Goal: Task Accomplishment & Management: Manage account settings

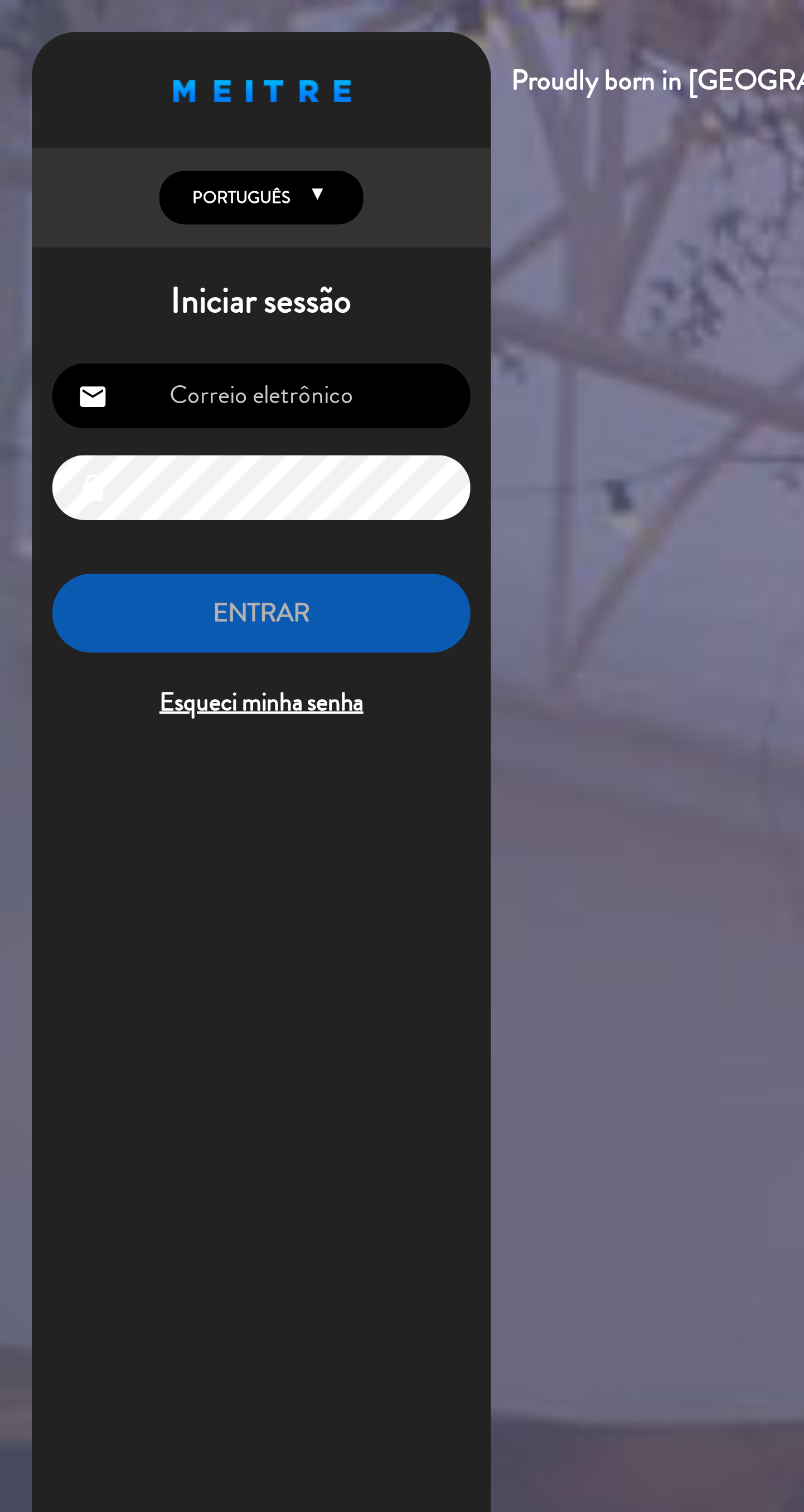
click at [90, 168] on input "email" at bounding box center [114, 173] width 183 height 28
type input "deliveryori.gem@gmail.com"
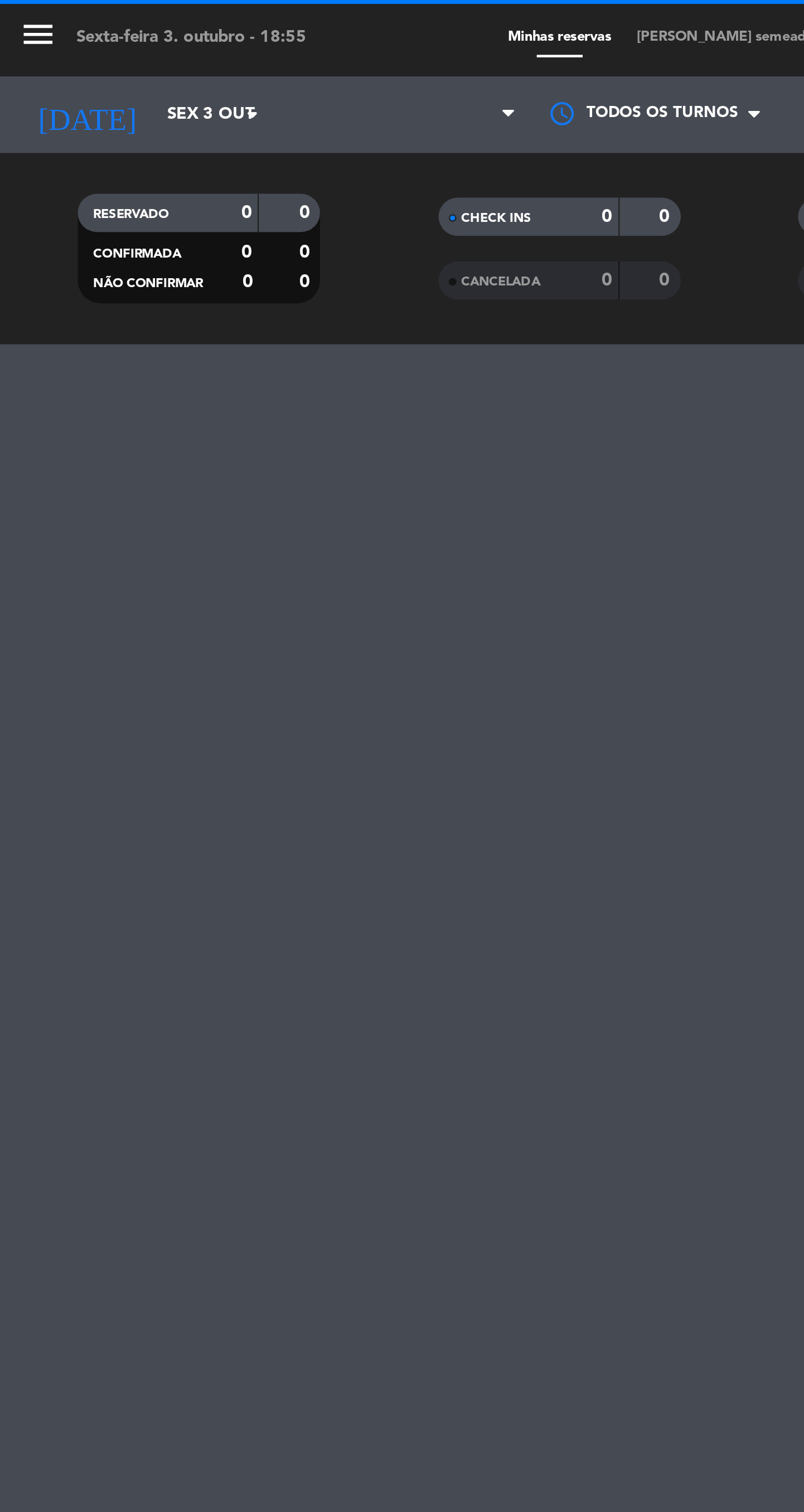
click at [80, 271] on div "menu Sexta-feira 3. outubro - 18:55 Minhas reservas Mesas semeadas Disponibilid…" at bounding box center [402, 756] width 804 height 1512
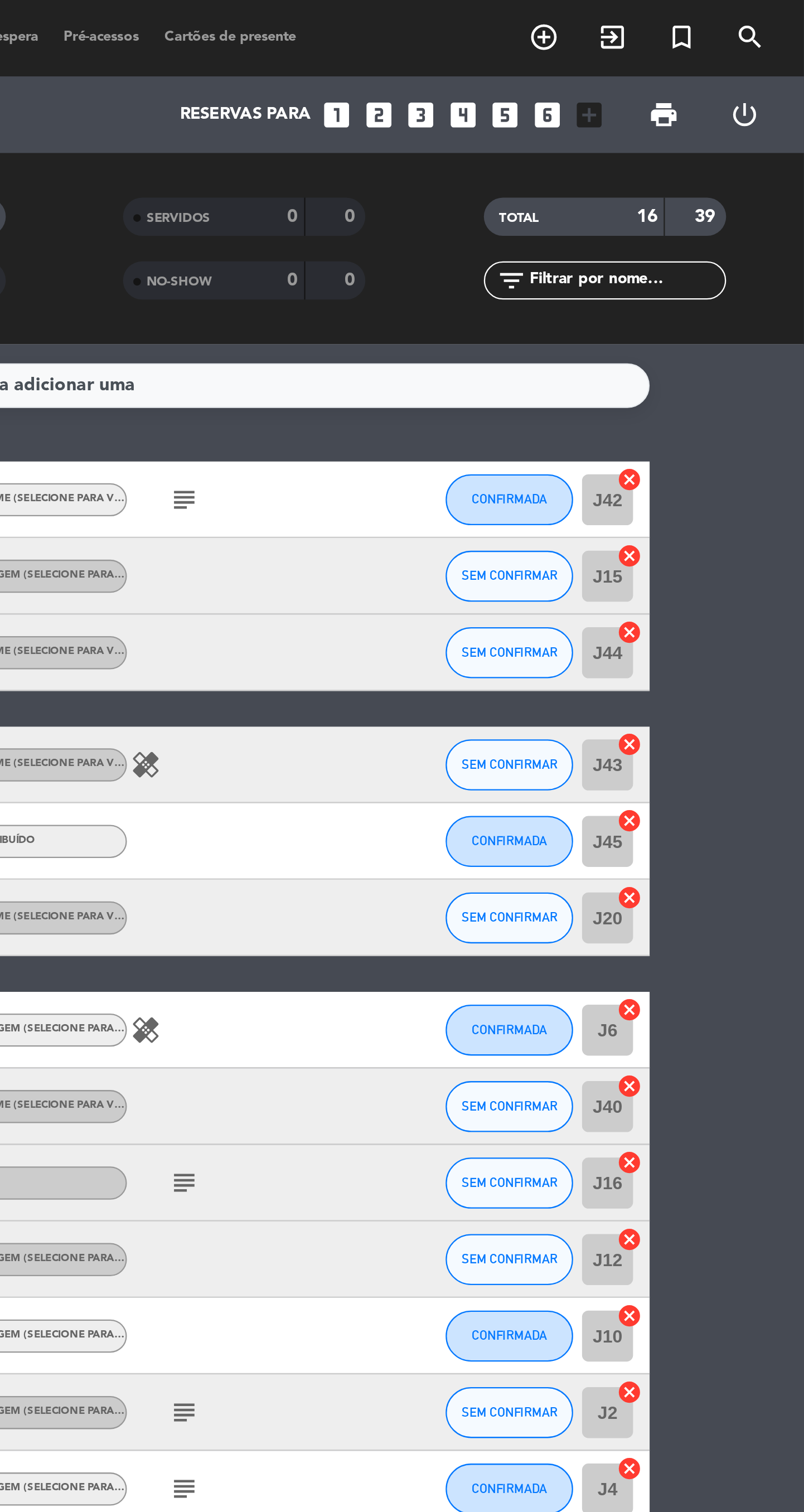
click at [789, 251] on bookings-row "19:00 out 3 2 Fernanda Pimenta credit_card visa * 4087 stripe JANTAR - SALÃO PR…" at bounding box center [402, 485] width 804 height 566
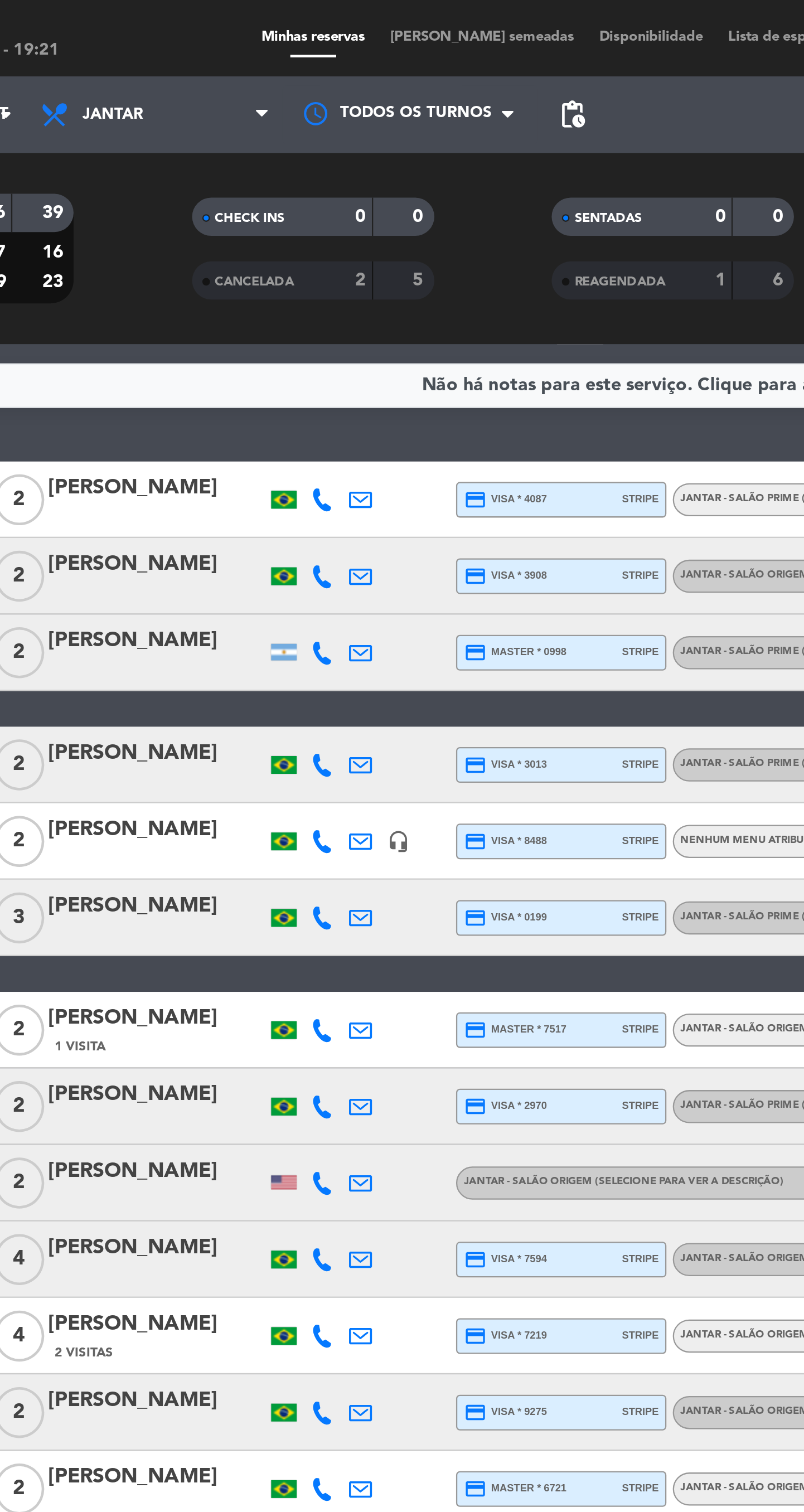
click at [309, 17] on span "[PERSON_NAME] semeadas" at bounding box center [319, 17] width 91 height 6
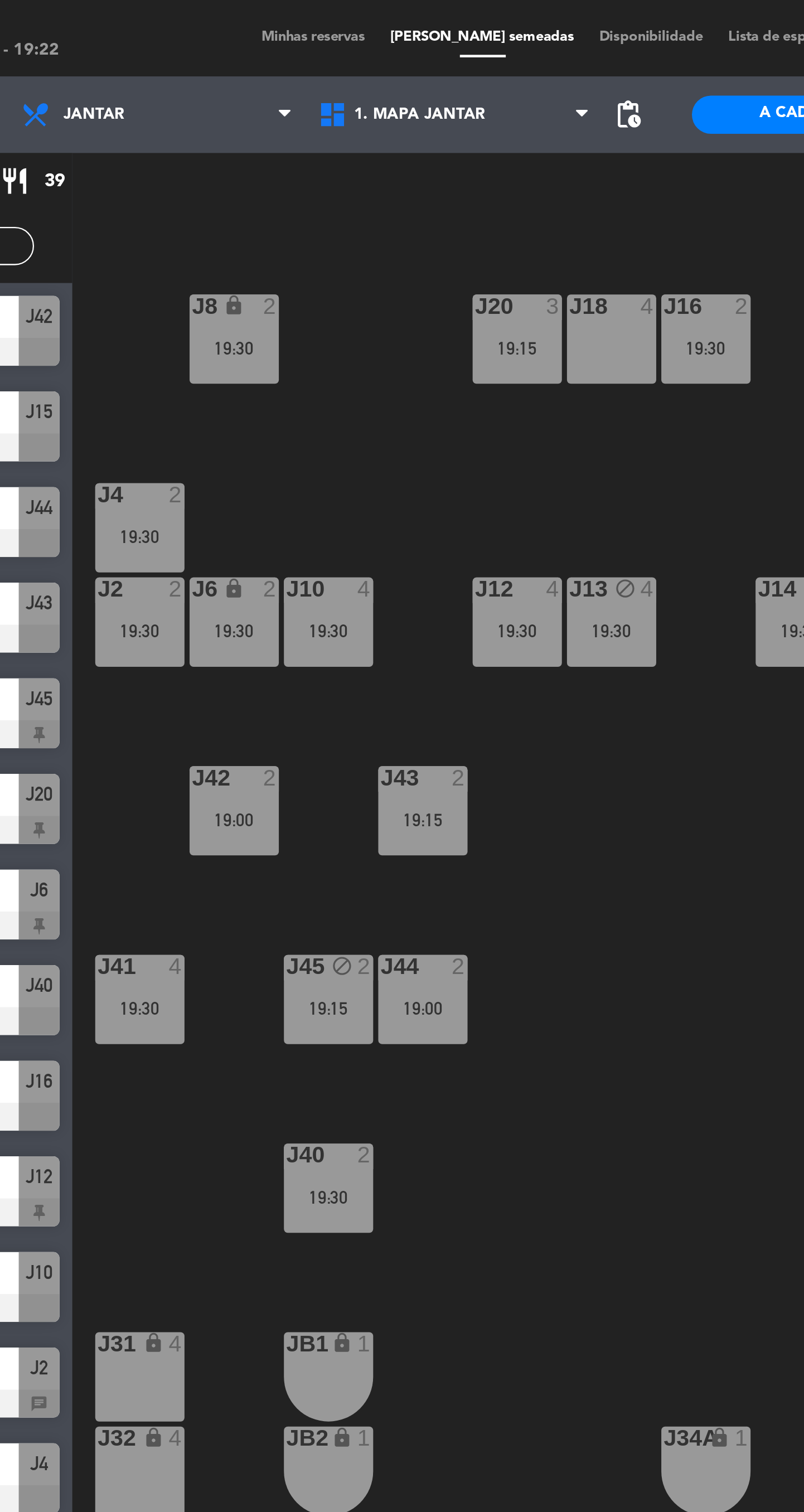
click at [371, 166] on div "J18 4" at bounding box center [376, 148] width 39 height 39
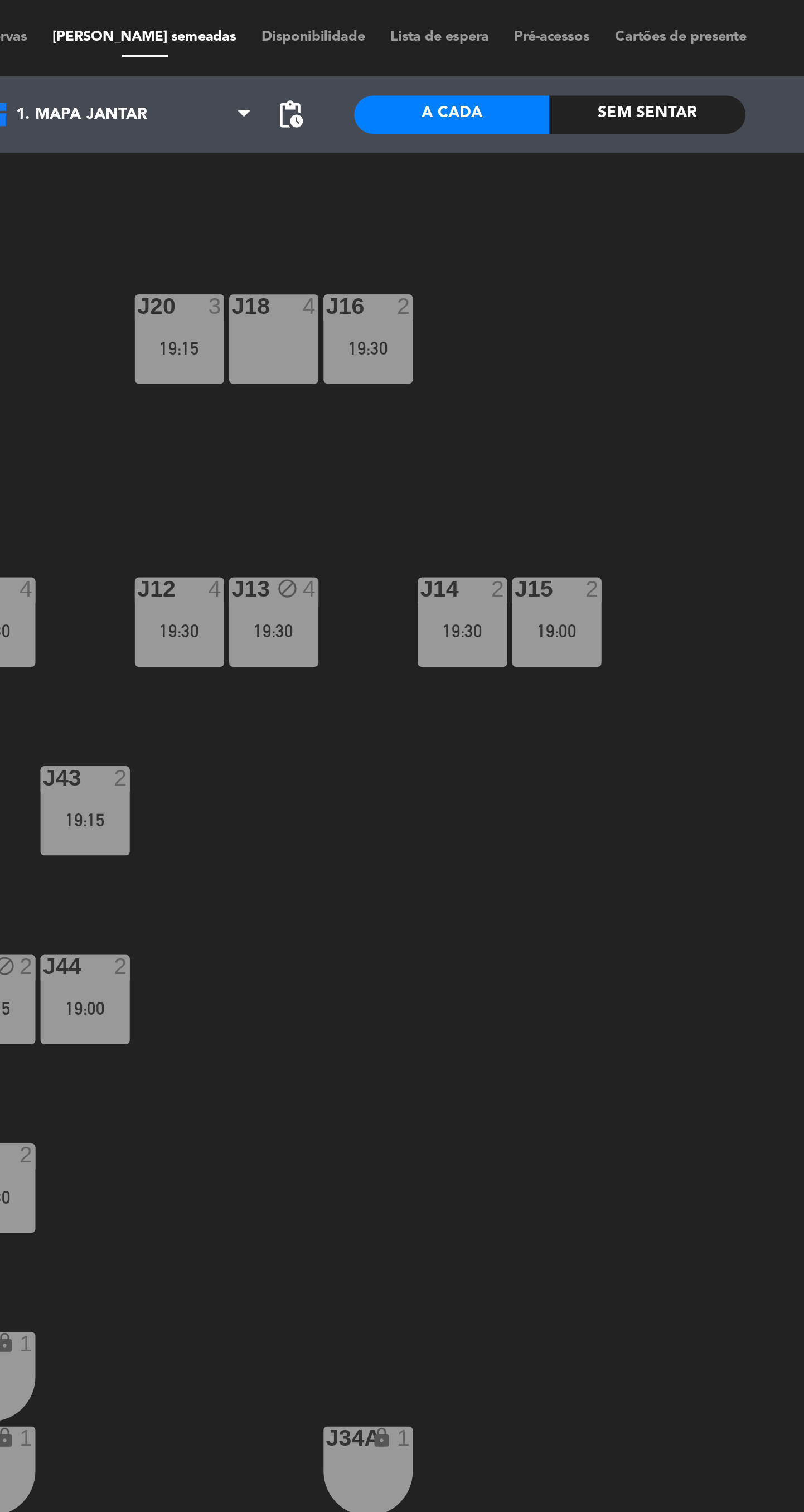
click at [375, 145] on div "J18 4" at bounding box center [376, 148] width 39 height 39
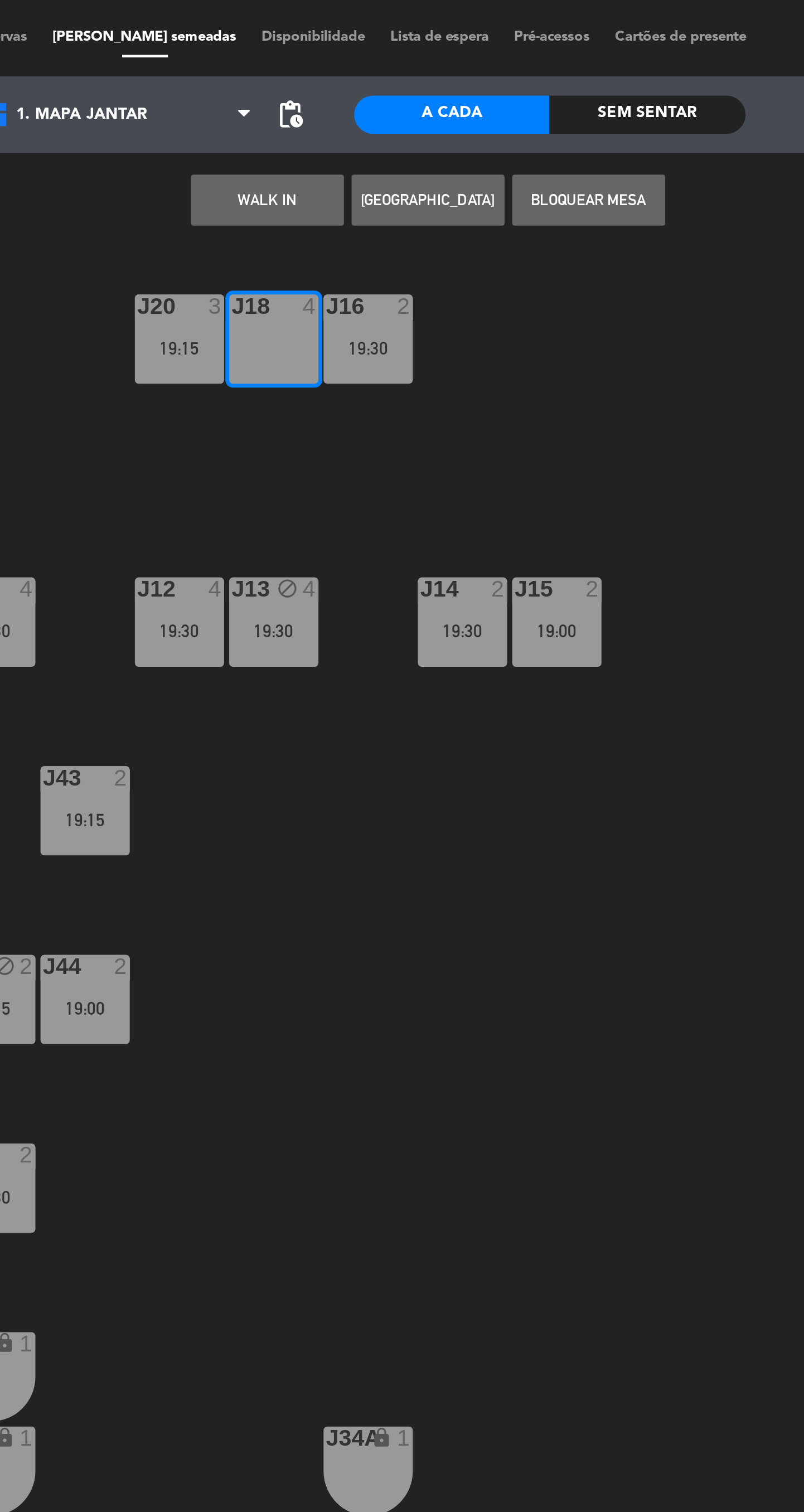
click at [521, 94] on button "Bloquear Mesa" at bounding box center [513, 88] width 67 height 22
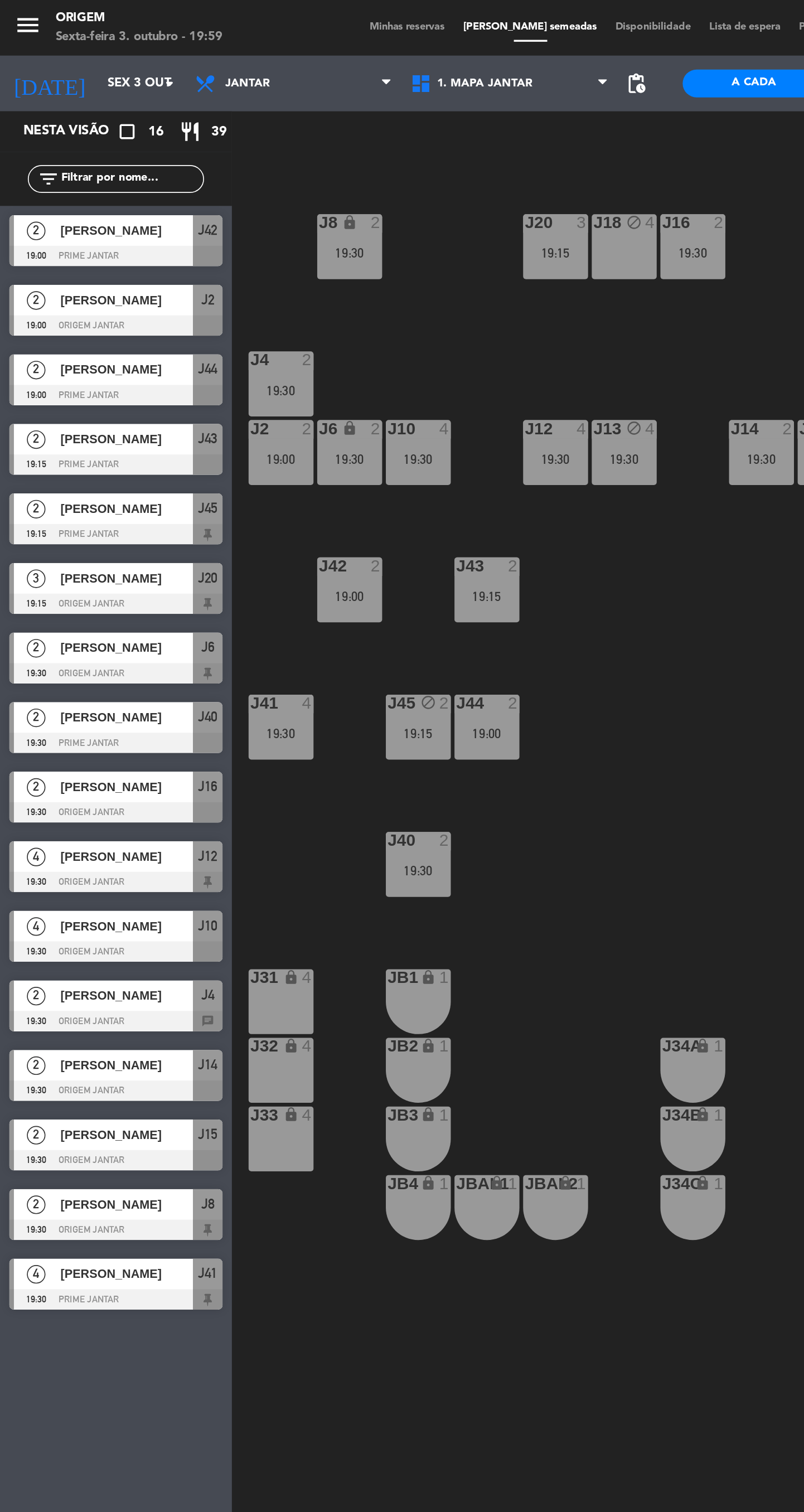
click at [95, 56] on input "Sex 3 out" at bounding box center [108, 50] width 98 height 20
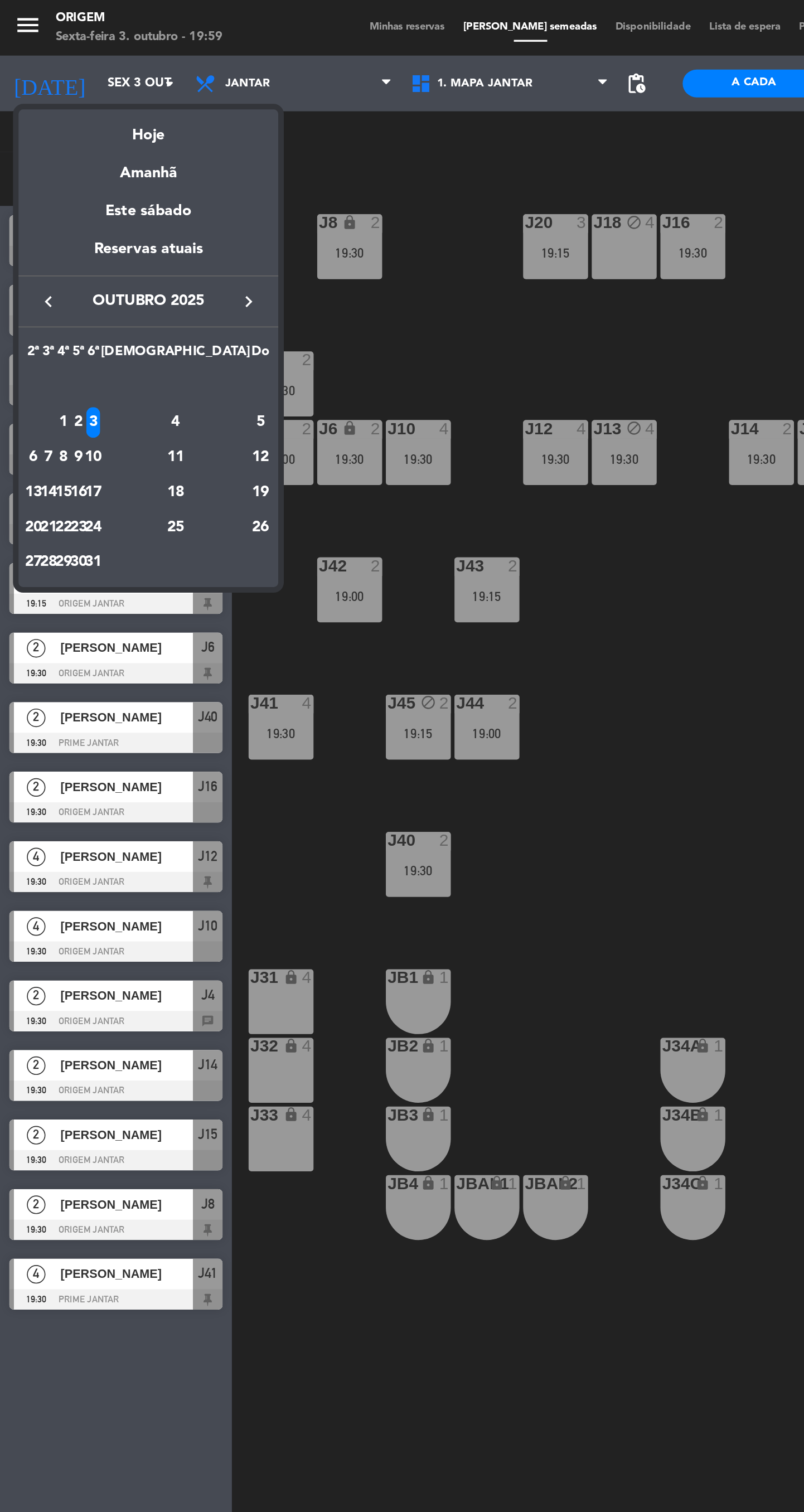
click at [42, 274] on div "8" at bounding box center [38, 275] width 9 height 19
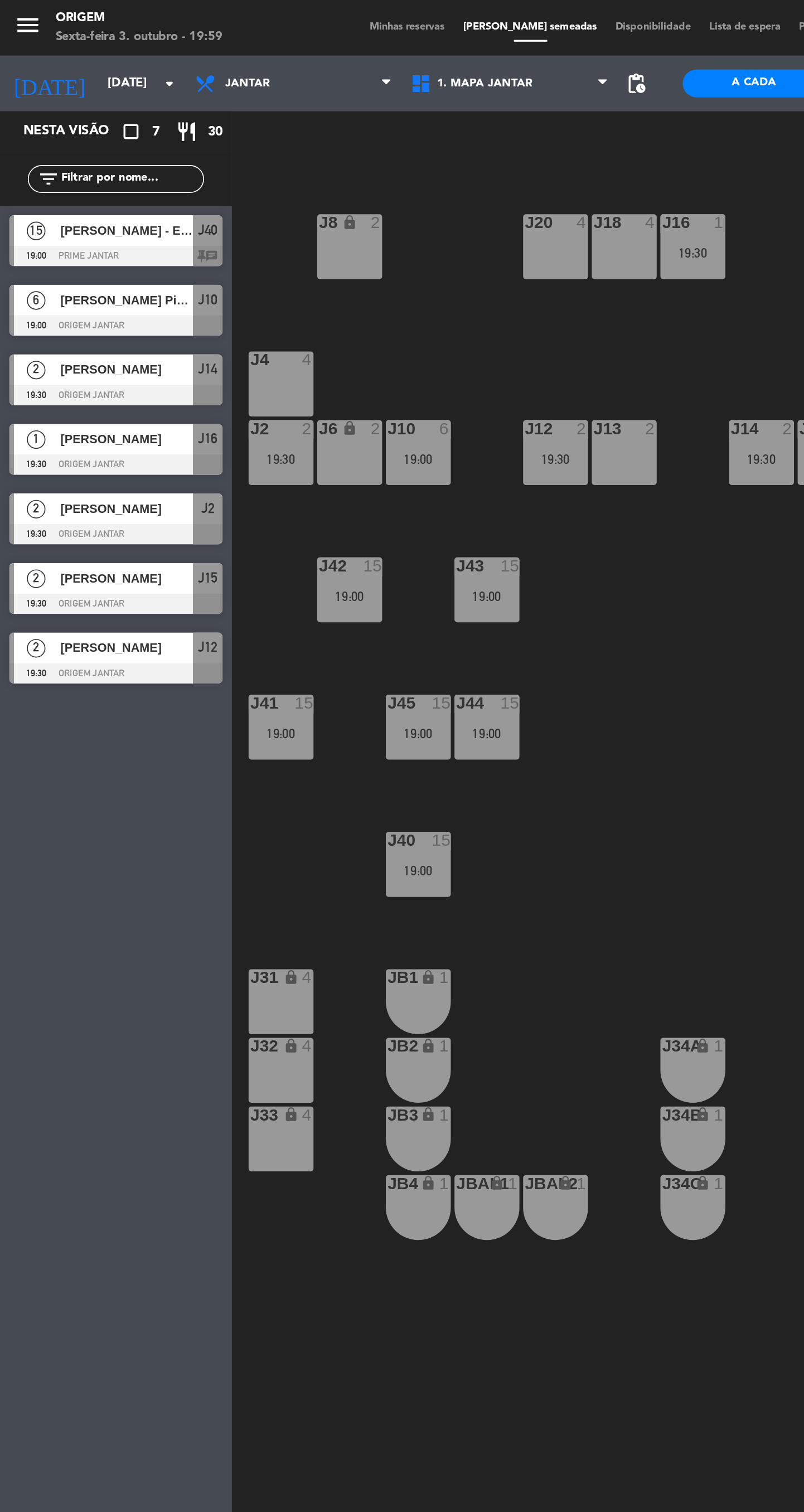
click at [85, 54] on input "[DATE]" at bounding box center [108, 50] width 98 height 20
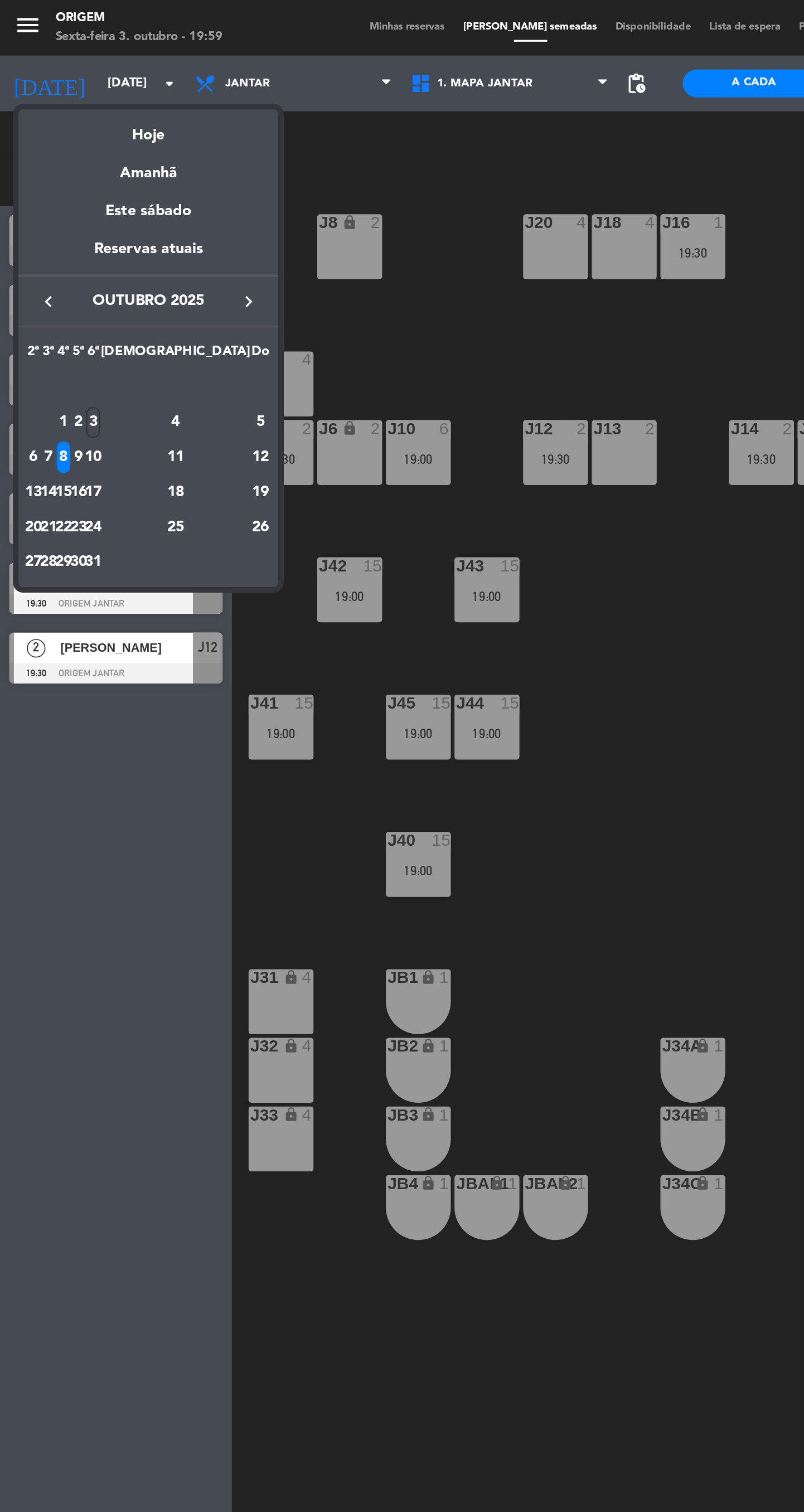
click at [34, 274] on div "7" at bounding box center [29, 275] width 9 height 19
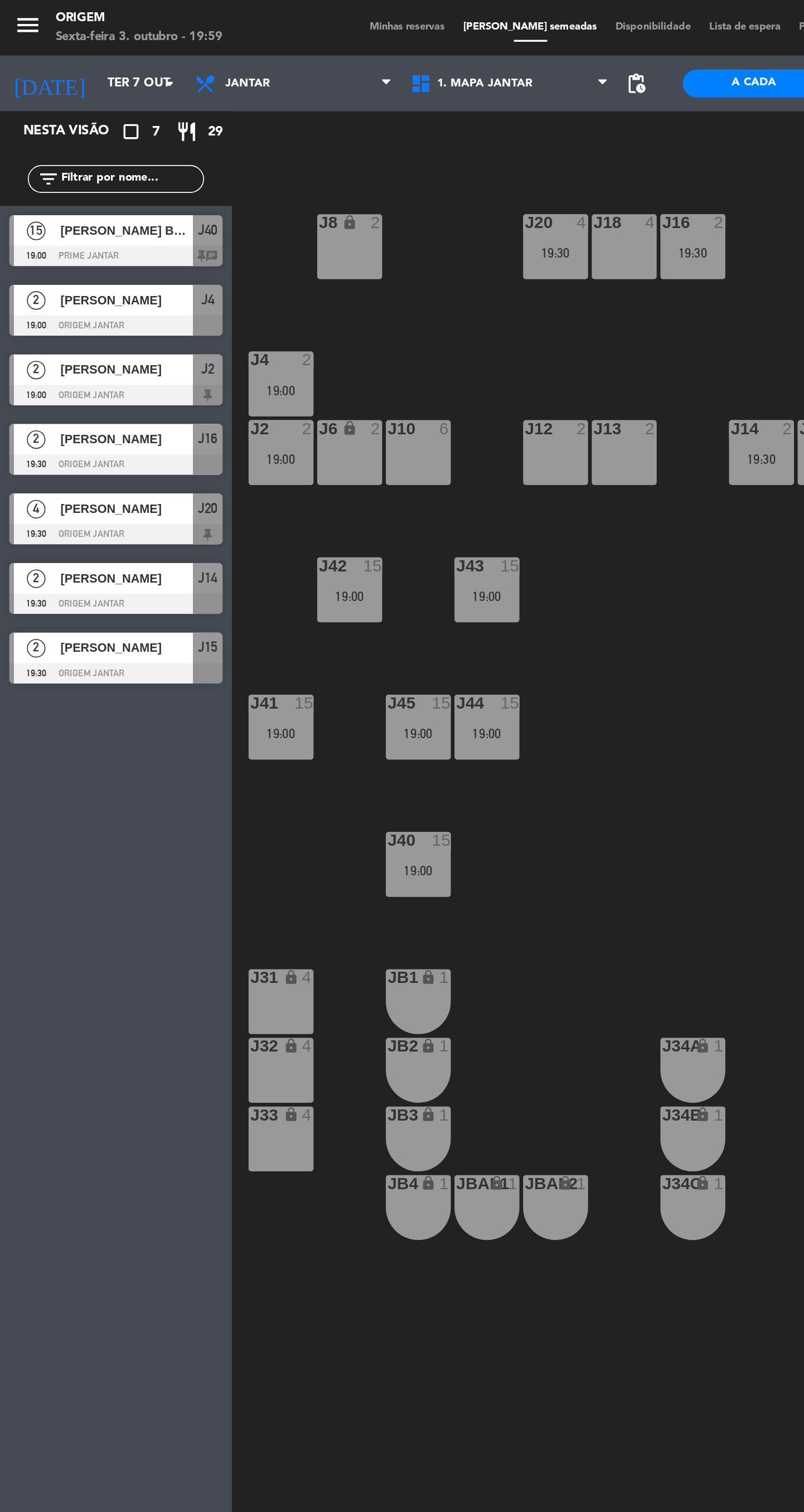
click at [176, 441] on div "19:00" at bounding box center [169, 440] width 39 height 8
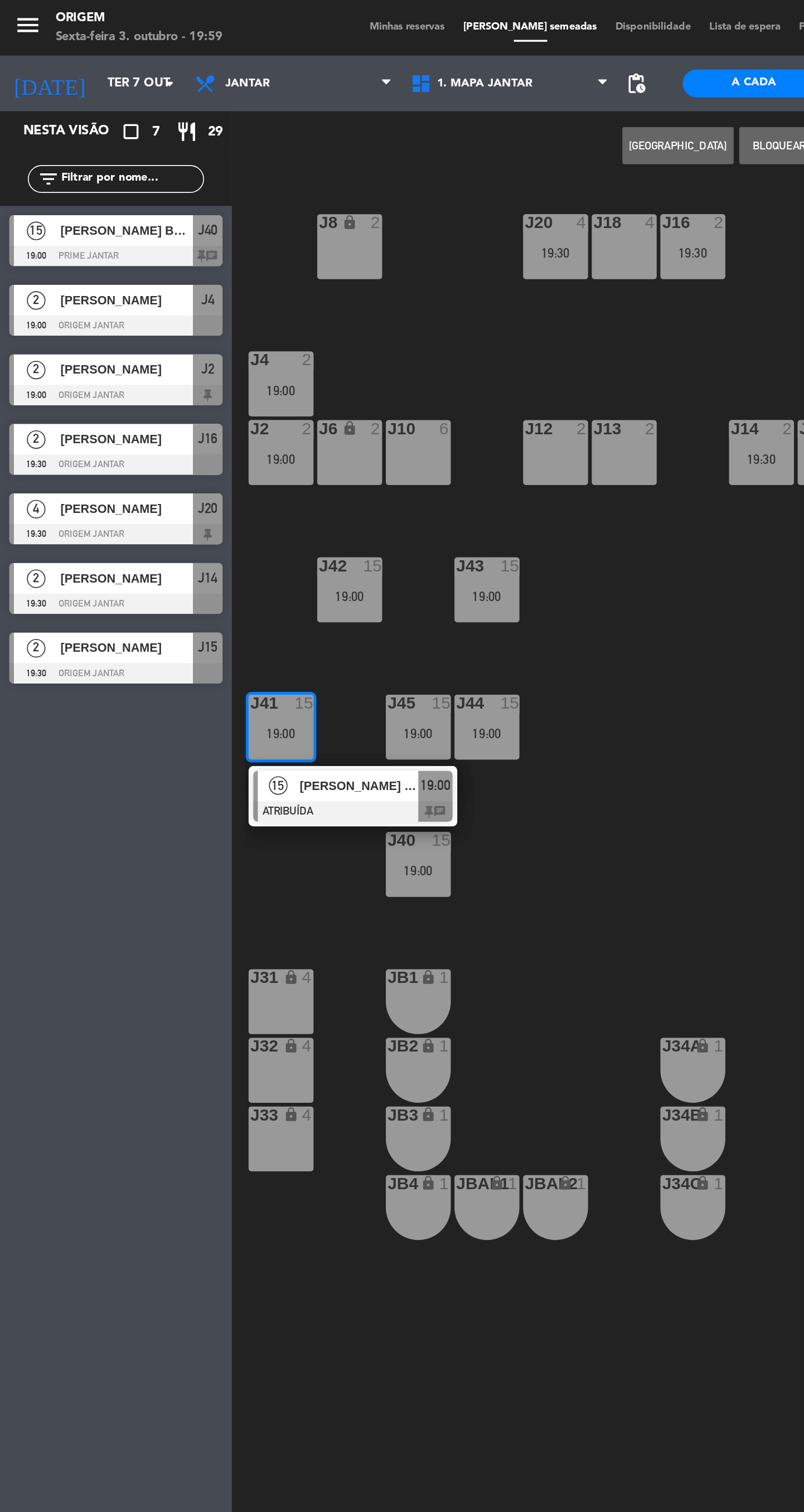
click at [99, 158] on div at bounding box center [69, 154] width 128 height 12
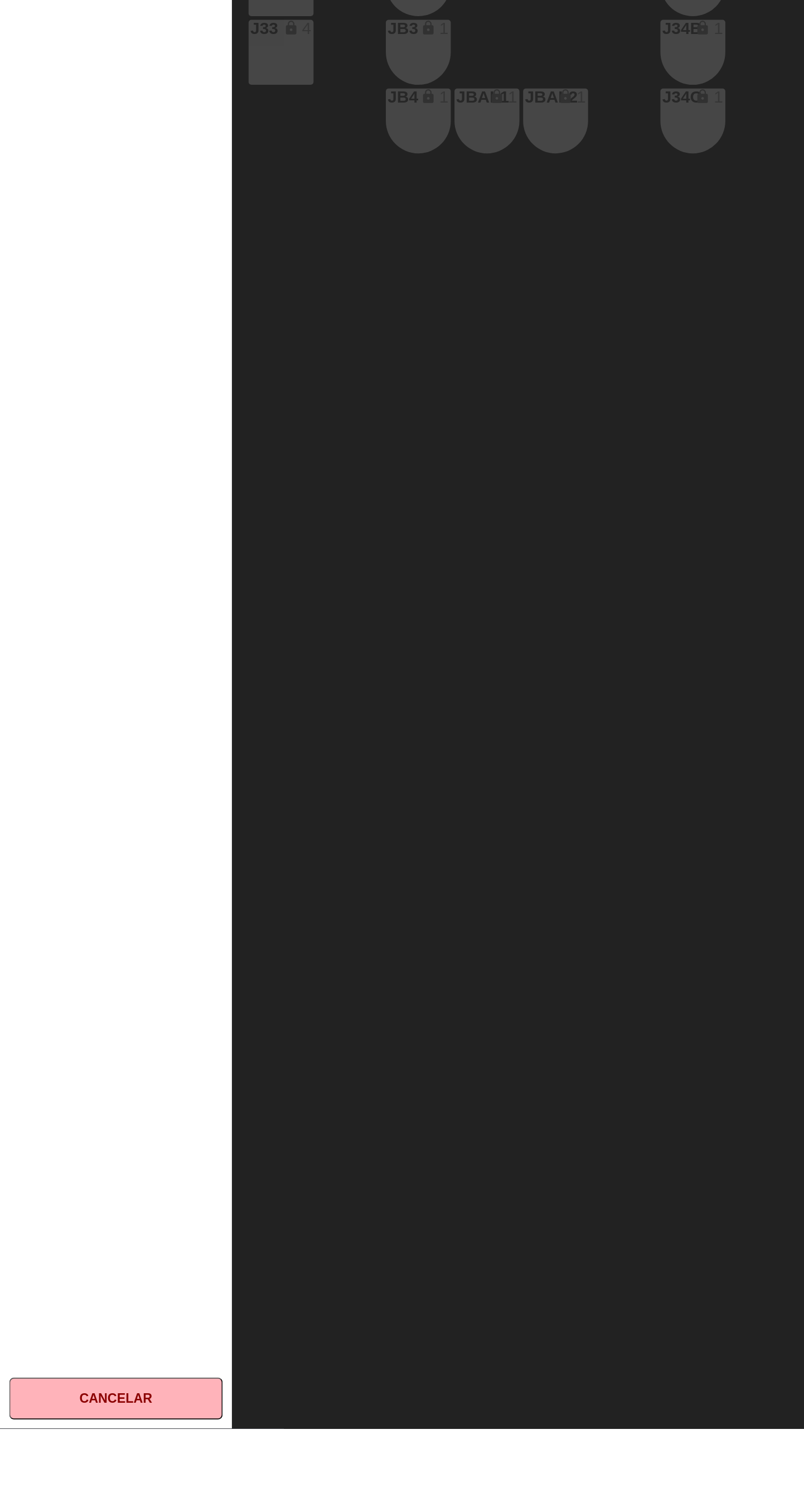
click at [52, 1506] on button "Cancelar" at bounding box center [69, 1494] width 128 height 25
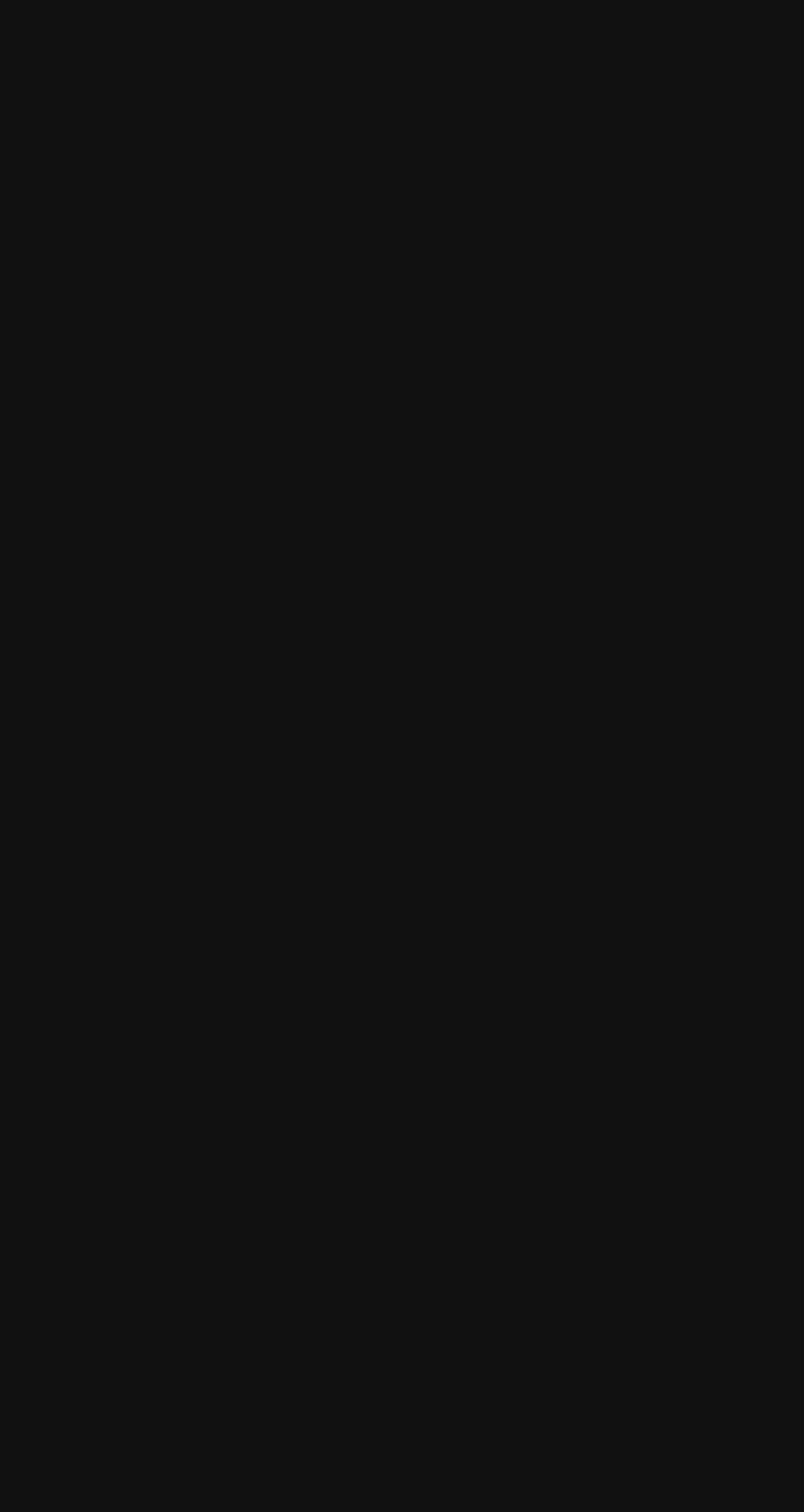
scroll to position [59, 0]
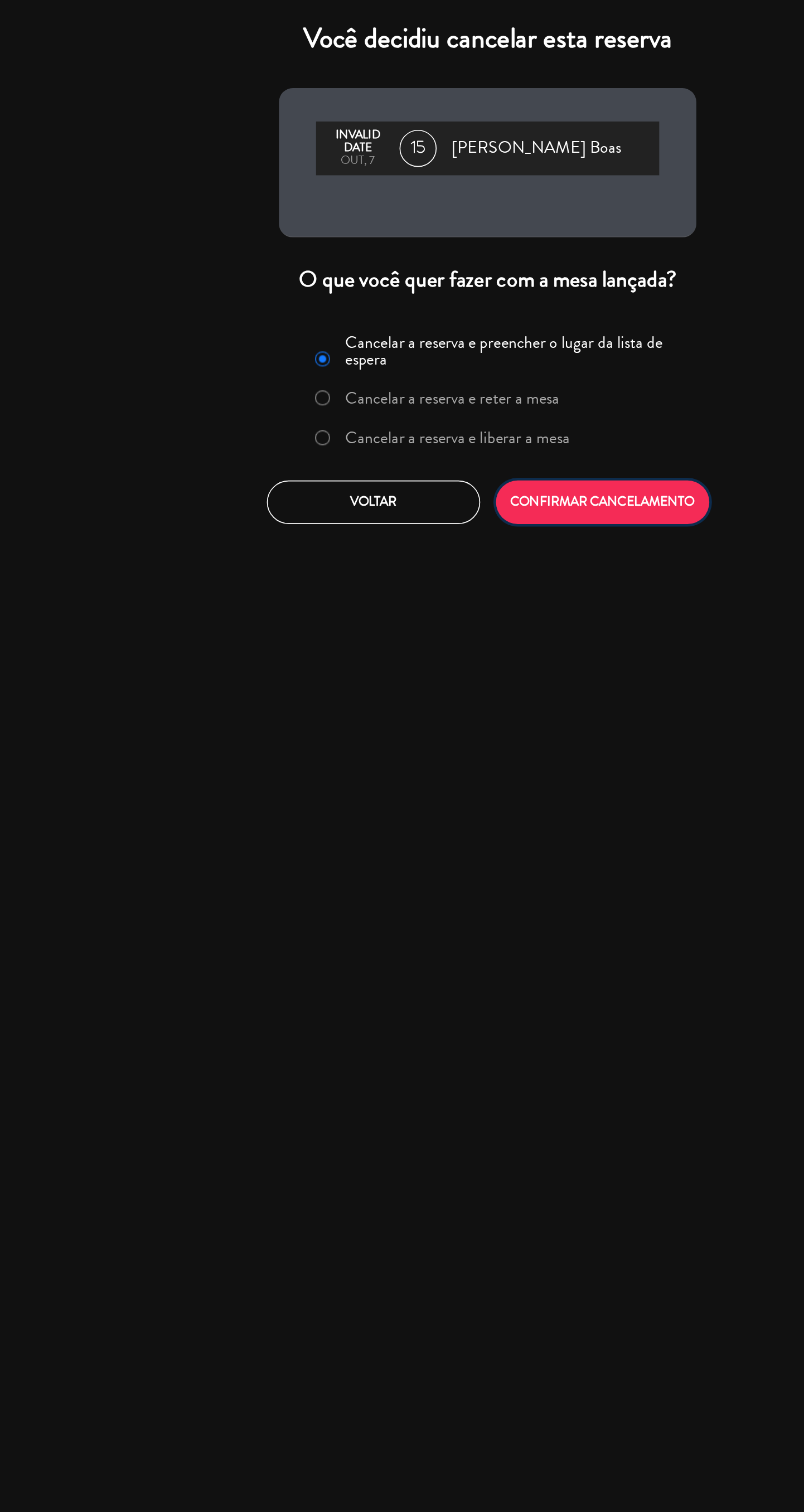
click at [440, 292] on button "CONFIRMAR CANCELAMENTO" at bounding box center [471, 302] width 128 height 26
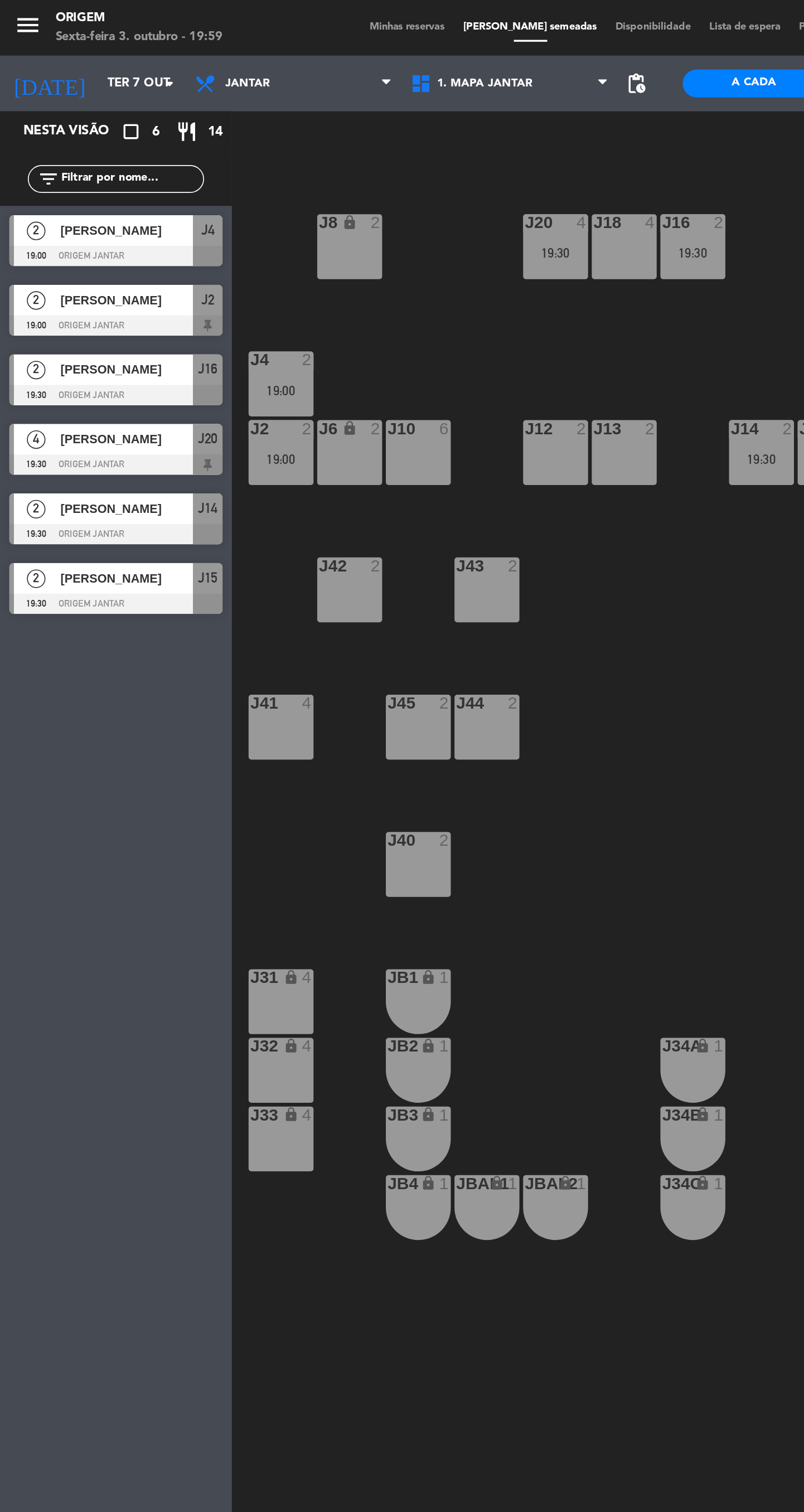
click at [79, 53] on input "Ter 7 out" at bounding box center [108, 50] width 98 height 20
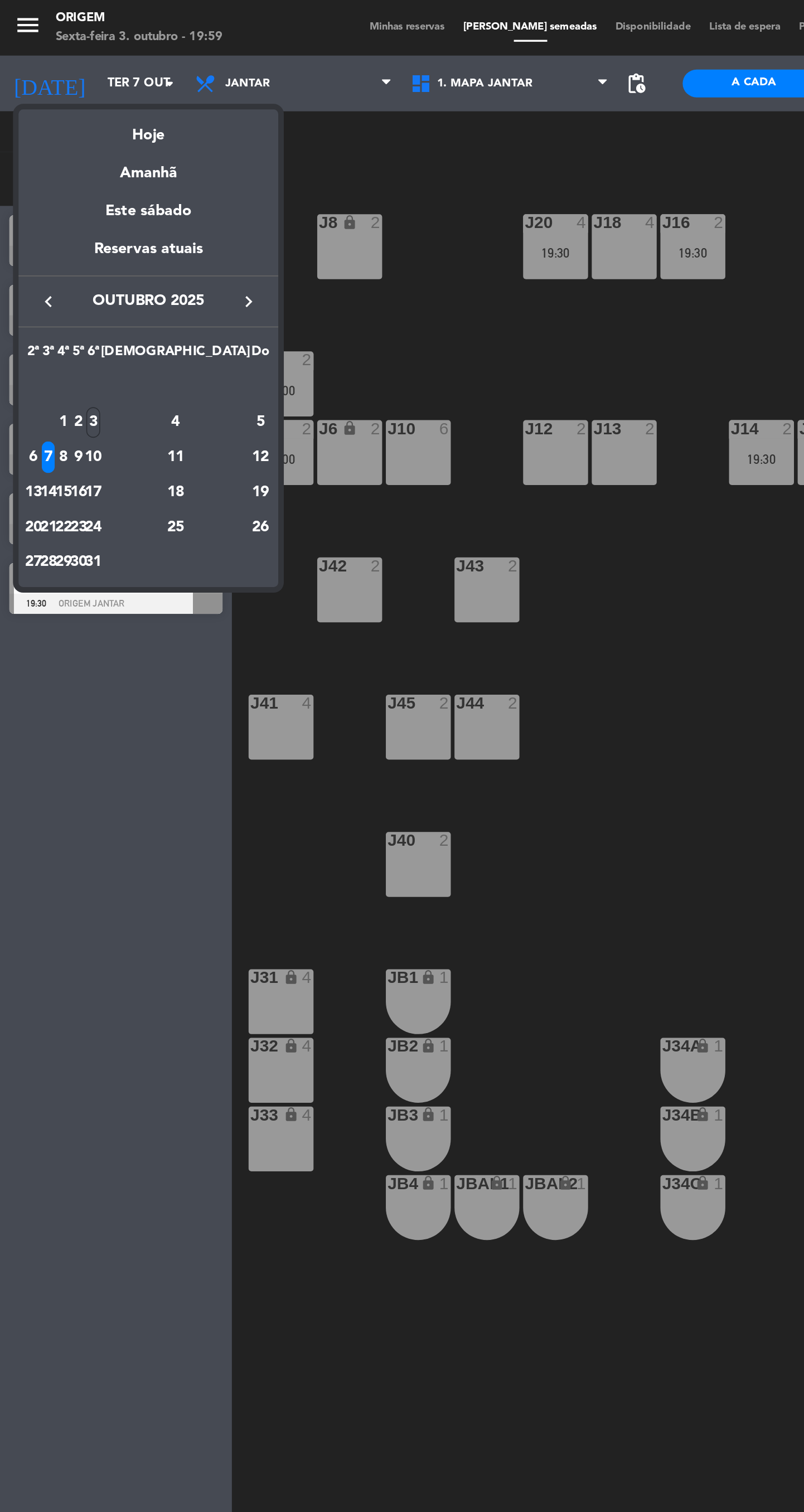
click at [34, 317] on div "21" at bounding box center [29, 317] width 9 height 19
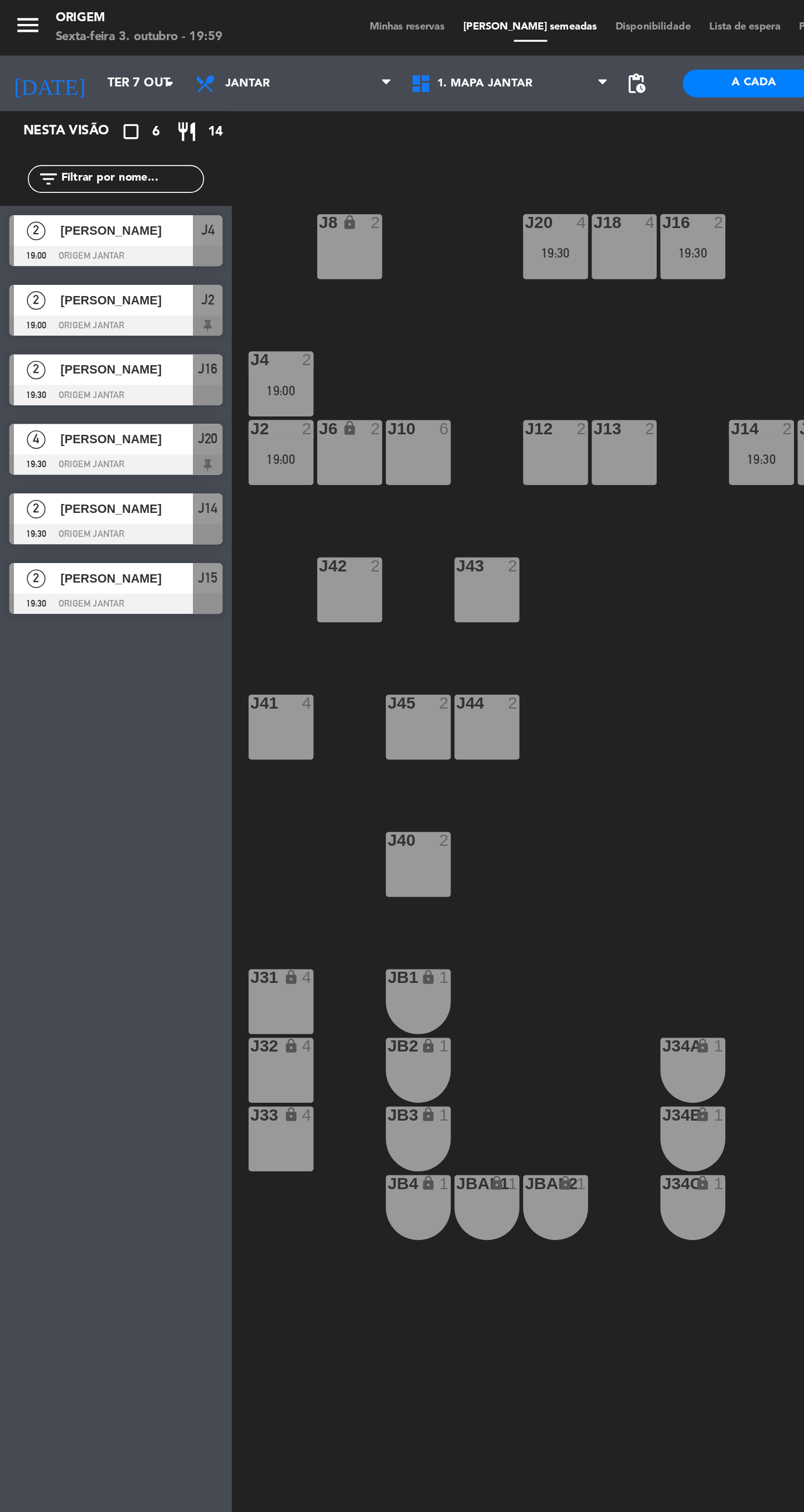
type input "[DATE]"
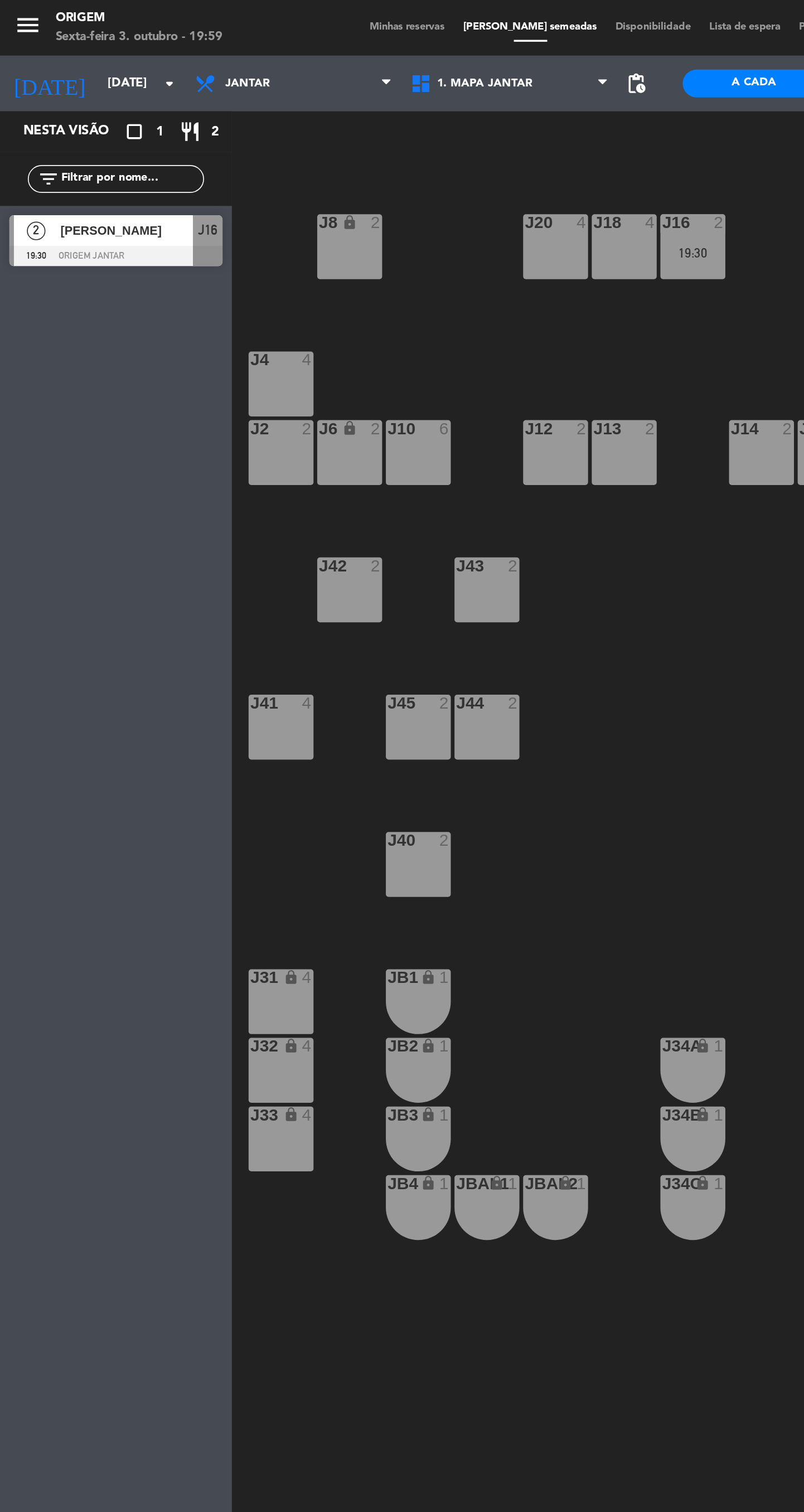
click at [296, 445] on div "J44 2" at bounding box center [293, 437] width 39 height 39
click at [403, 90] on button "[GEOGRAPHIC_DATA]" at bounding box center [408, 88] width 67 height 22
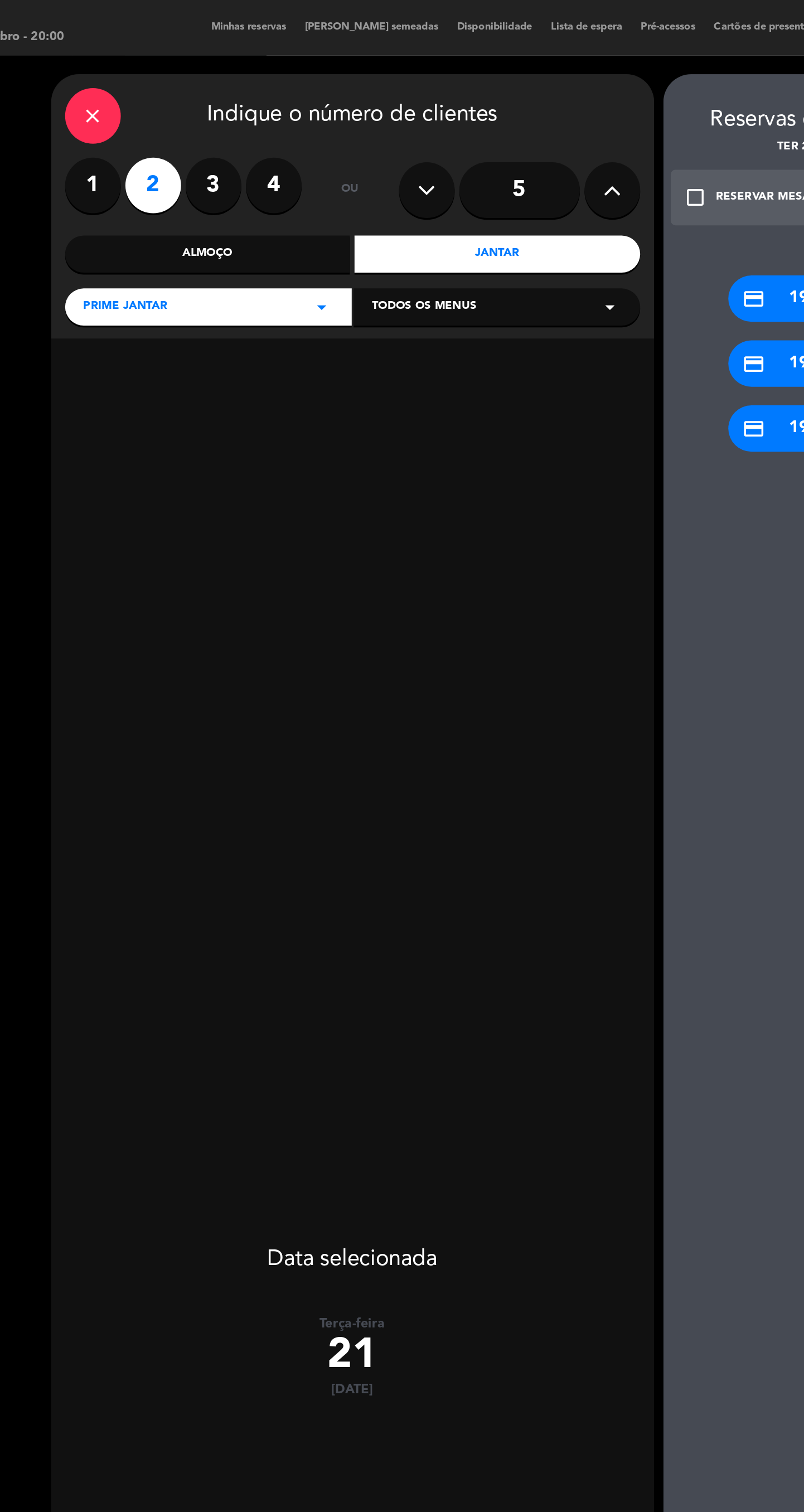
scroll to position [57, 0]
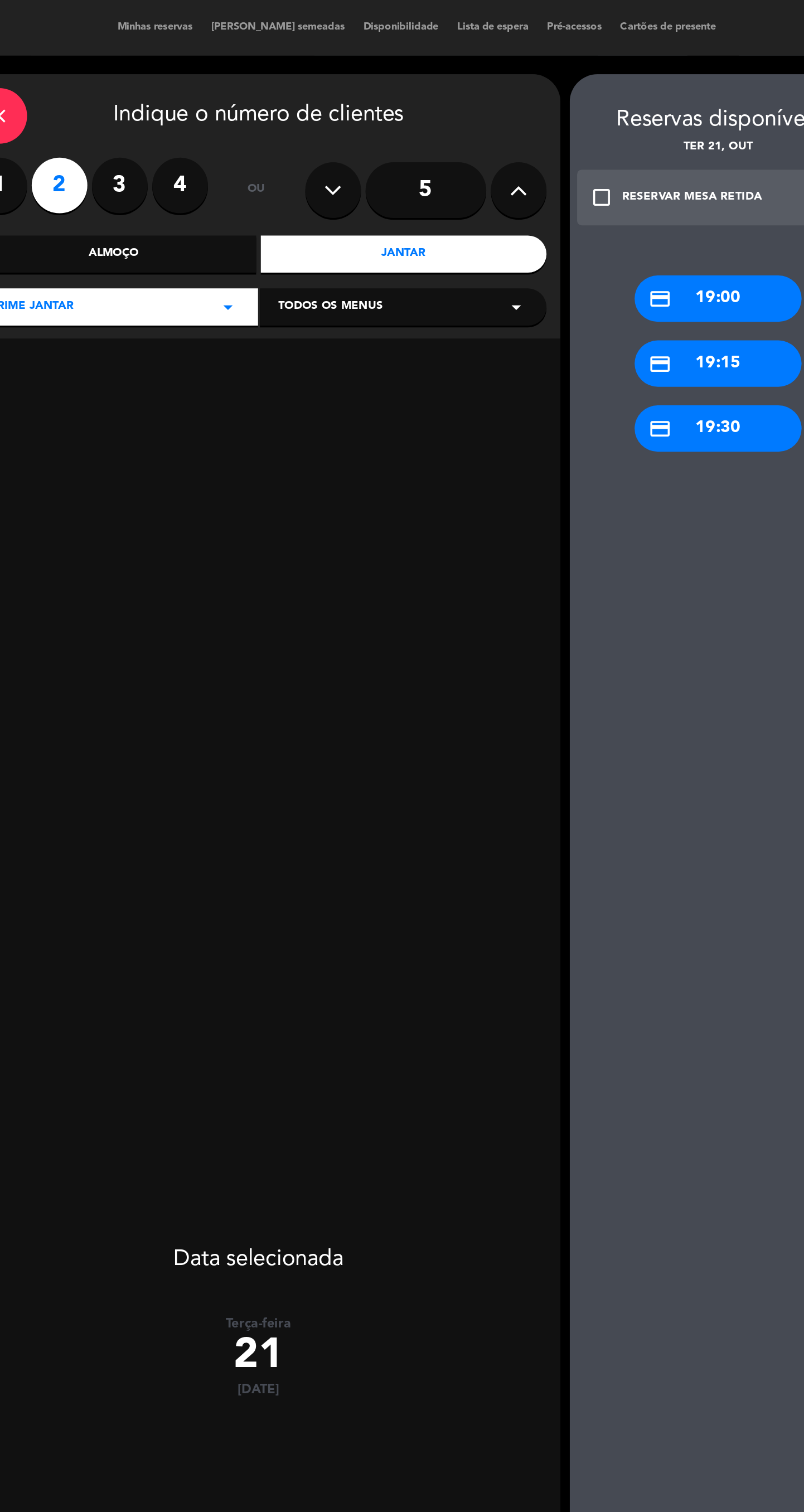
click at [463, 106] on icon at bounding box center [463, 114] width 10 height 17
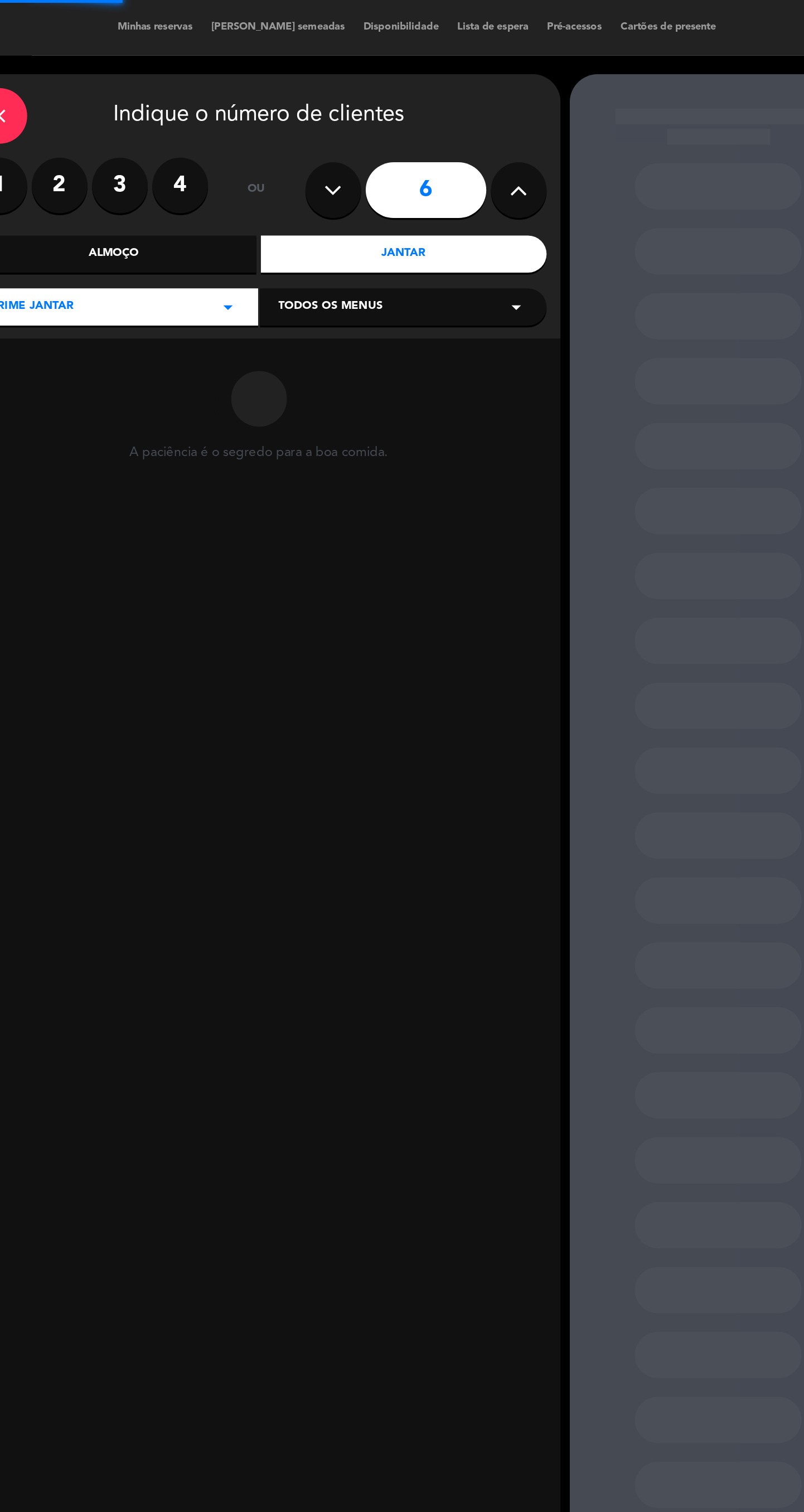
click at [463, 106] on icon at bounding box center [463, 114] width 10 height 17
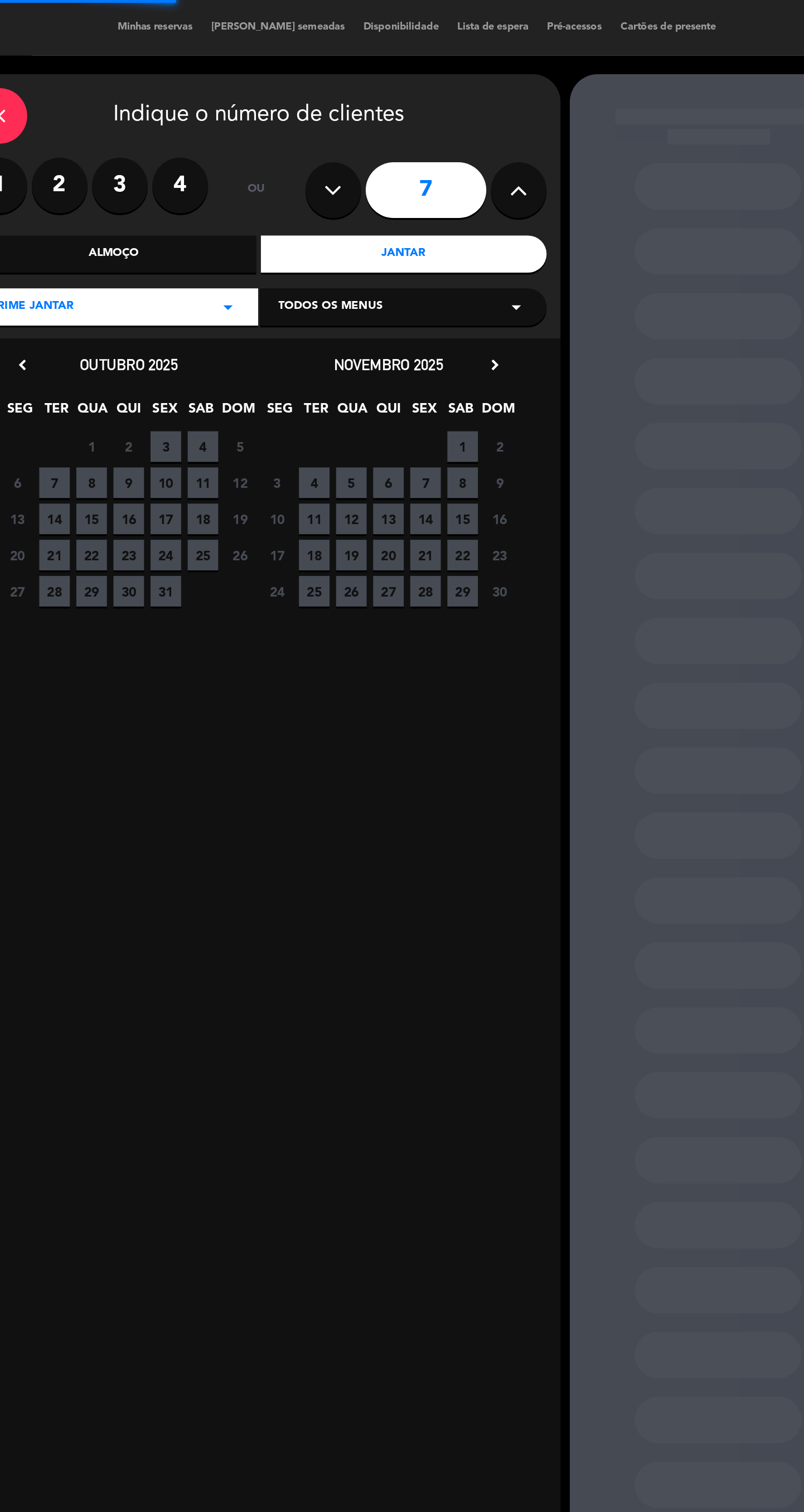
click at [462, 98] on button at bounding box center [463, 114] width 34 height 34
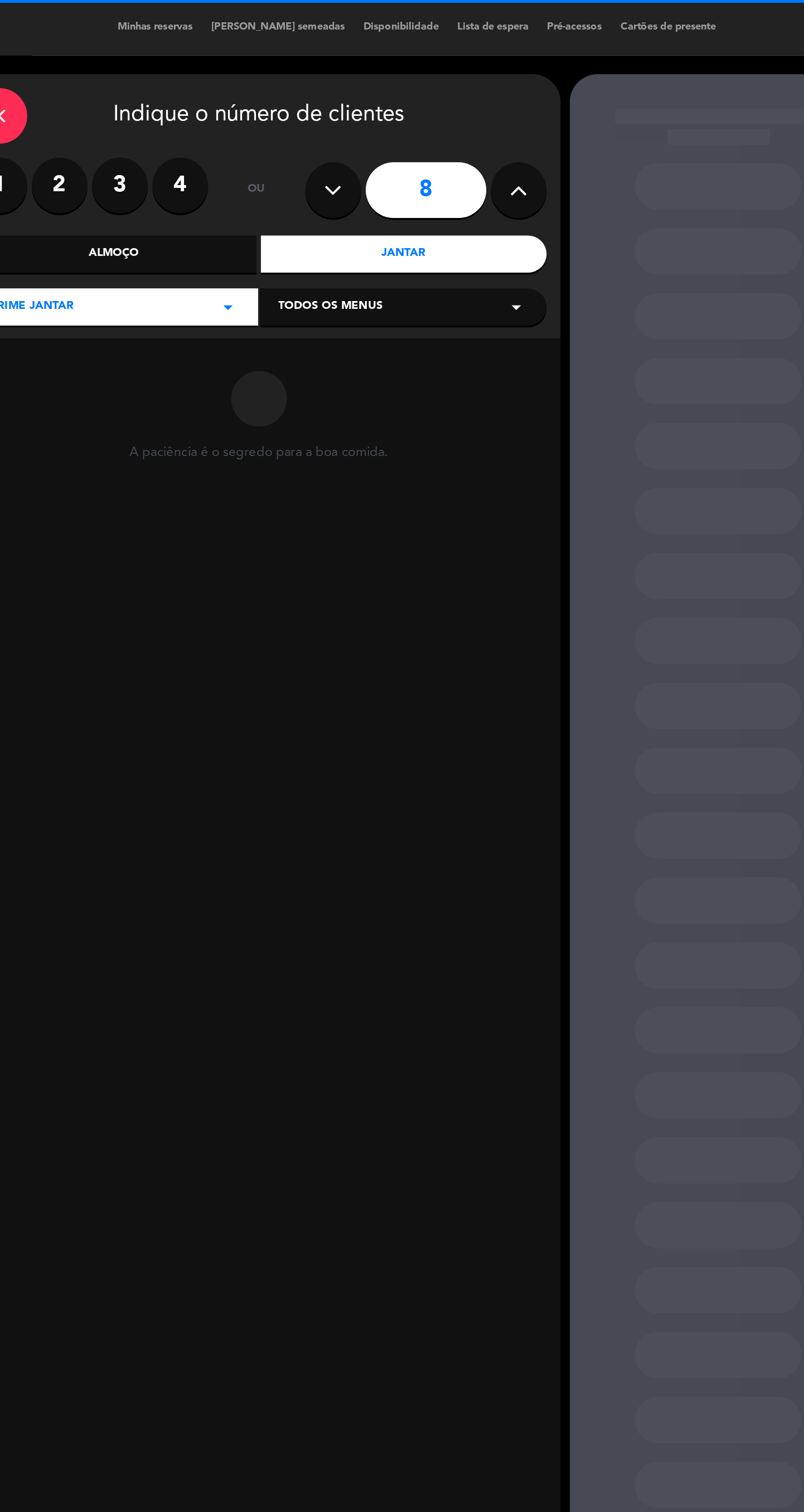
click at [462, 98] on button at bounding box center [463, 114] width 34 height 34
click at [460, 106] on icon at bounding box center [463, 114] width 10 height 17
click at [455, 94] on div "11" at bounding box center [408, 114] width 145 height 39
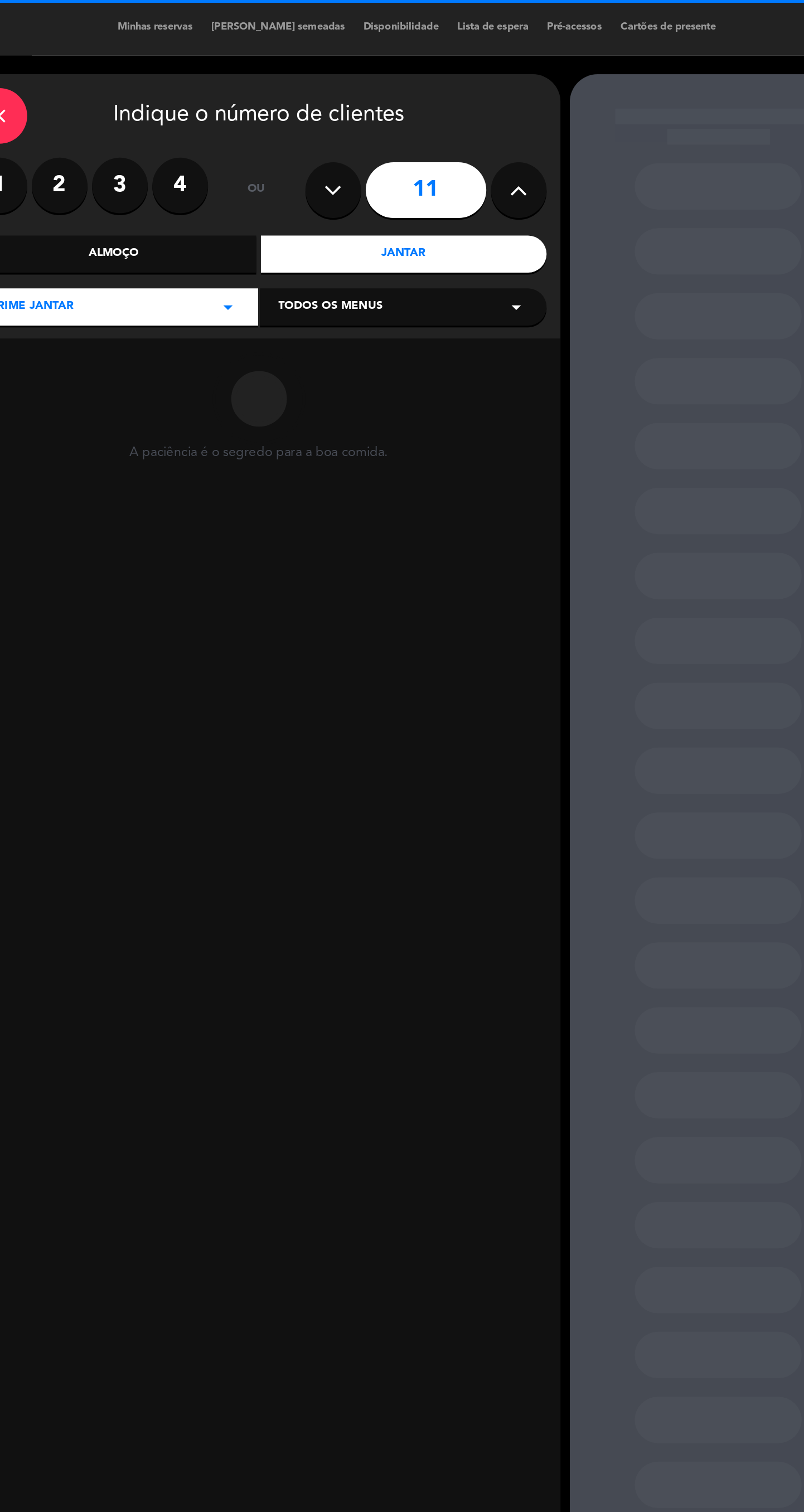
click at [450, 94] on div "11" at bounding box center [408, 114] width 145 height 39
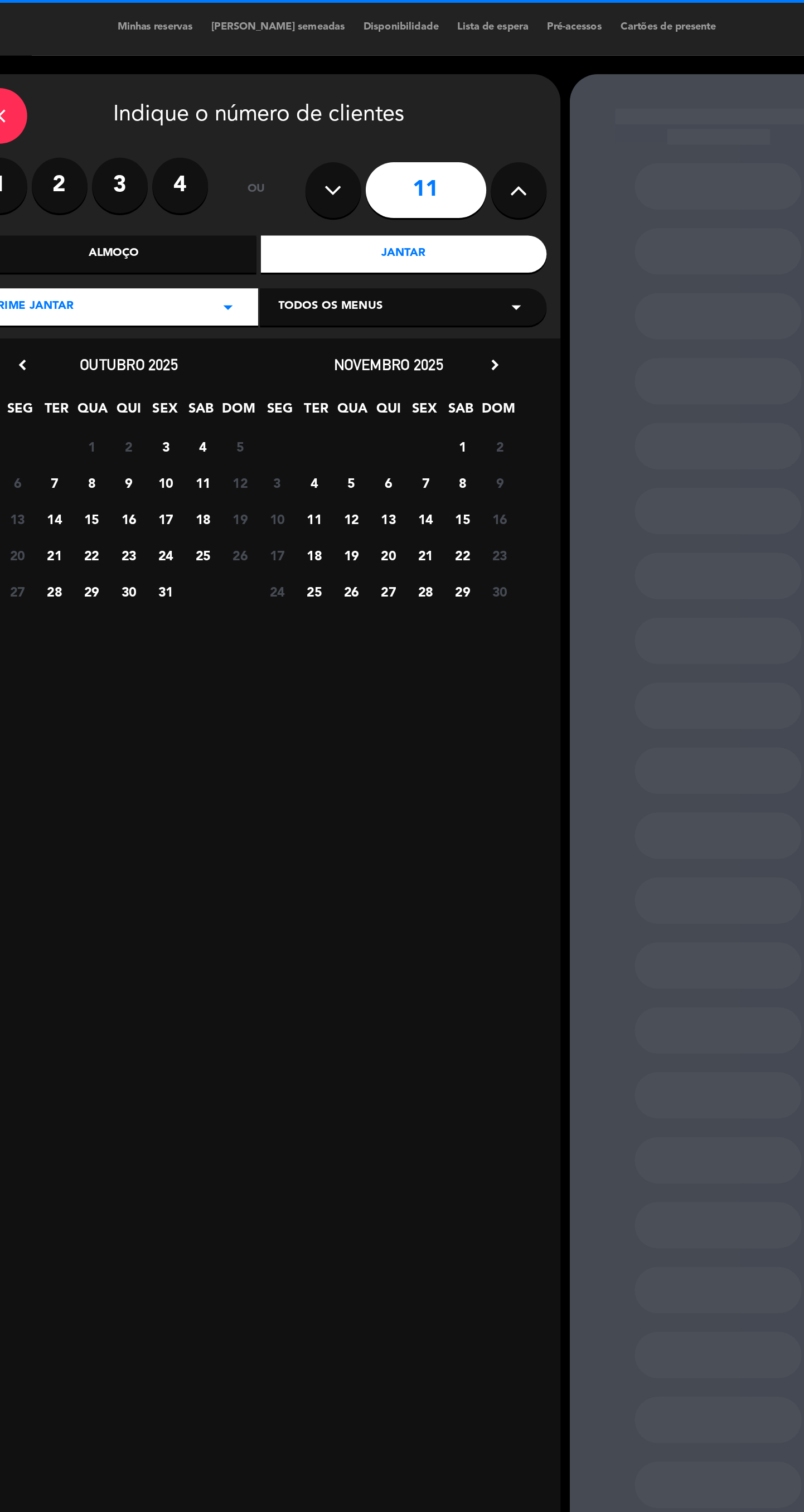
click at [451, 94] on div "11" at bounding box center [408, 114] width 145 height 39
click at [463, 106] on icon at bounding box center [463, 114] width 10 height 17
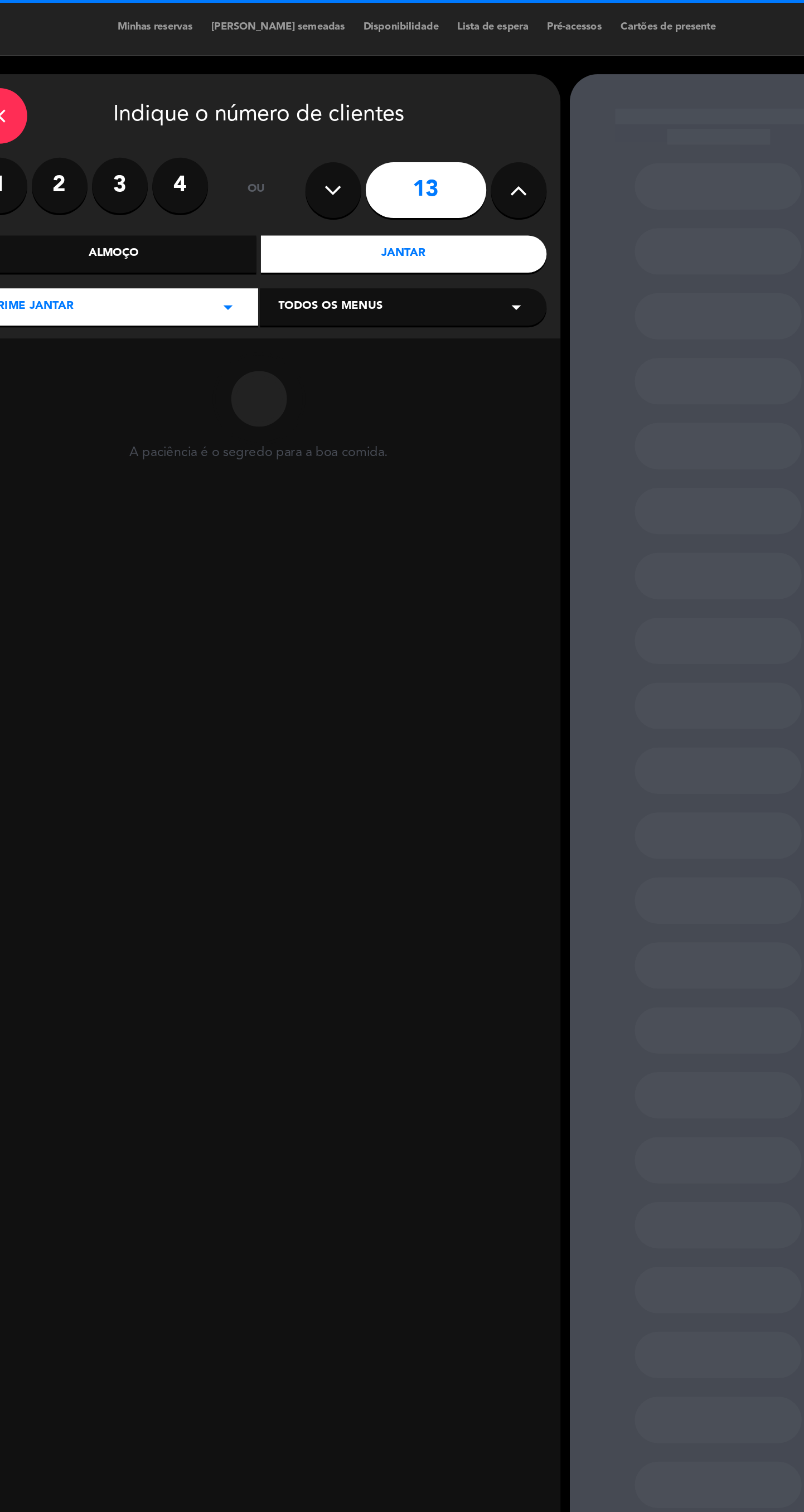
click at [458, 98] on button at bounding box center [463, 114] width 34 height 34
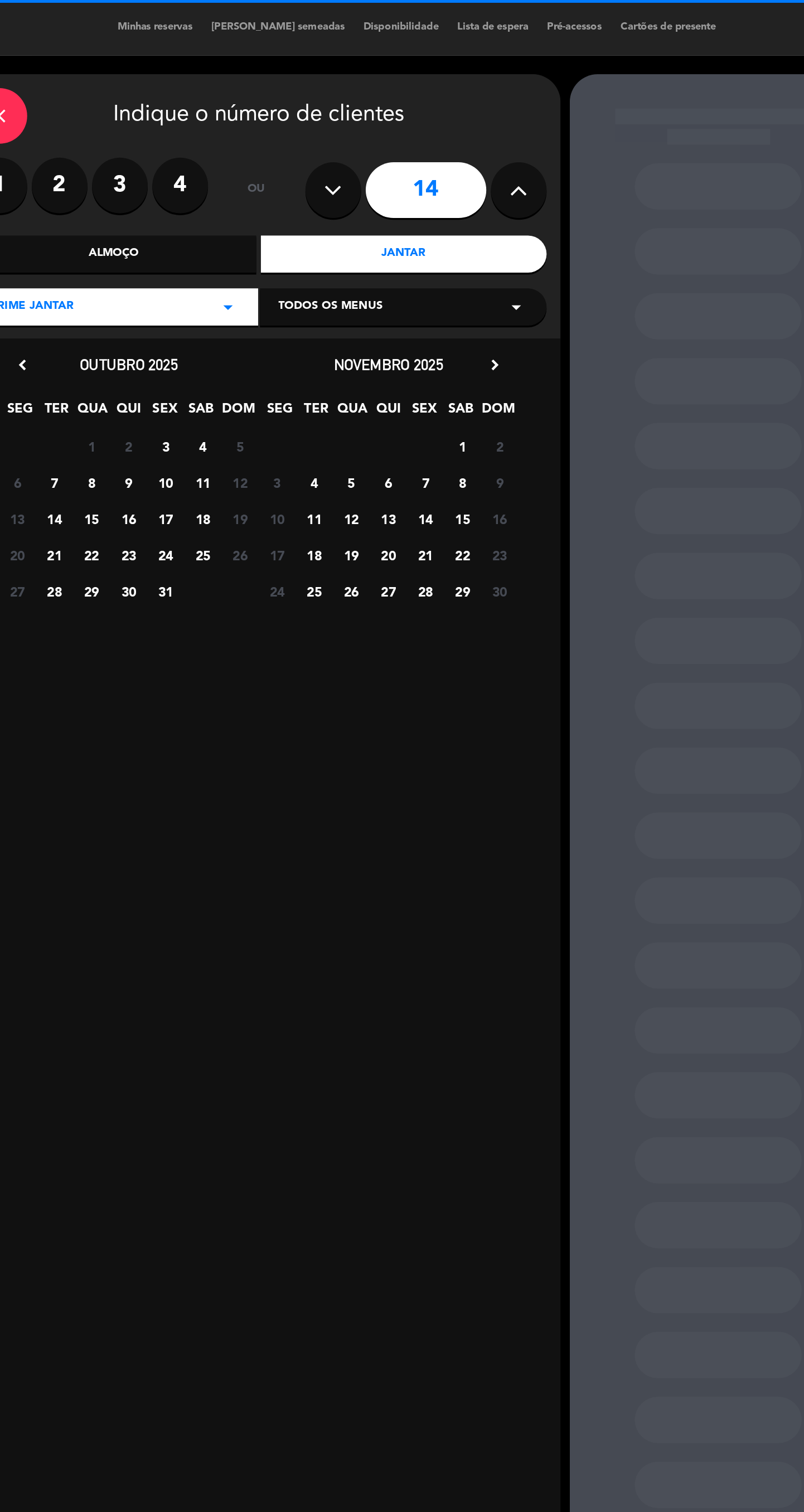
click at [458, 98] on button at bounding box center [463, 114] width 34 height 34
type input "15"
click at [184, 324] on span "21" at bounding box center [184, 334] width 18 height 18
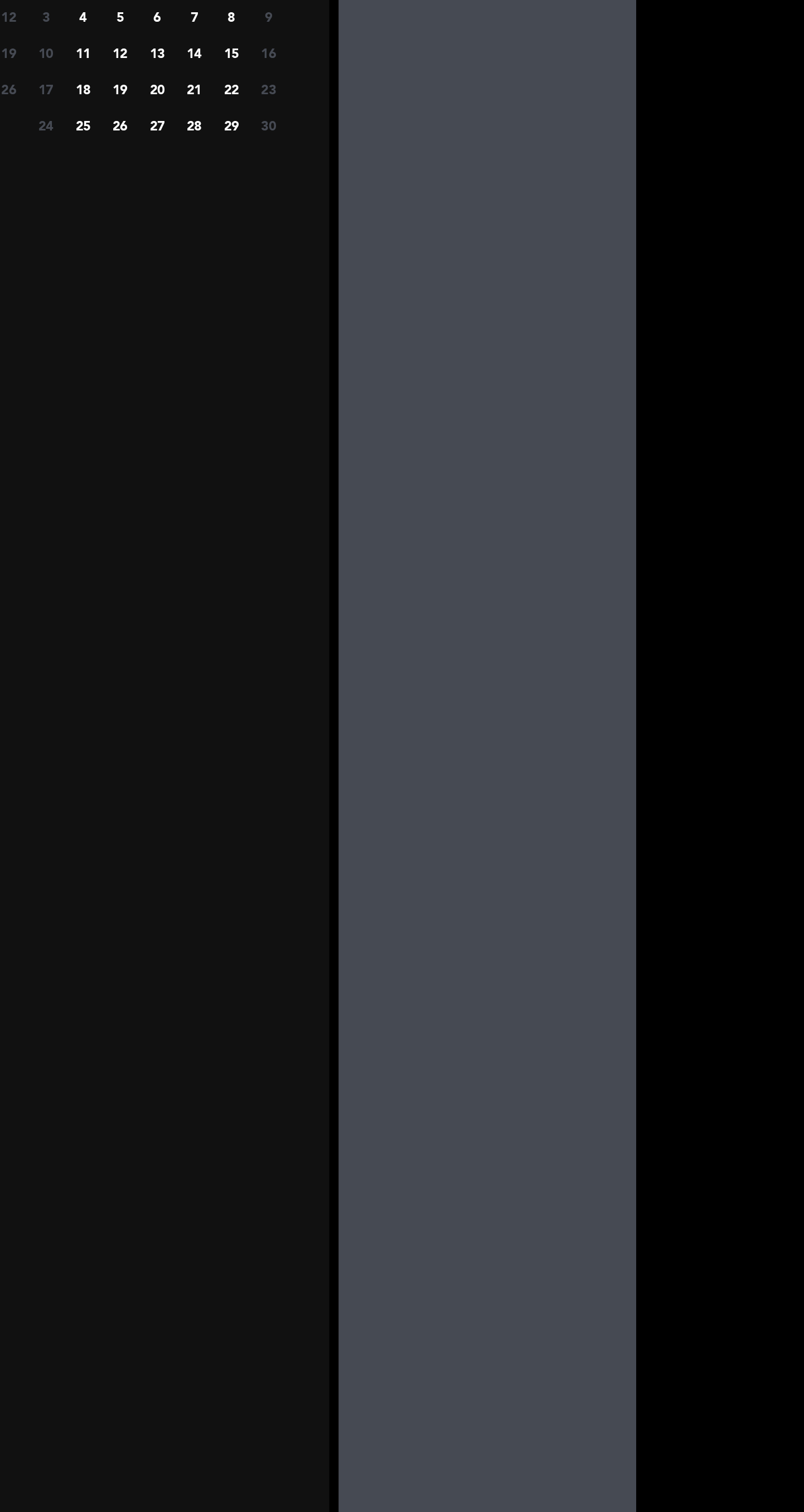
scroll to position [0, 0]
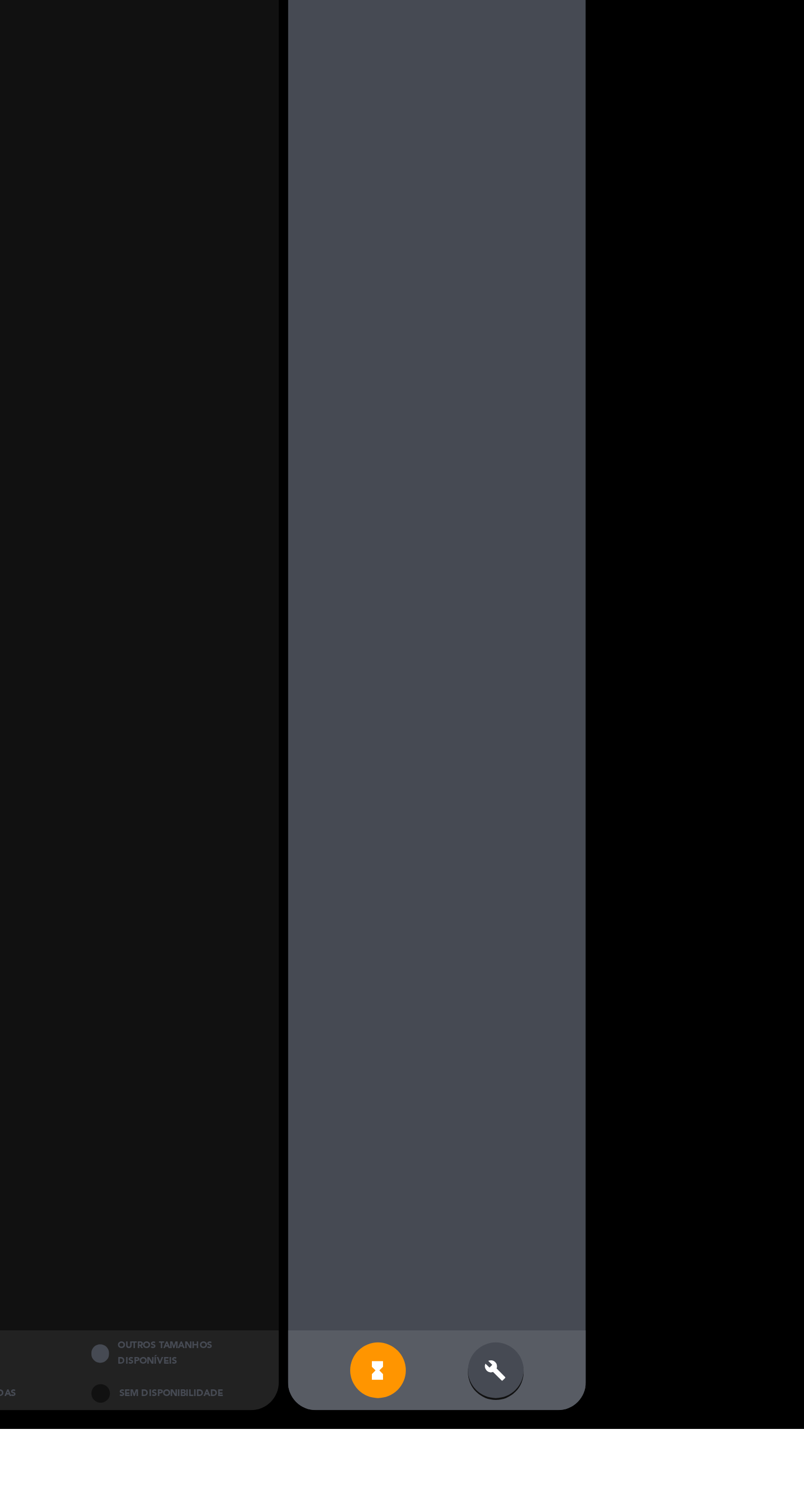
click at [630, 1494] on div "build" at bounding box center [619, 1476] width 34 height 34
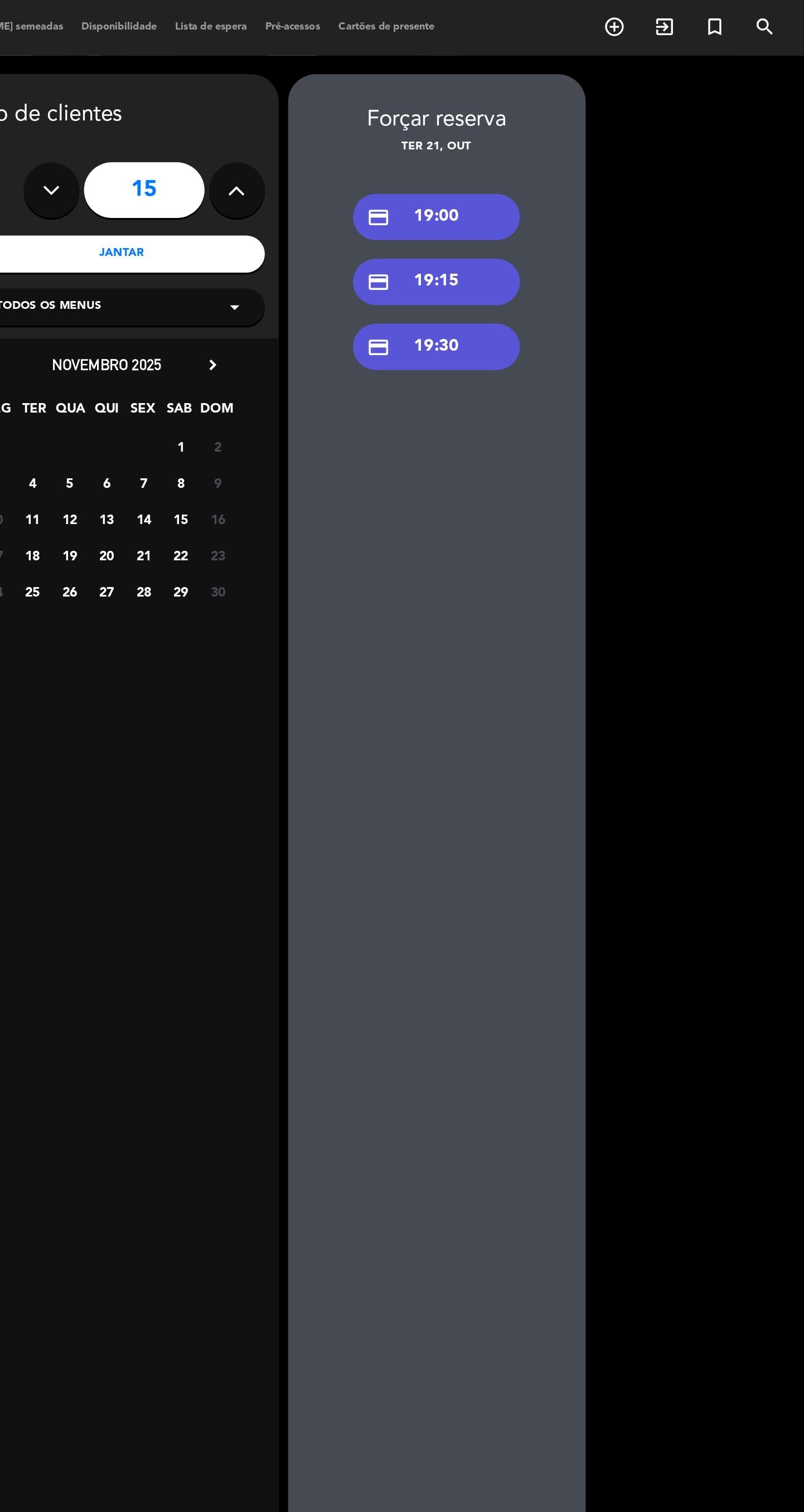
click at [630, 138] on div "credit_card 19:00" at bounding box center [584, 130] width 101 height 28
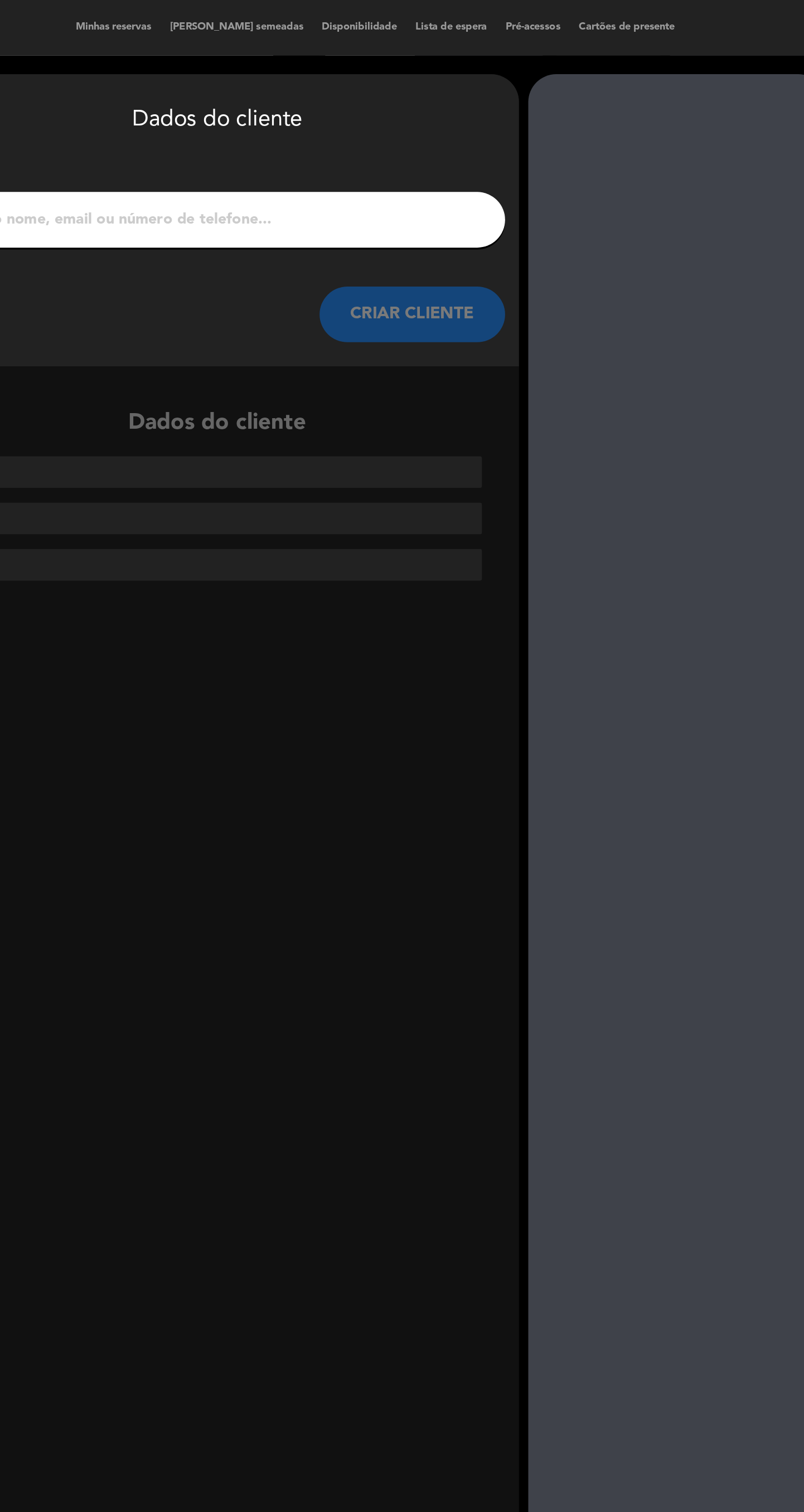
click at [413, 132] on input "1" at bounding box center [307, 132] width 329 height 15
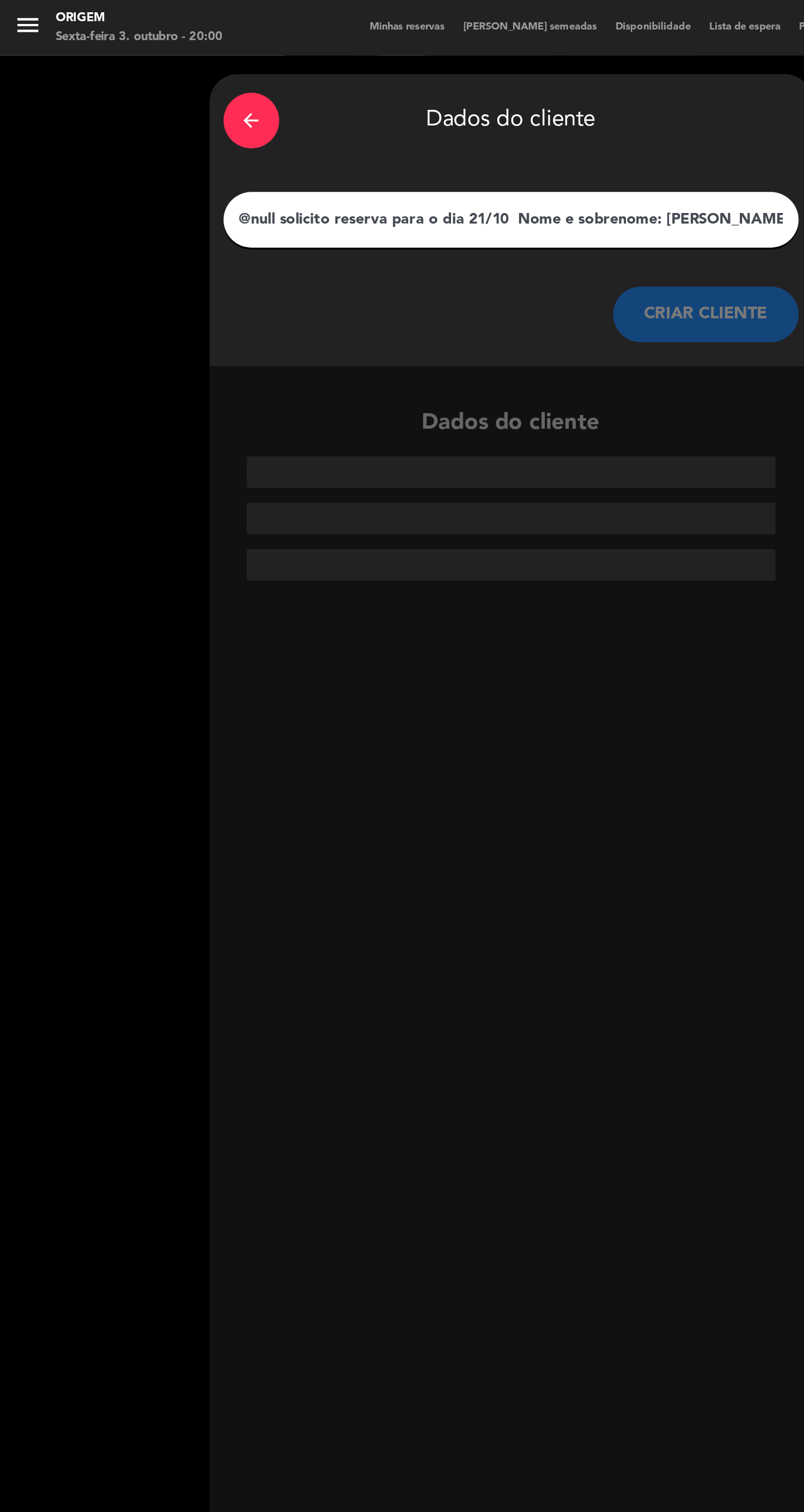
scroll to position [0, 463]
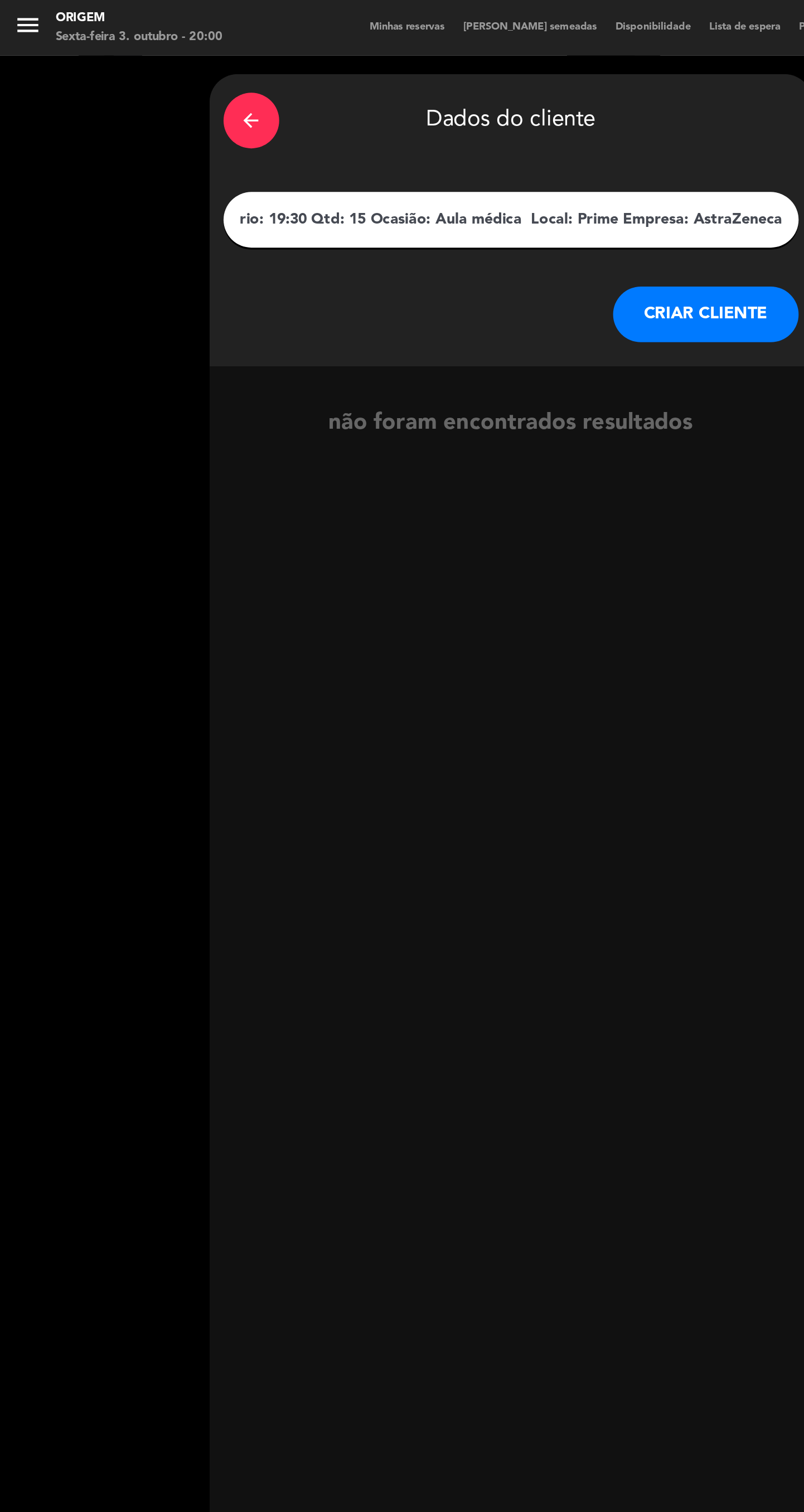
click at [233, 139] on input "@⁨null⁩ solicito reserva para o dia 21/10 Nome e sobrenome: [PERSON_NAME] Boas …" at bounding box center [307, 132] width 329 height 15
click at [168, 134] on input "@⁨null⁩ solicito reserva para o dia 21/10 Nome e sobrenome: [PERSON_NAME] Boas …" at bounding box center [307, 132] width 329 height 15
type input "[PERSON_NAME] Boas - Aula médica Local: Prime Empresa: AstraZeneca"
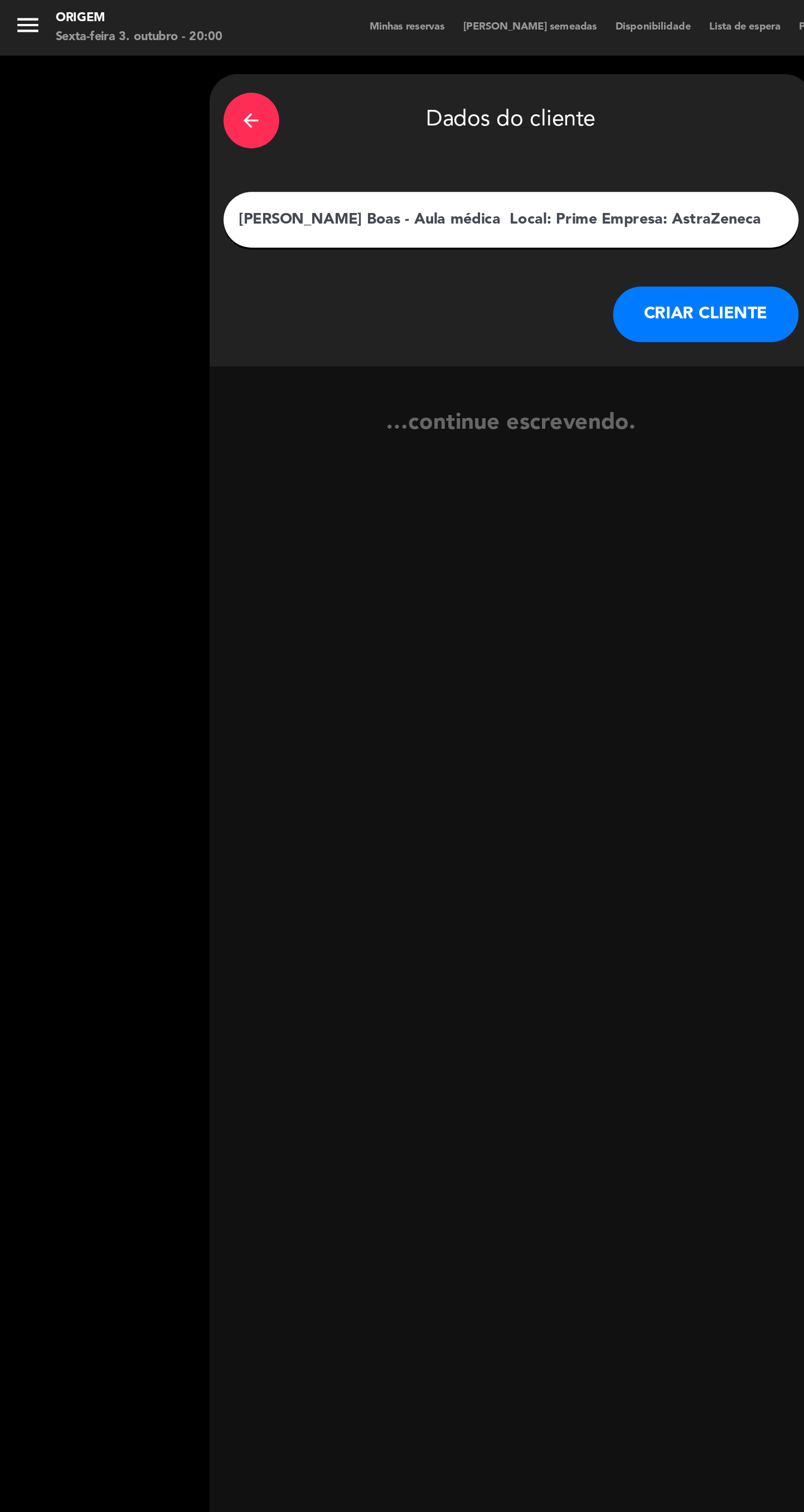
scroll to position [0, 0]
click at [431, 191] on button "CRIAR CLIENTE" at bounding box center [425, 189] width 112 height 34
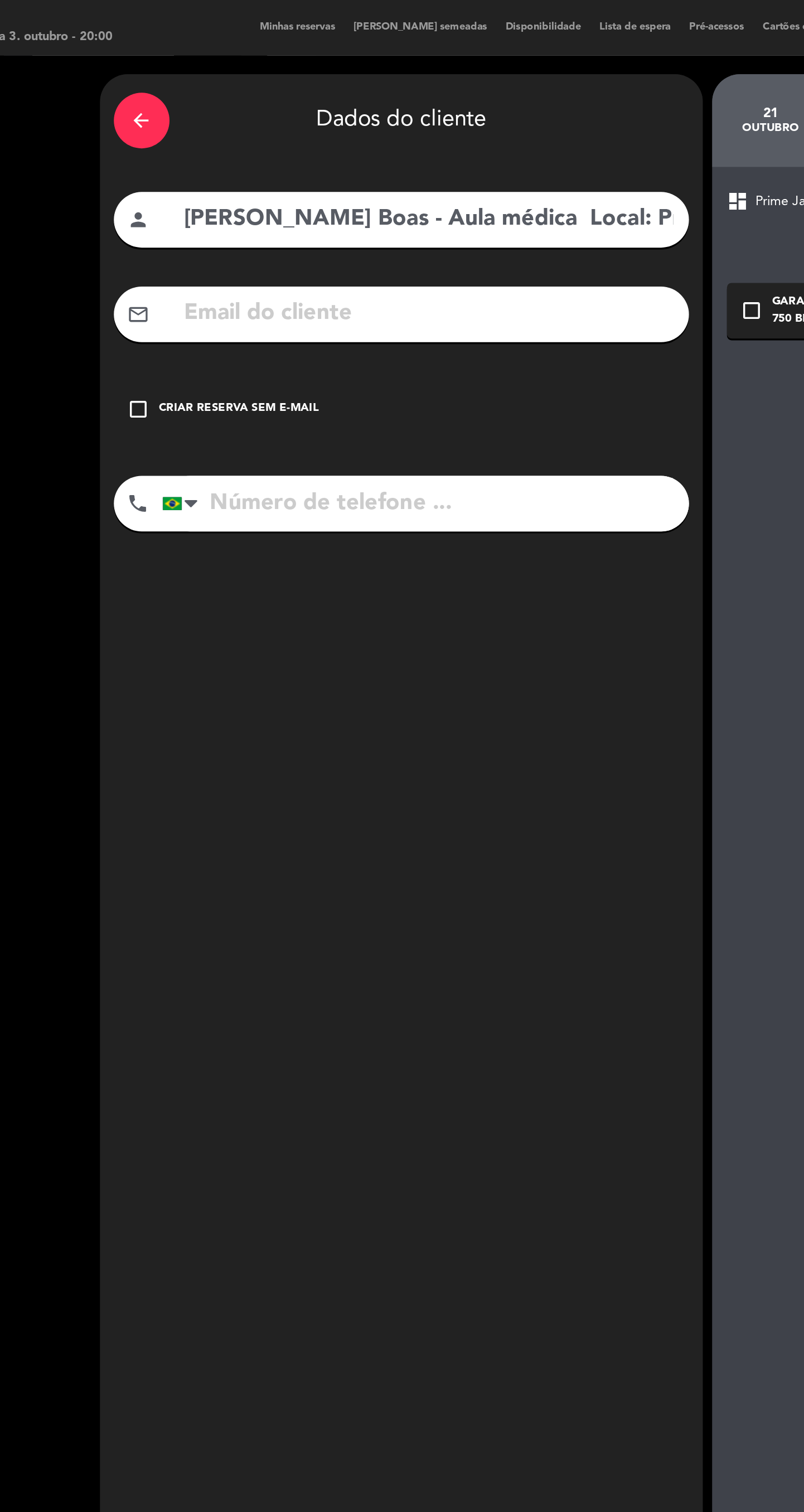
click at [242, 259] on div "check_box_outline_blank Criar reserva sem e-mail" at bounding box center [307, 246] width 346 height 34
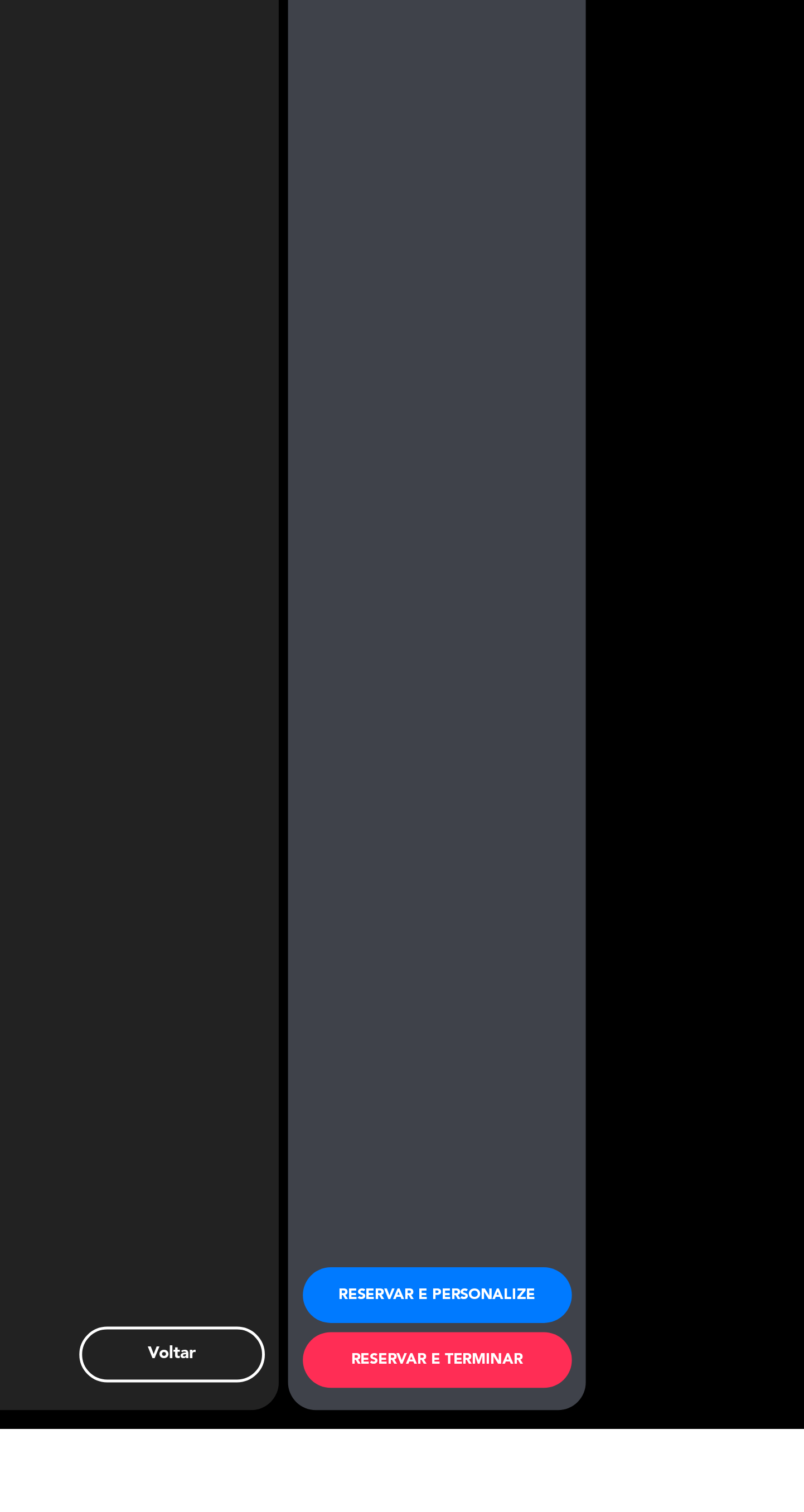
click at [638, 1448] on button "RESERVAR E PERSONALIZE" at bounding box center [584, 1431] width 162 height 34
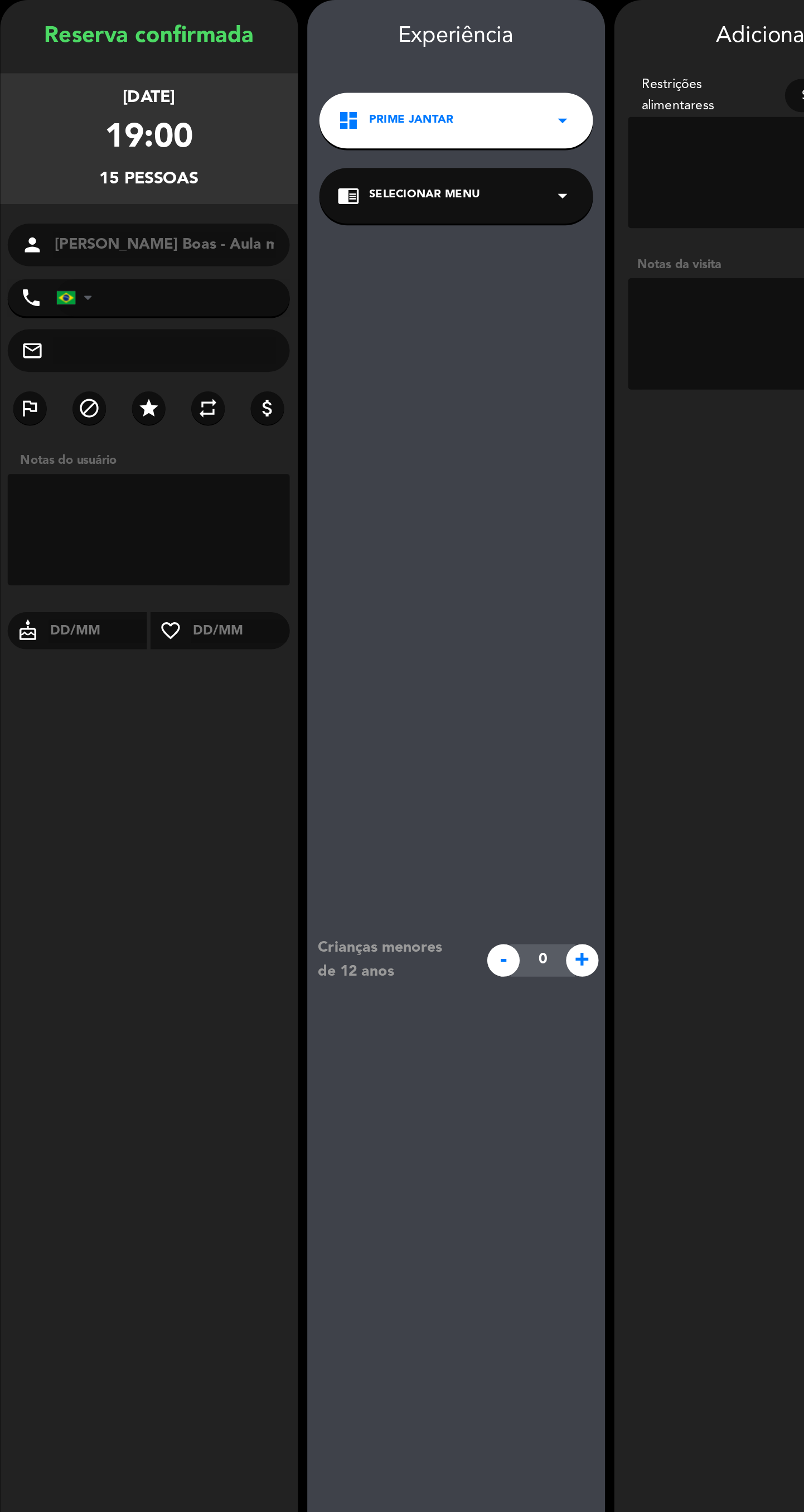
click at [514, 258] on textarea at bounding box center [584, 245] width 162 height 67
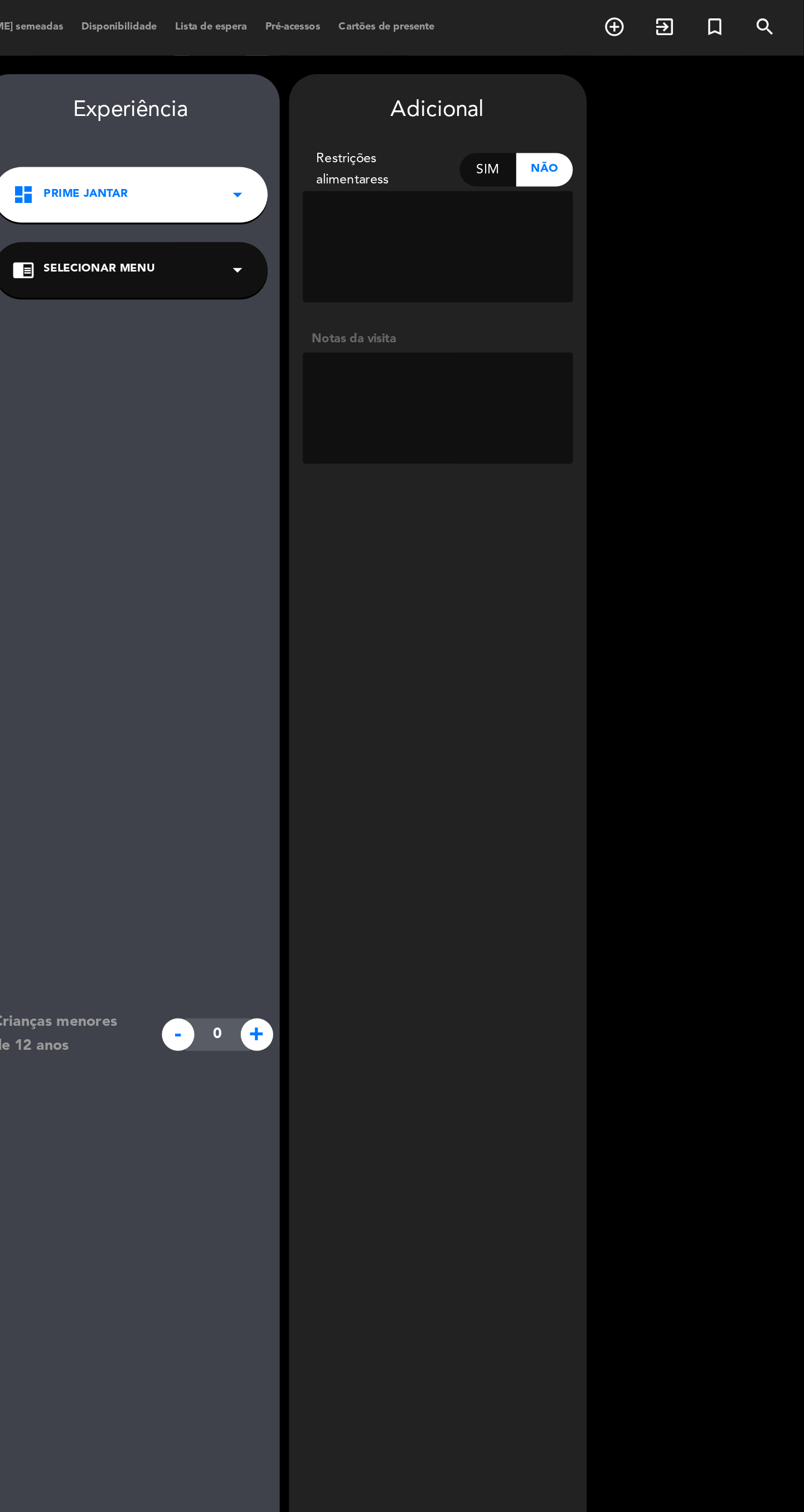
paste textarea "@⁨null⁩ solicito reserva para o dia 21/10 Nome e sobrenome: [PERSON_NAME] Boas …"
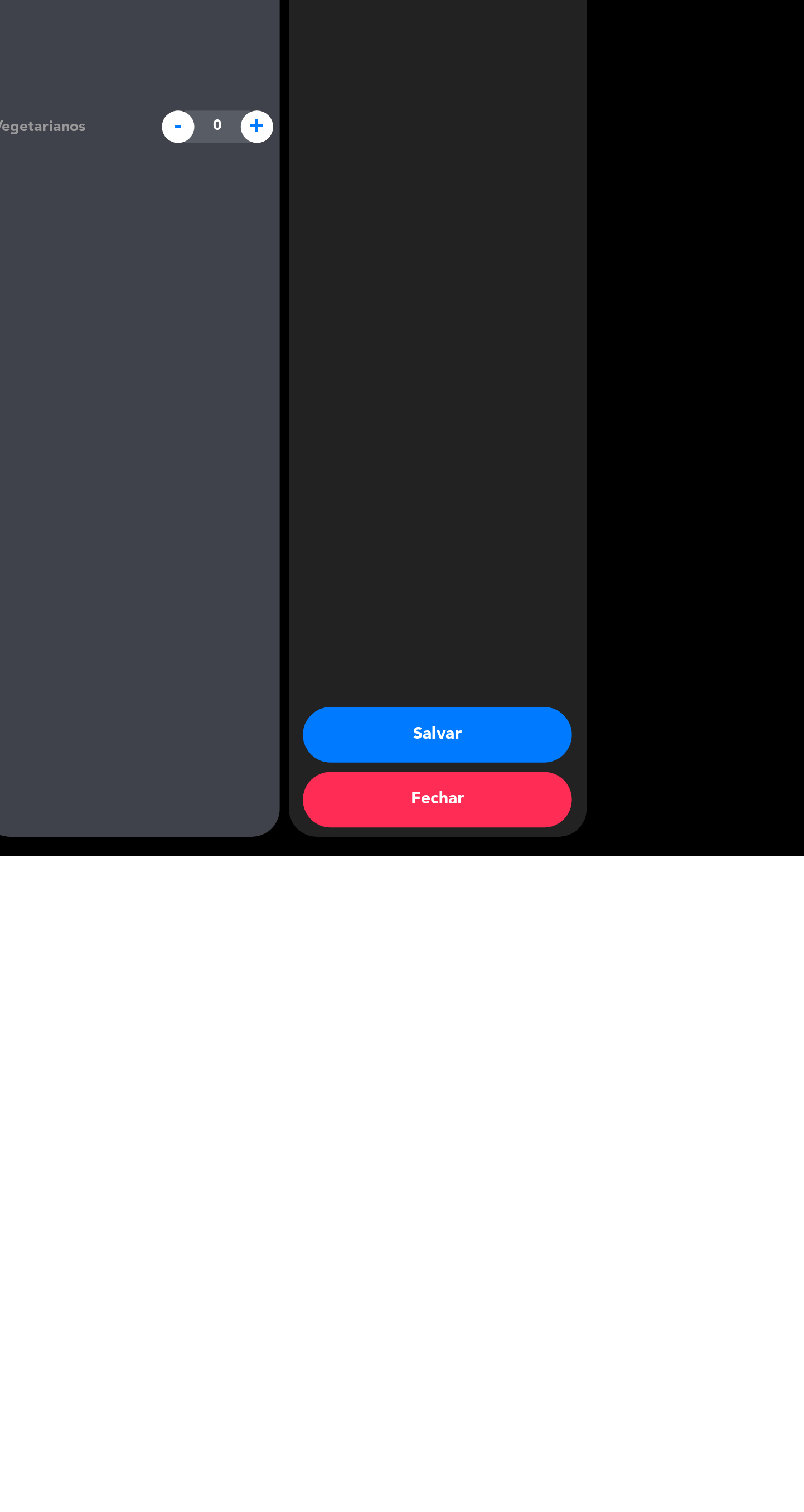
scroll to position [125, 0]
type textarea "@⁨null⁩ solicito reserva para o dia 21/10 Nome e sobrenome: [PERSON_NAME] Boas …"
click at [638, 1440] on button "Salvar" at bounding box center [584, 1439] width 162 height 34
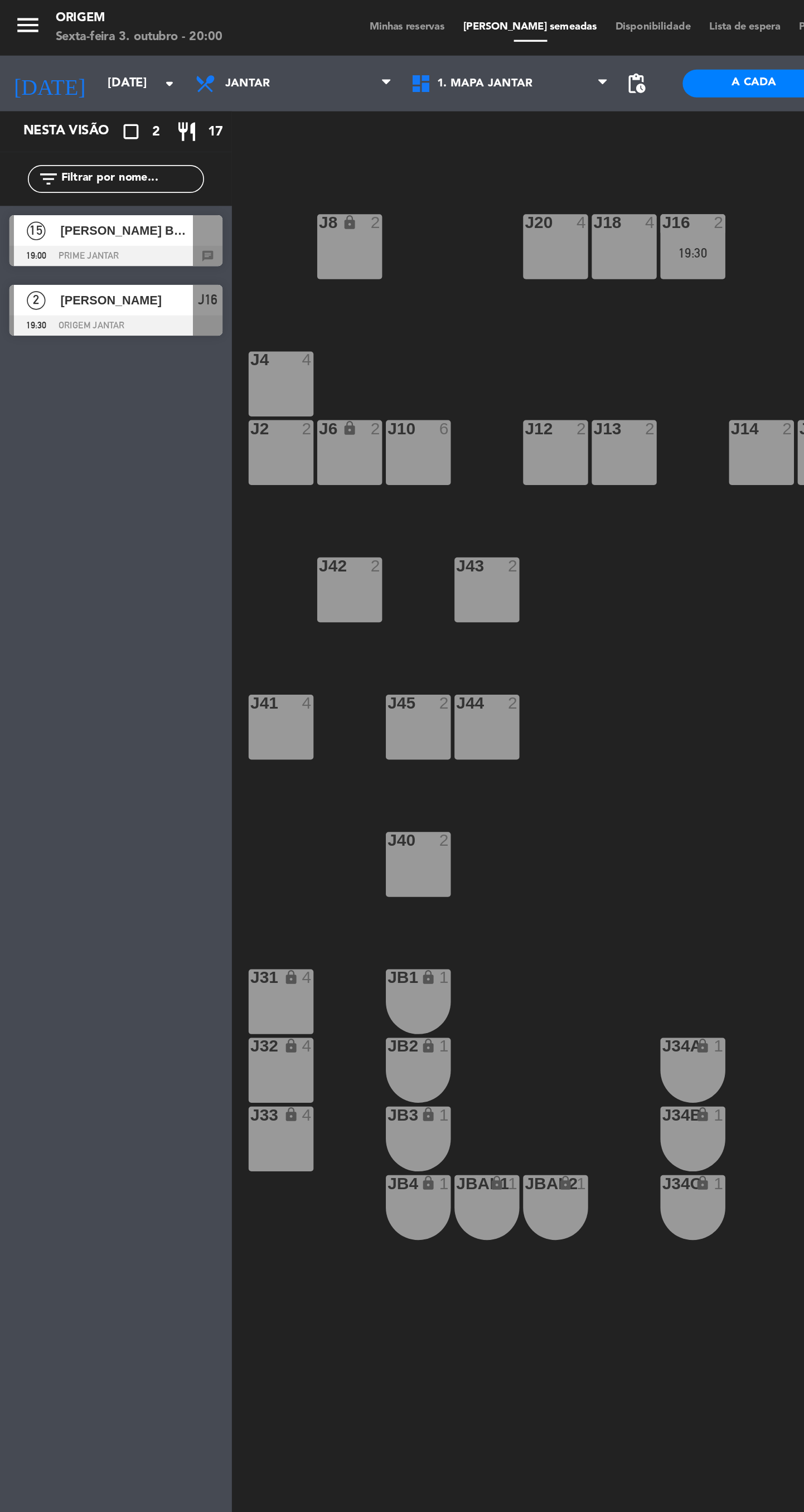
click at [370, 496] on div "J20 4 J16 2 19:30 J8 lock 2 J18 4 J4 4 J10 6 J12 2 J14 2 J2 2 J6 lock 2 J13 2 J…" at bounding box center [476, 810] width 657 height 1403
click at [116, 153] on div at bounding box center [69, 154] width 128 height 12
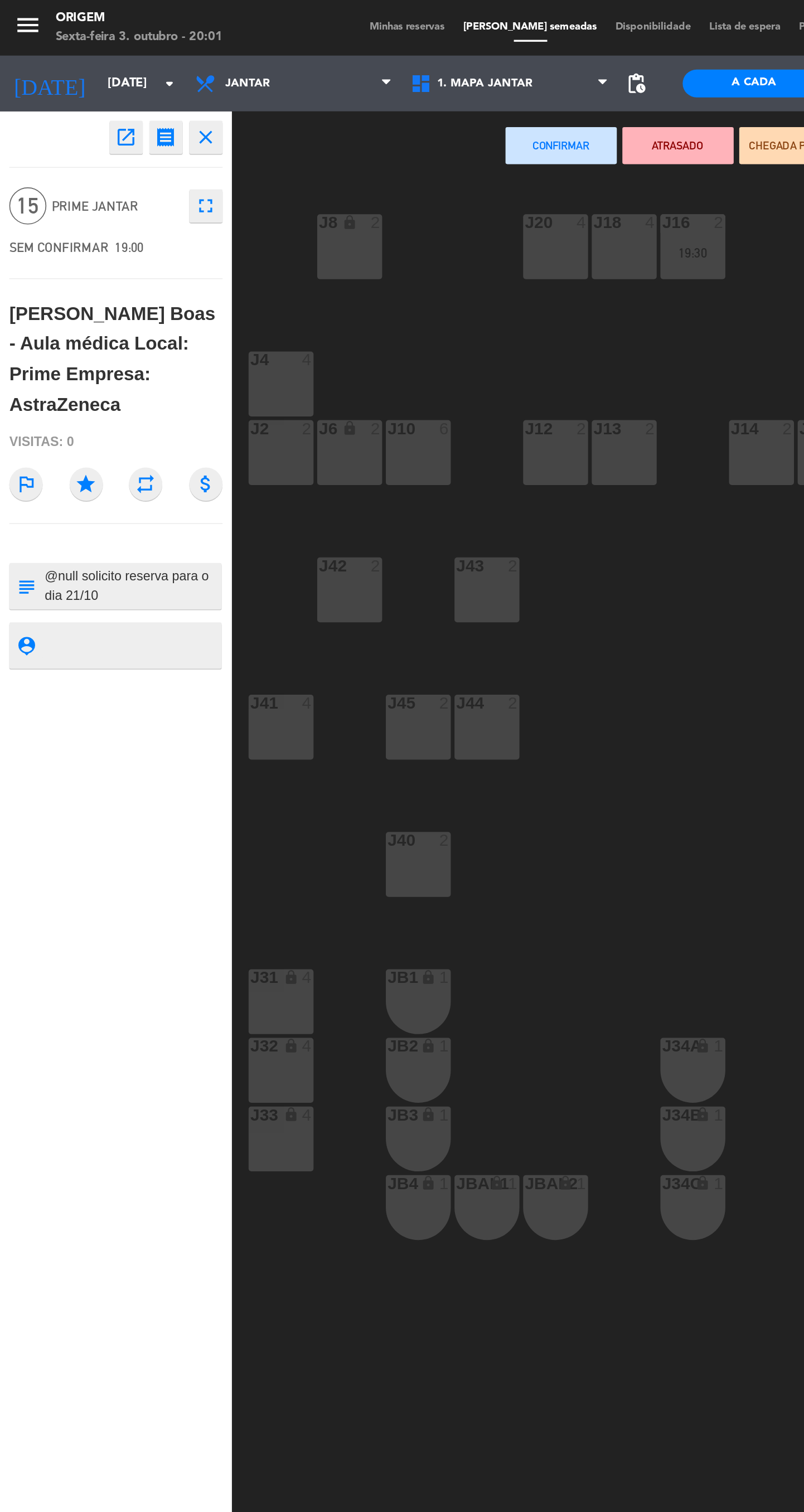
click at [253, 431] on div "J45 2" at bounding box center [252, 437] width 39 height 39
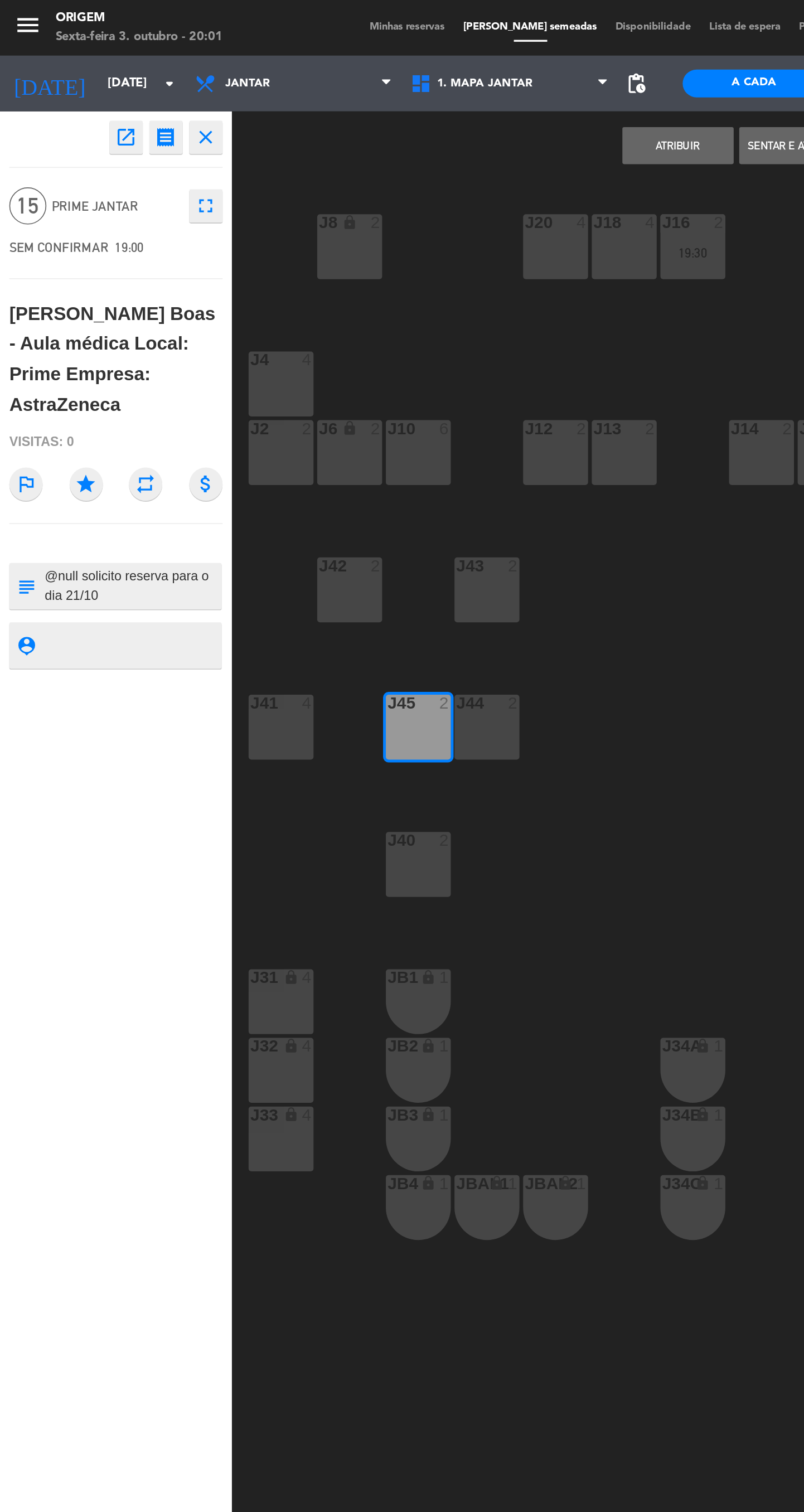
click at [295, 443] on div "J44 2" at bounding box center [293, 437] width 39 height 39
click at [255, 519] on div "J40 2" at bounding box center [252, 520] width 39 height 39
click at [163, 441] on div "J41 4" at bounding box center [169, 437] width 39 height 39
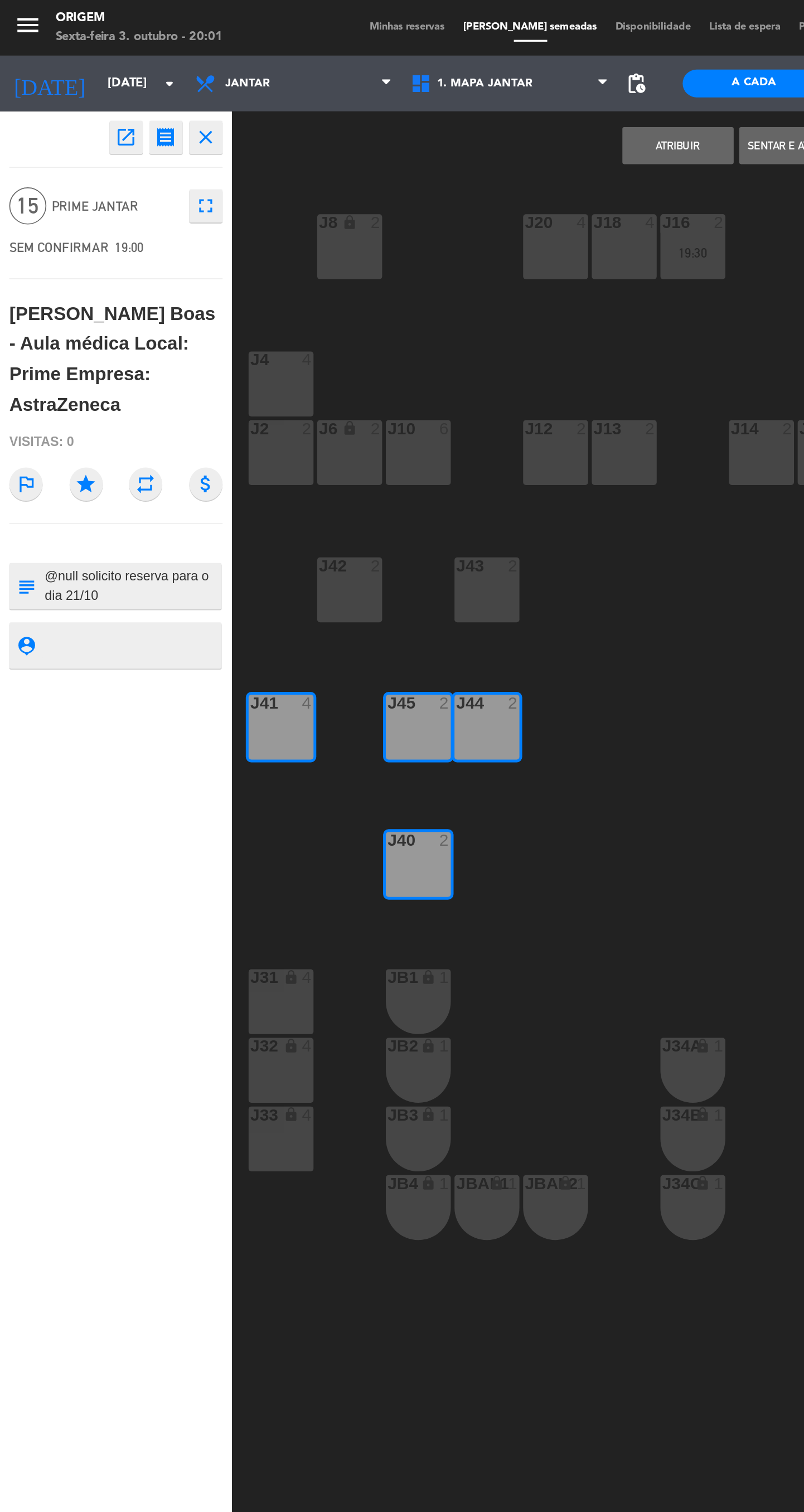
click at [222, 366] on div "J42 2" at bounding box center [211, 355] width 39 height 39
click at [307, 368] on div "J43 2" at bounding box center [293, 355] width 39 height 39
click at [415, 98] on button "Atribuir" at bounding box center [408, 88] width 67 height 22
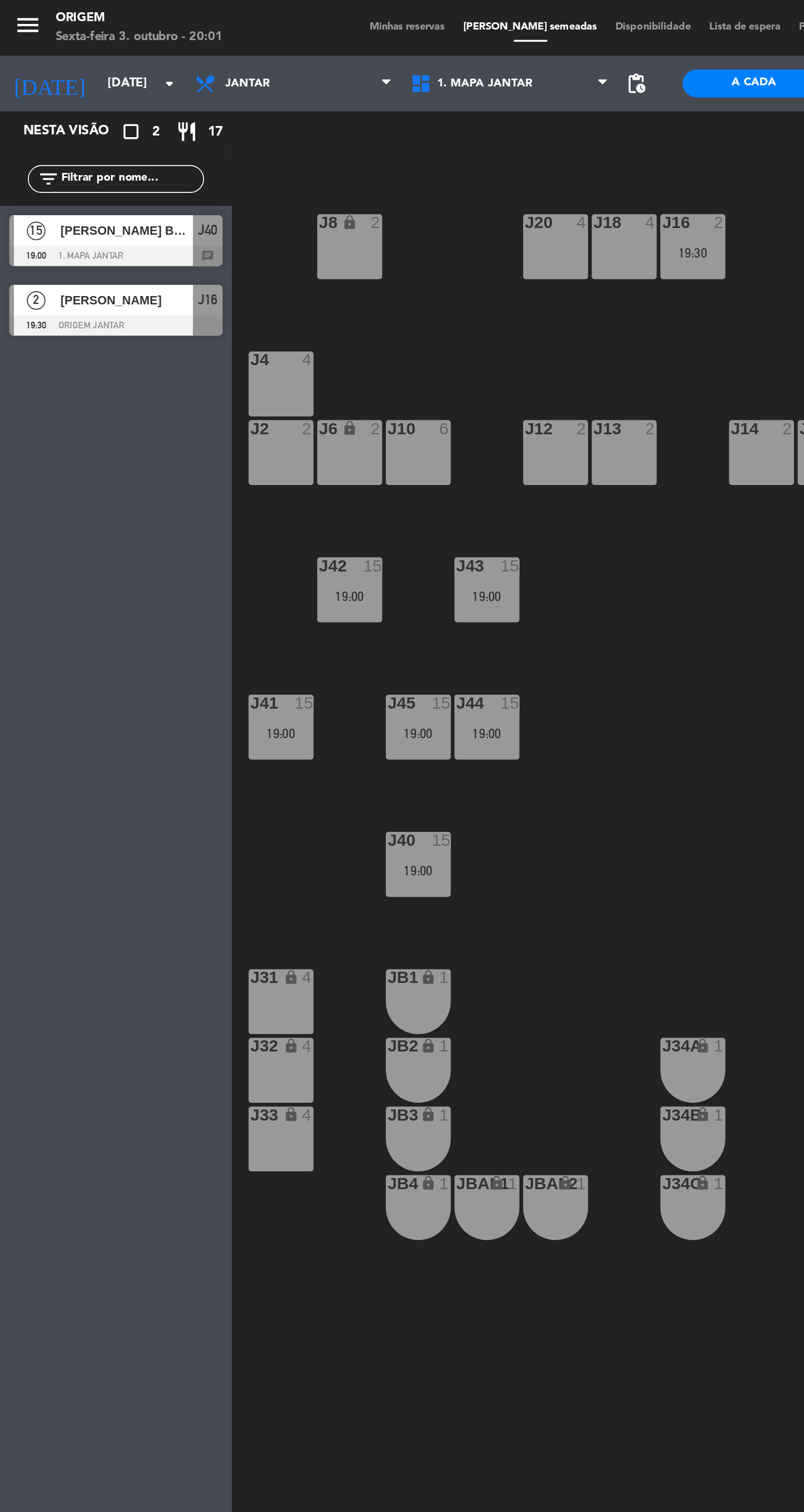
click at [305, 371] on div "J43 15 19:00" at bounding box center [293, 355] width 39 height 39
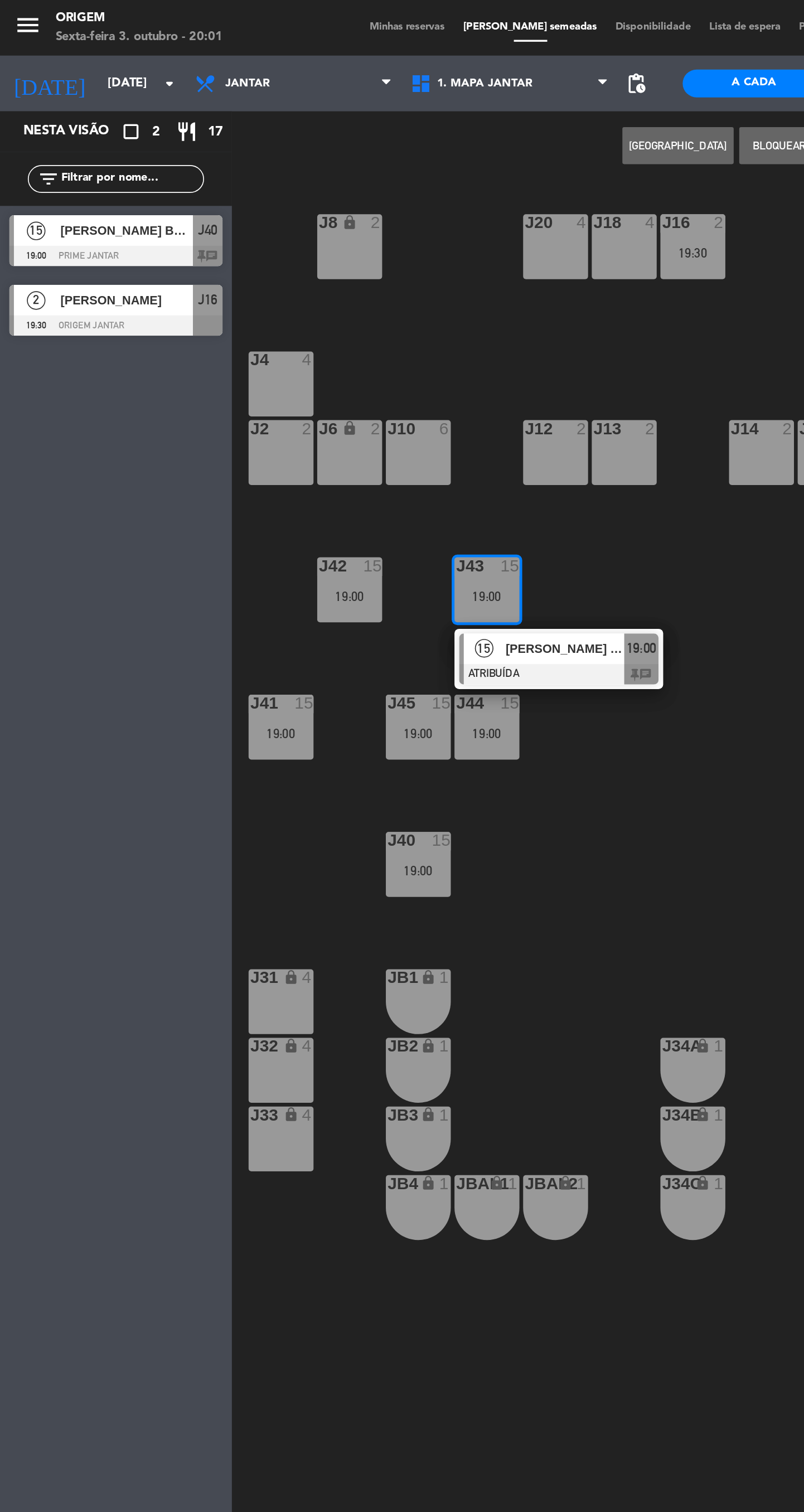
click at [457, 97] on button "Bloquear Mesa" at bounding box center [477, 88] width 67 height 22
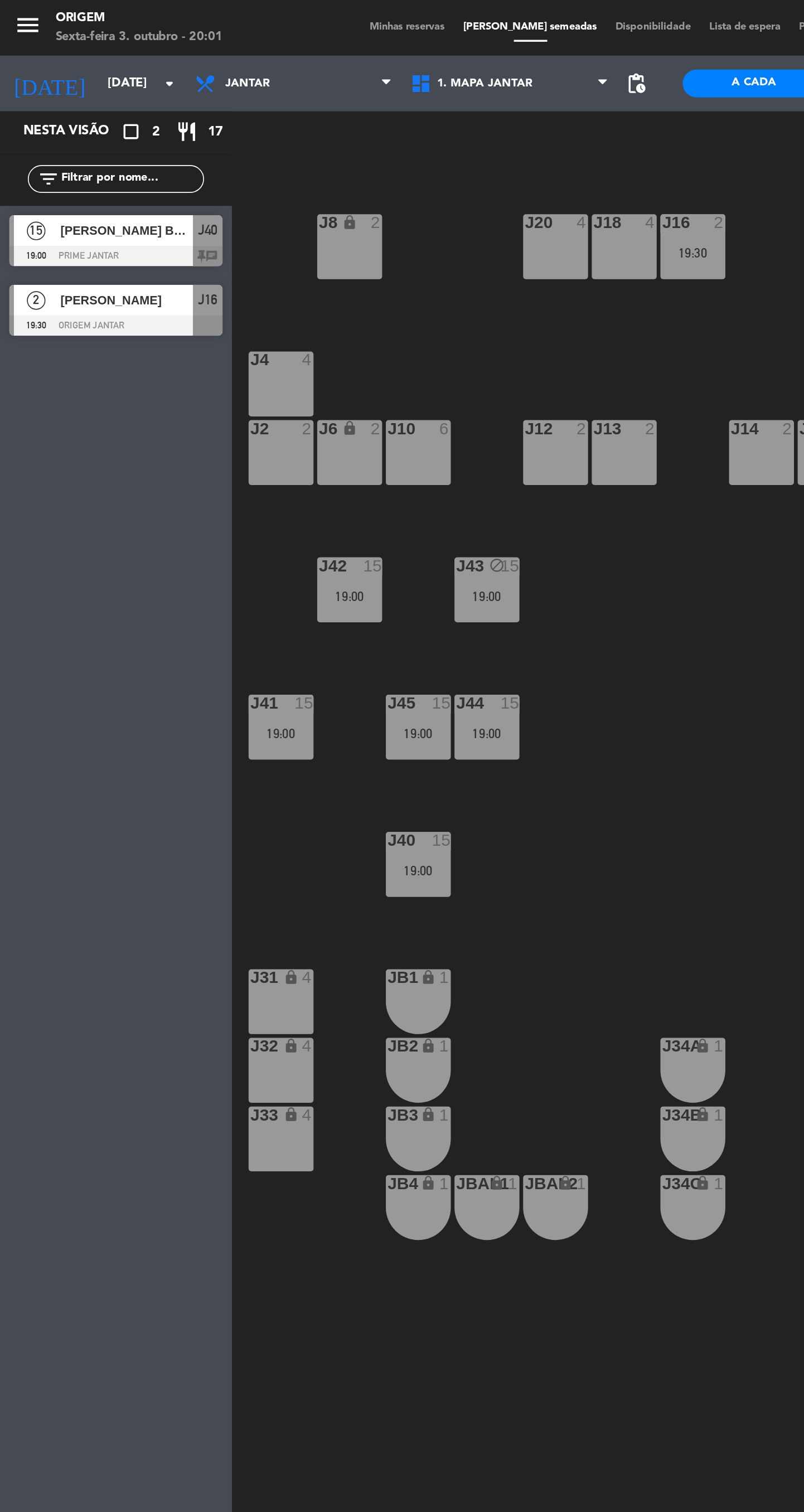
click at [166, 451] on div "J41 15 19:00" at bounding box center [169, 437] width 39 height 39
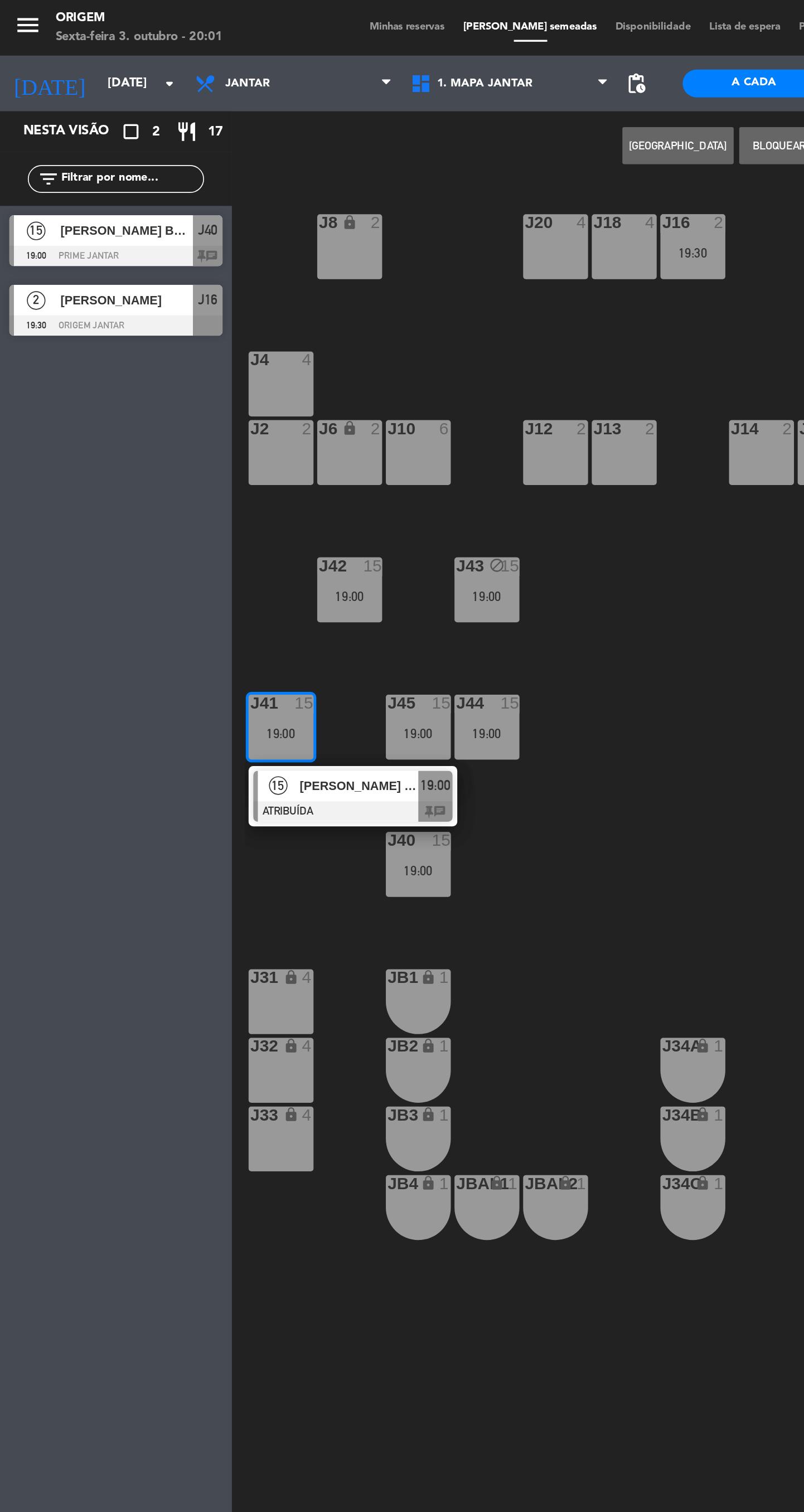
click at [463, 94] on button "Bloquear Mesa" at bounding box center [477, 88] width 67 height 22
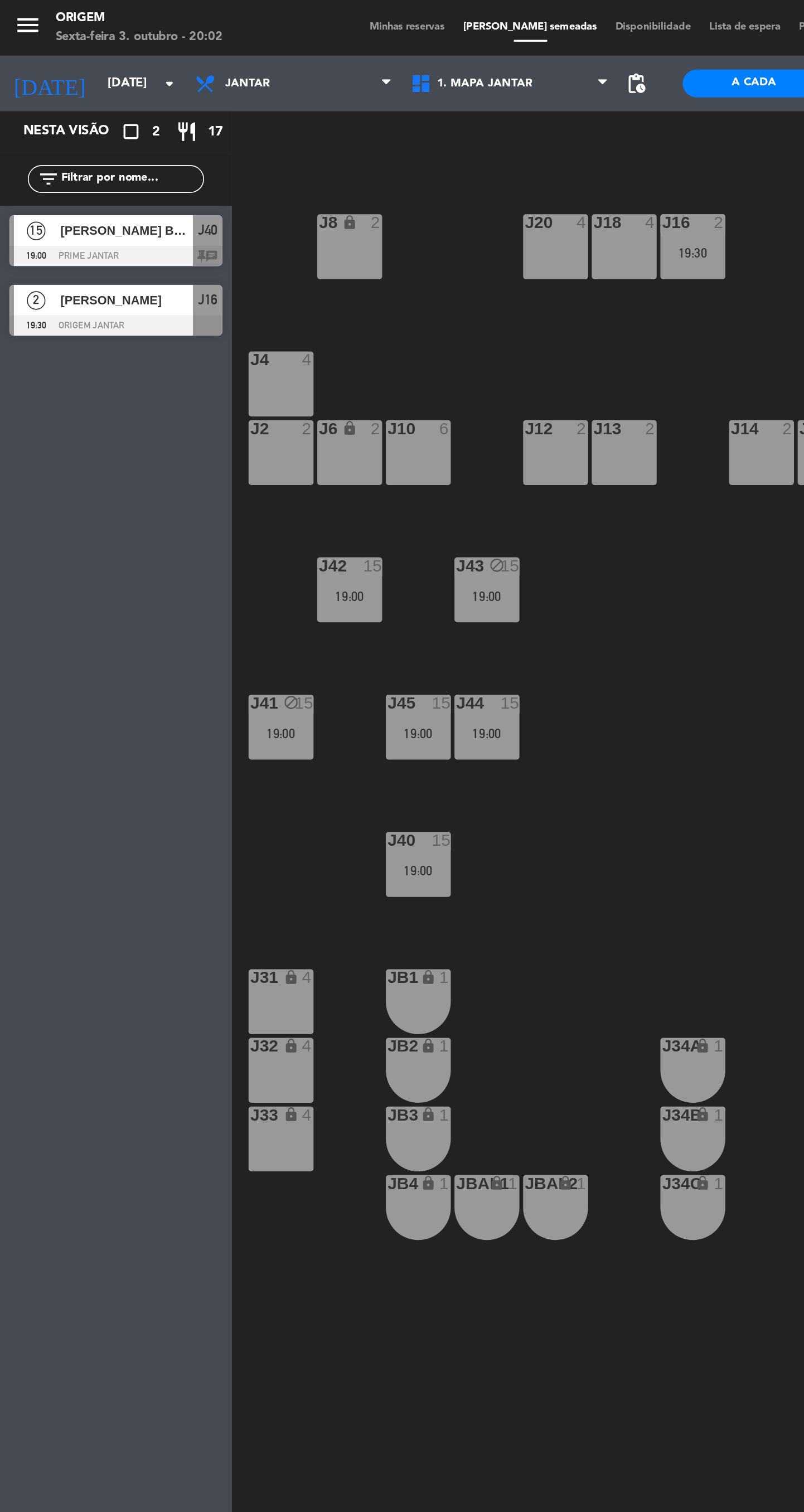
click at [82, 51] on input "[DATE]" at bounding box center [108, 50] width 98 height 20
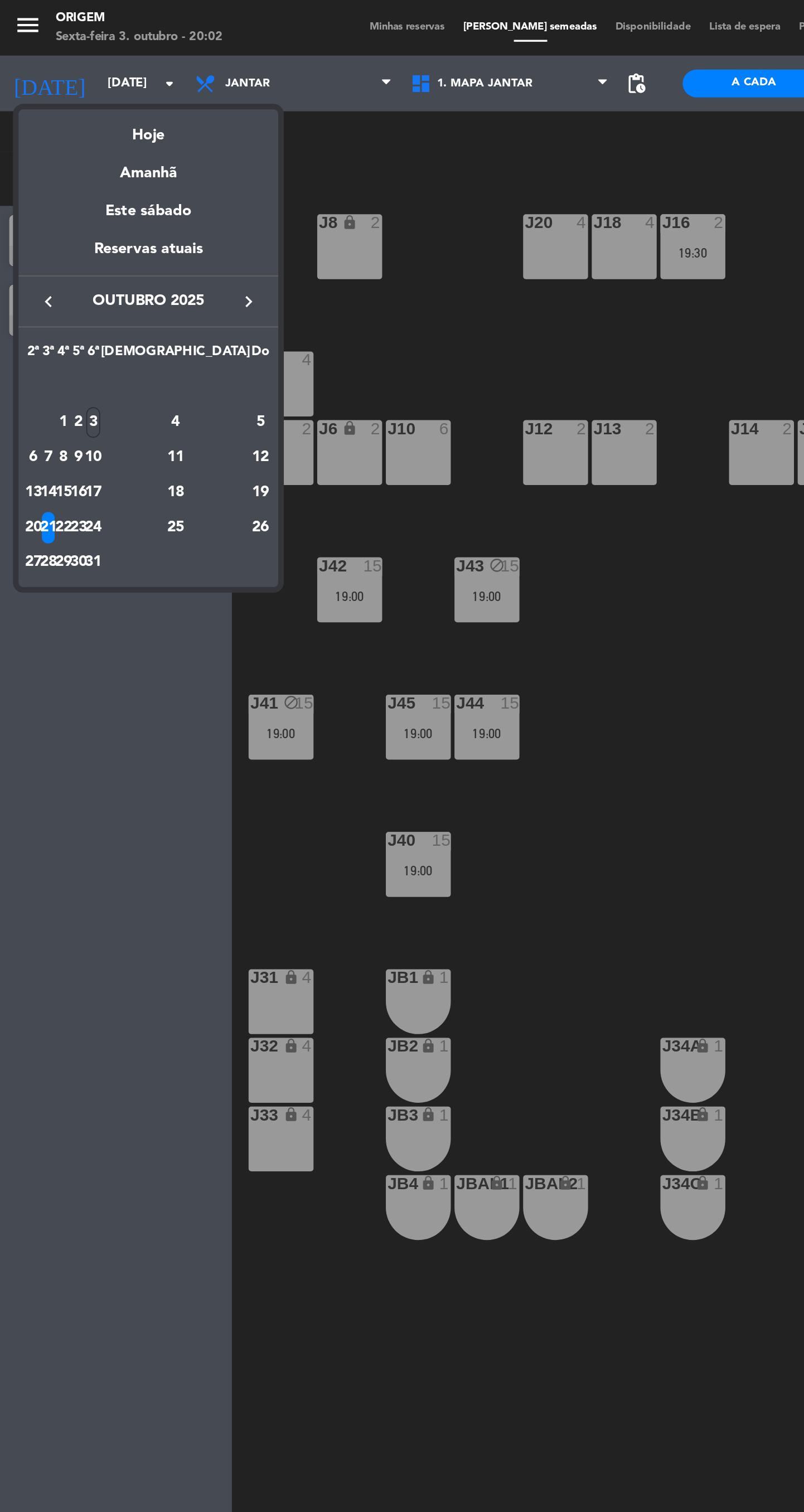
click at [52, 296] on div "16" at bounding box center [47, 296] width 9 height 19
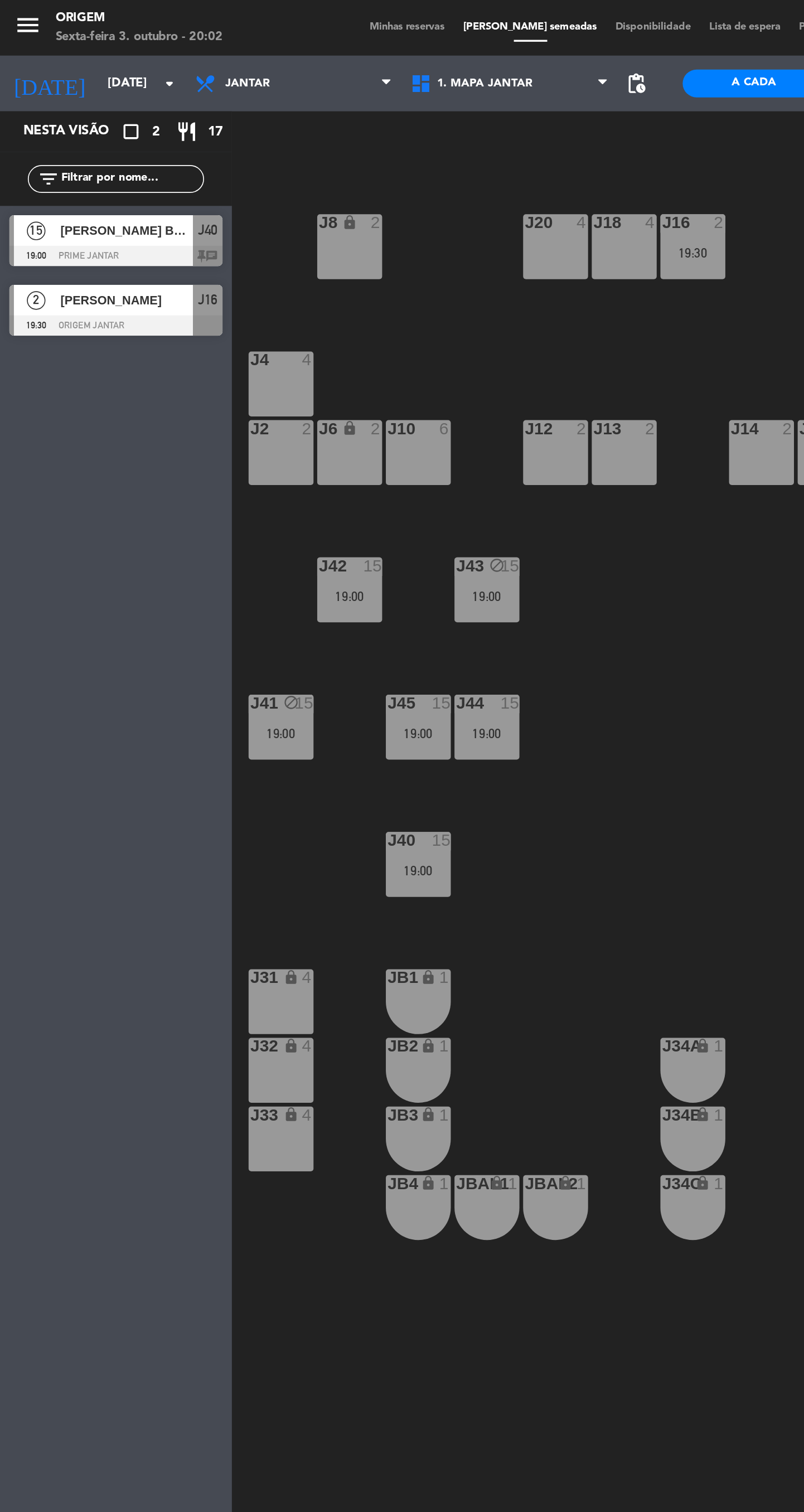
type input "[DATE]"
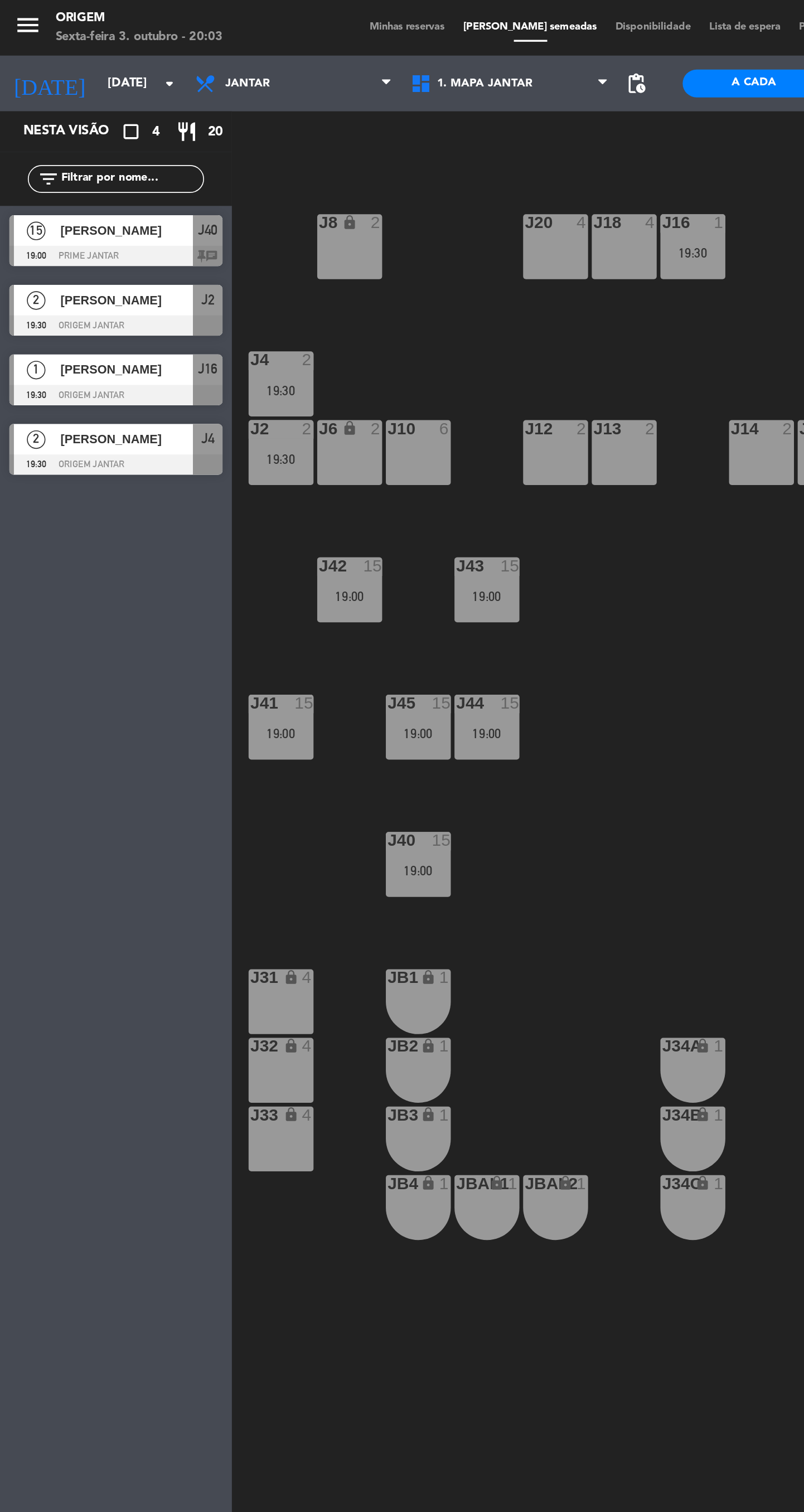
click at [163, 441] on div "19:00" at bounding box center [169, 440] width 39 height 8
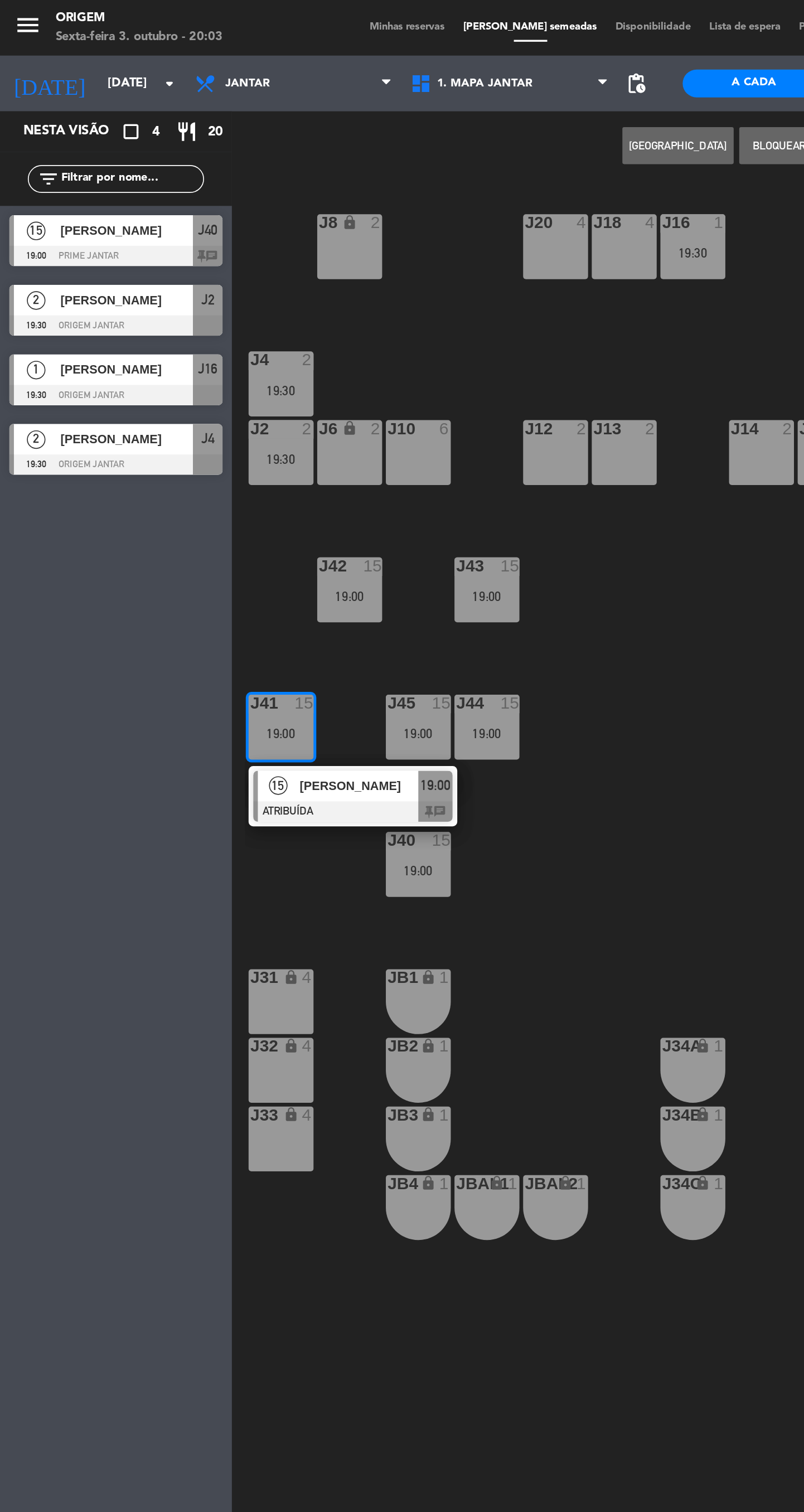
click at [244, 492] on div at bounding box center [212, 488] width 120 height 12
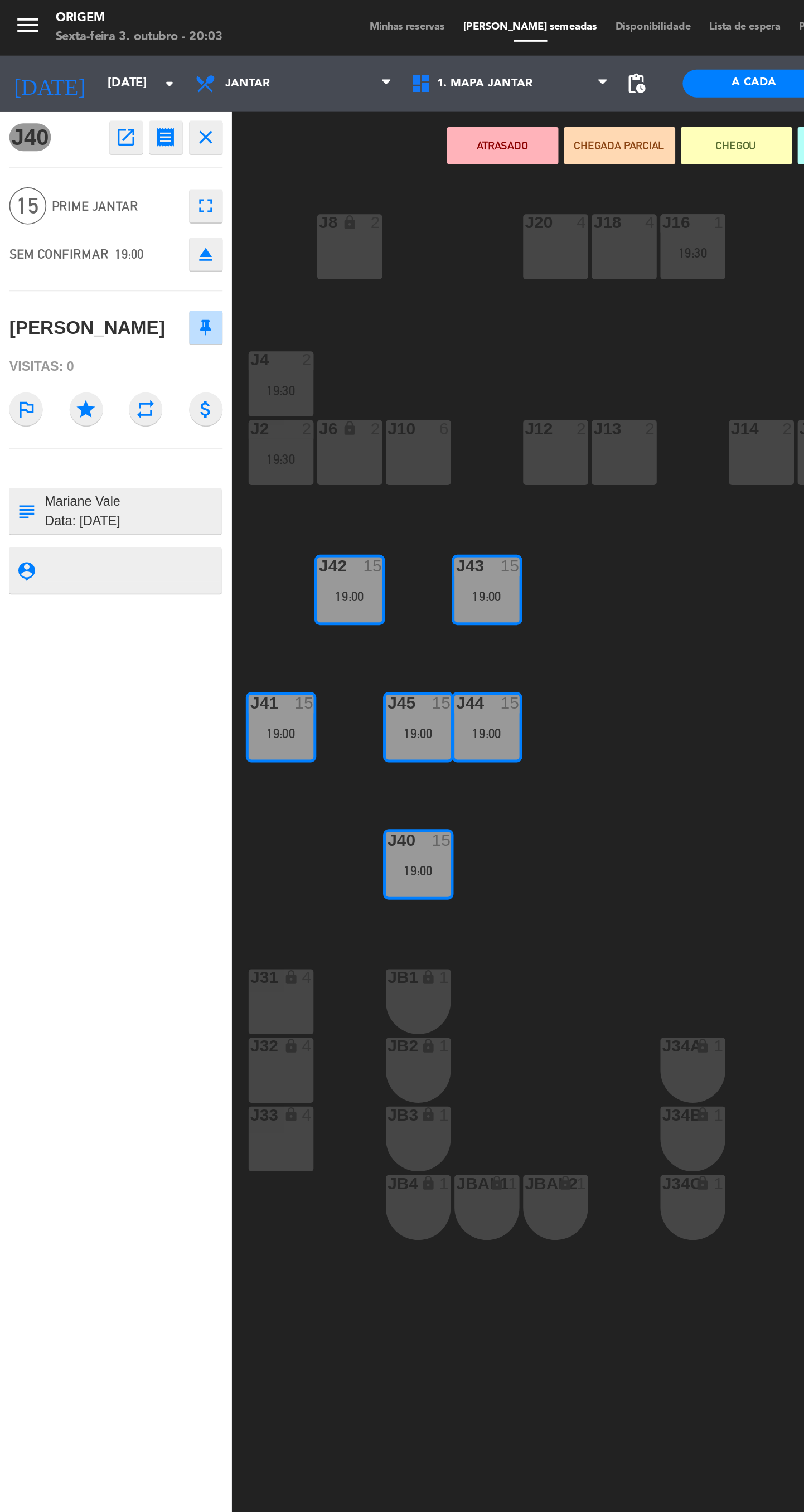
click at [90, 319] on textarea at bounding box center [79, 307] width 107 height 23
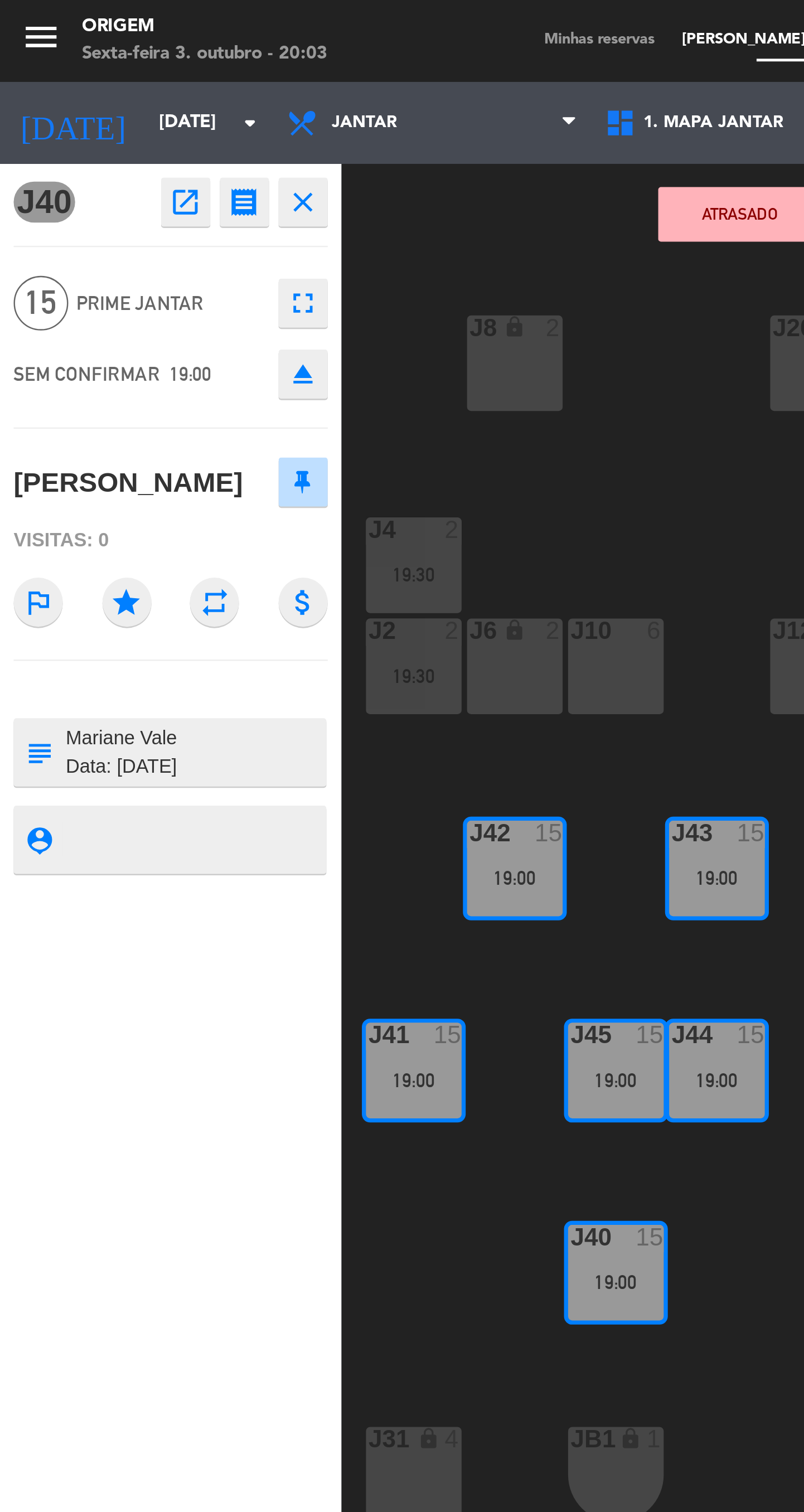
click at [50, 230] on div "Visitas: 0" at bounding box center [69, 221] width 128 height 20
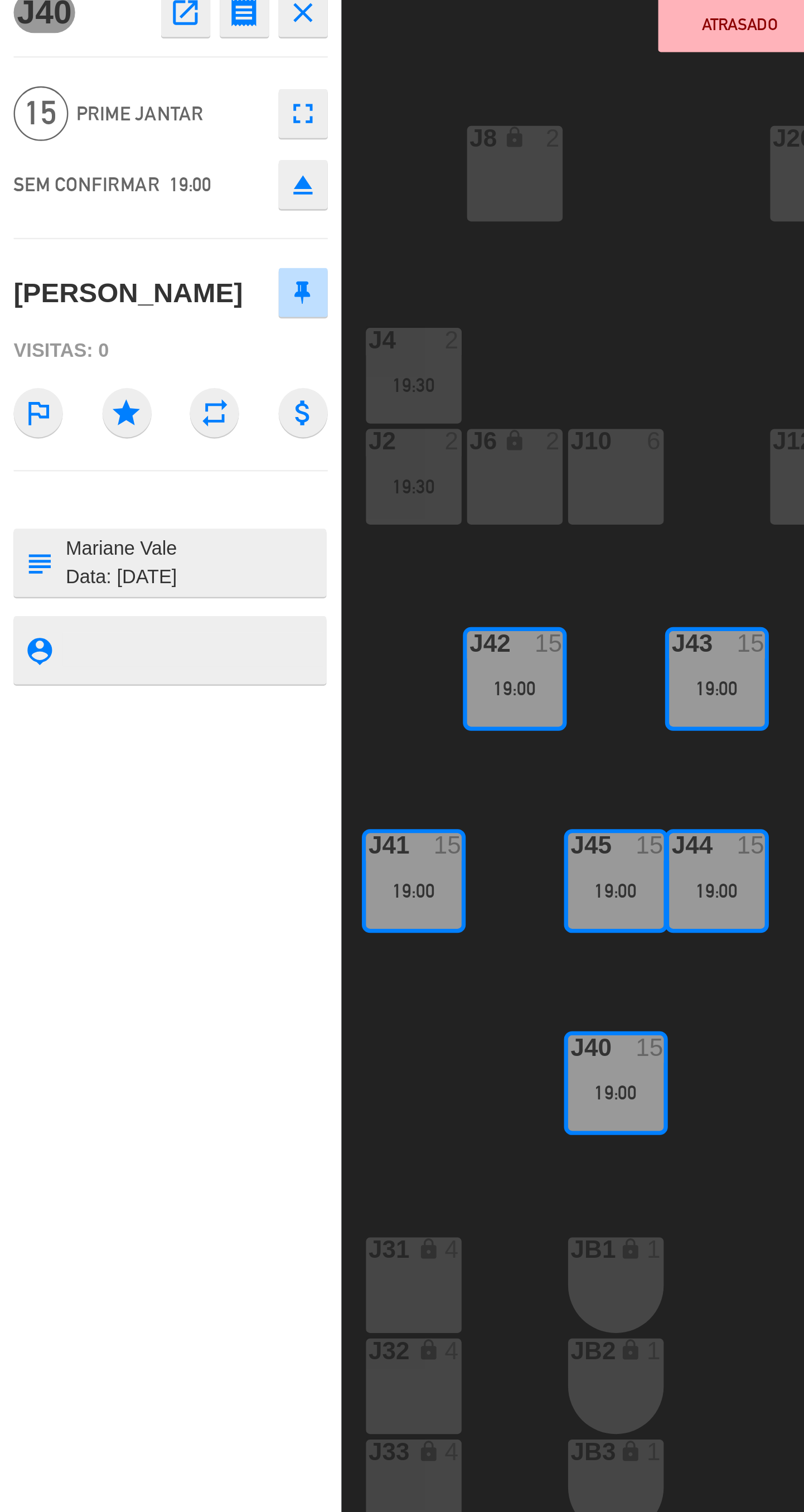
scroll to position [0, 0]
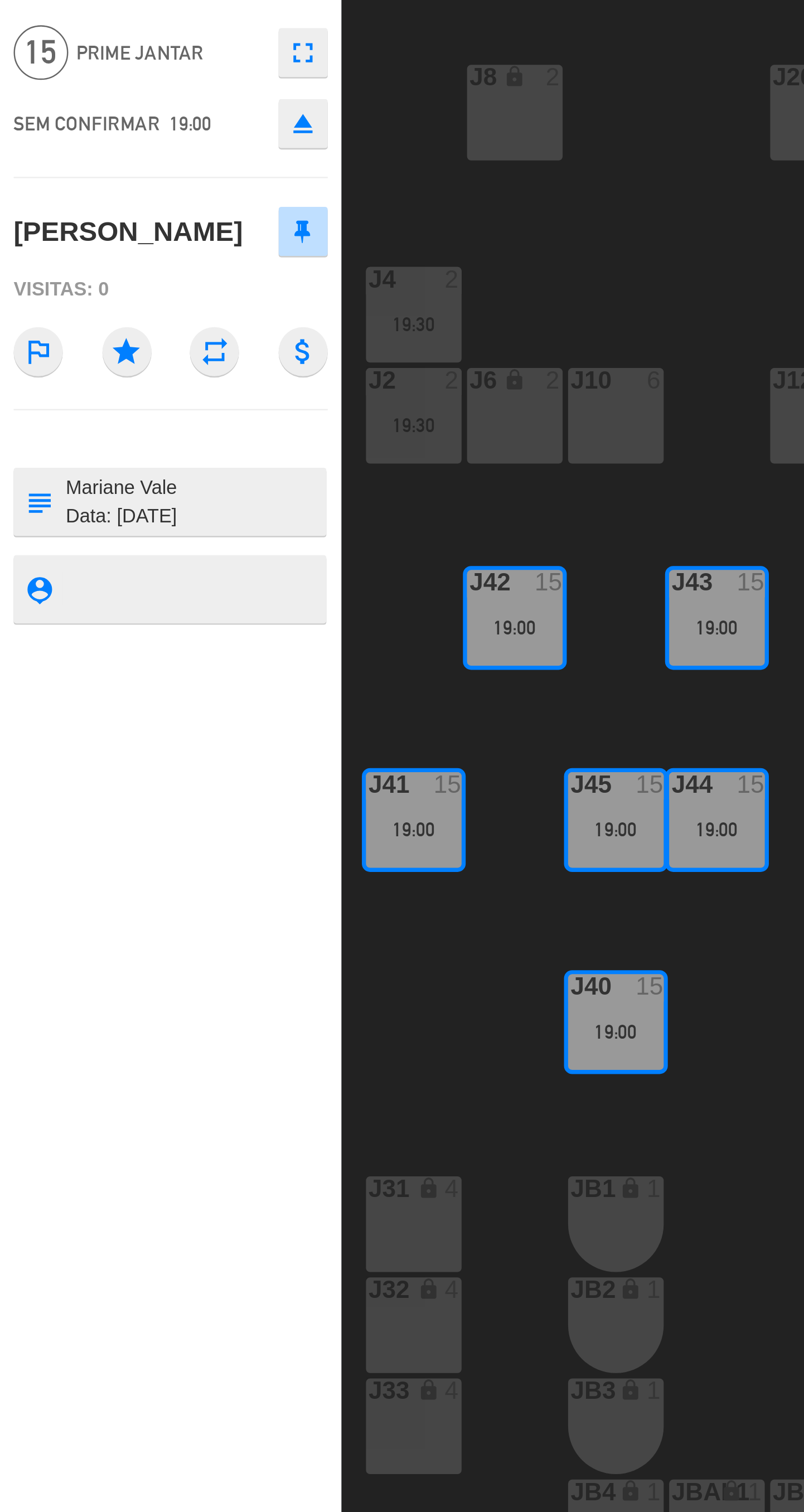
click at [78, 319] on textarea at bounding box center [79, 307] width 107 height 23
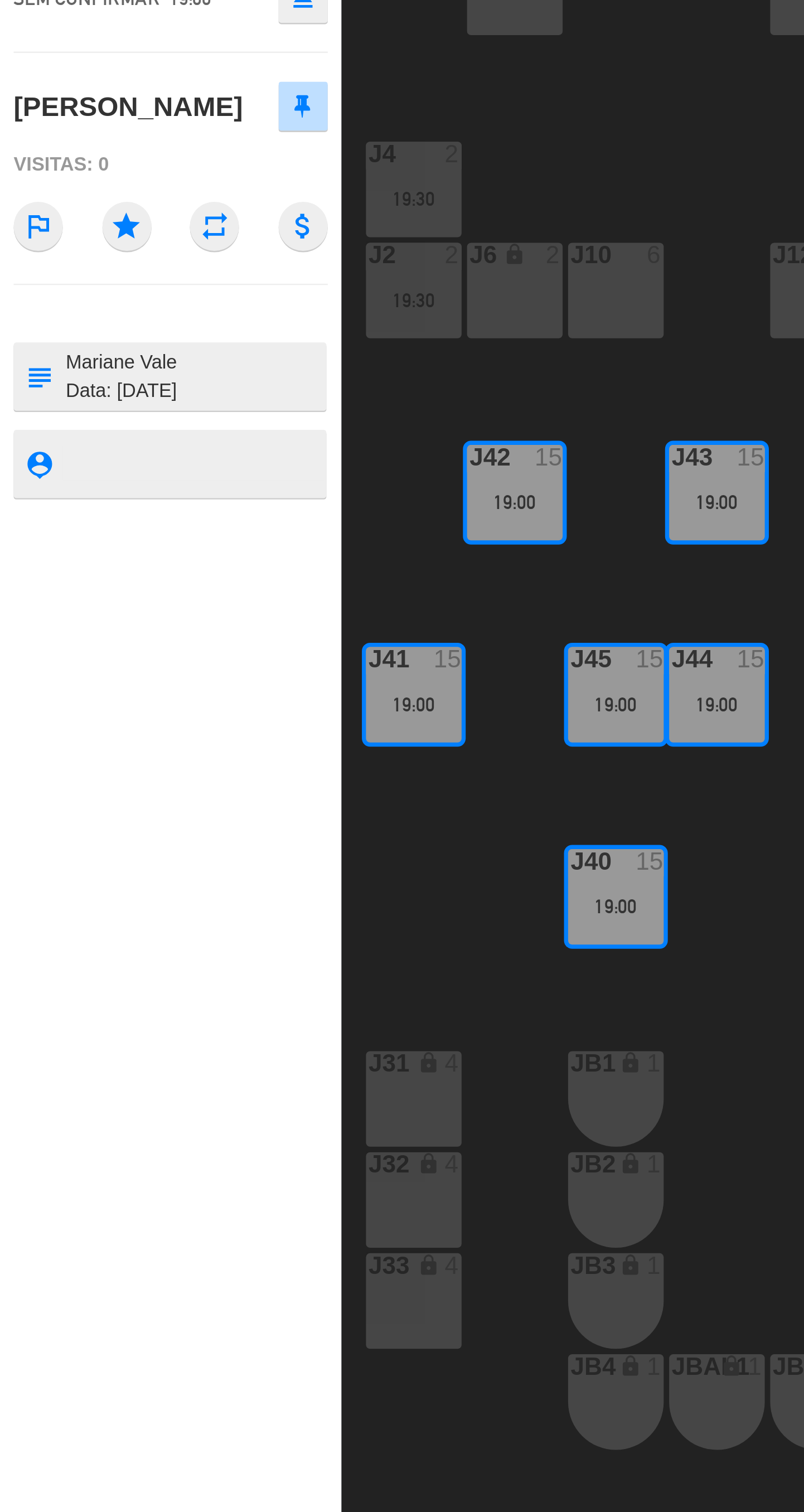
paste textarea "@⁨null⁩ boa tarde! Solicito alteração de reserva Nome e sobrenome: [PERSON_NAME…"
type textarea "@⁨null⁩ boa tarde! Solicito alteração de reserva Nome e sobrenome: [PERSON_NAME…"
click at [88, 423] on div "J40 open_in_new receipt 7:00 PM [DATE] pessoas Mariane Vale - ADIUM Mesa J40+J4…" at bounding box center [69, 789] width 139 height 1445
click at [70, 439] on div "J40 open_in_new receipt 7:00 PM [DATE] pessoas Mariane Vale - ADIUM Mesa J40+J4…" at bounding box center [69, 789] width 139 height 1445
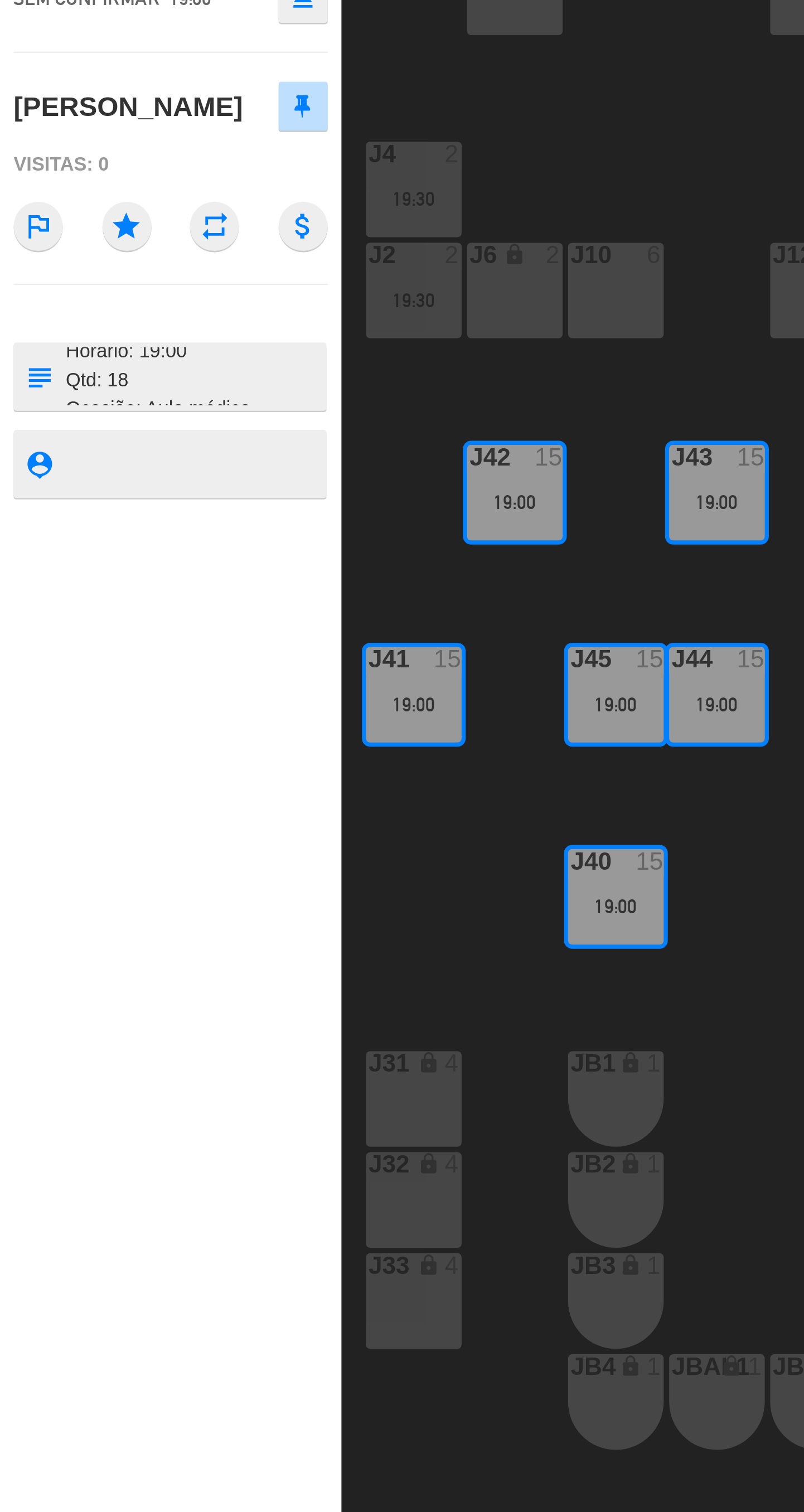
click at [66, 565] on div "J40 open_in_new receipt 7:00 PM [DATE] pessoas Mariane Vale - ADIUM Mesa J40+J4…" at bounding box center [69, 789] width 139 height 1445
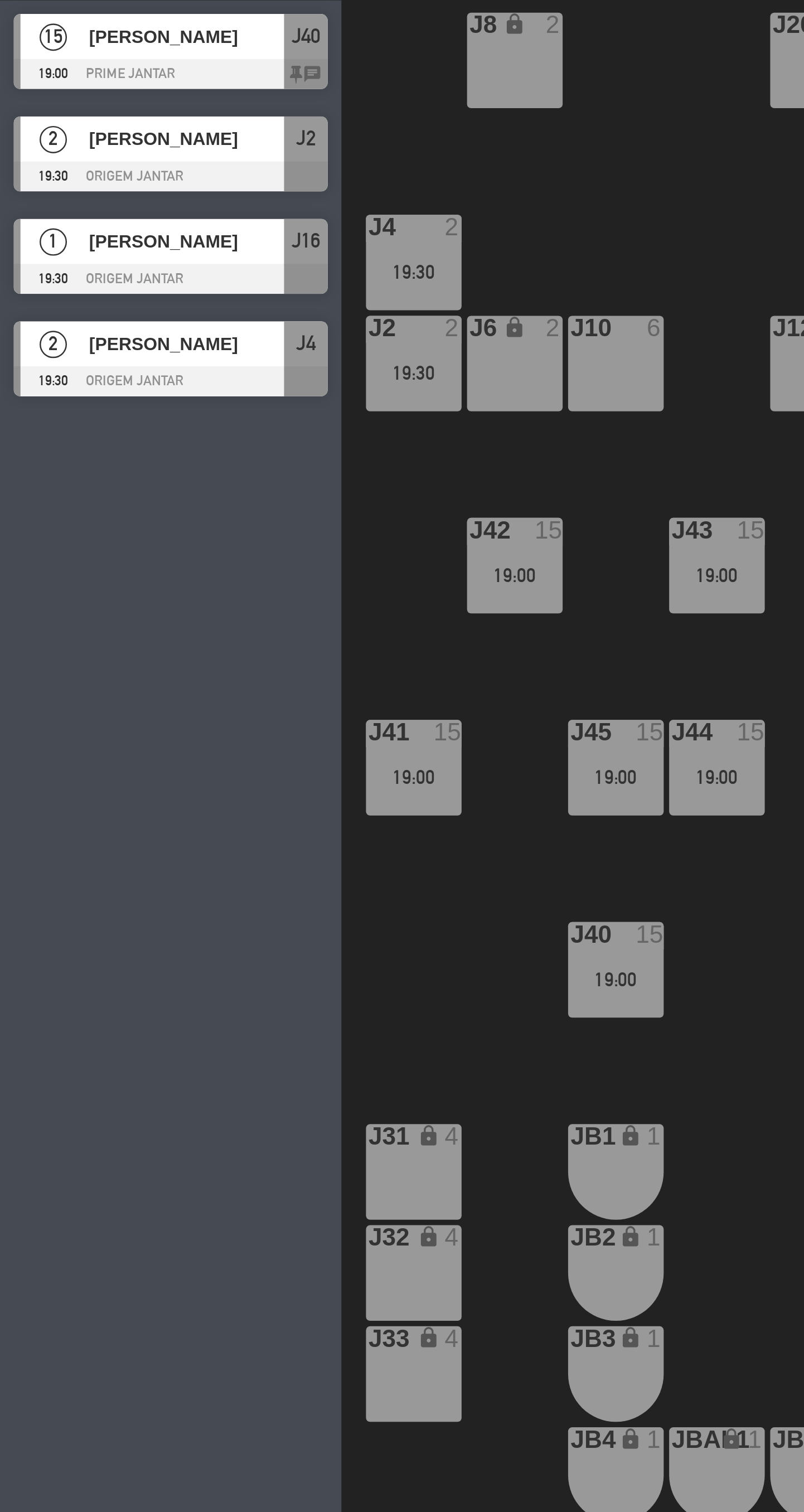
click at [189, 491] on div "J20 4 J16 1 19:30 J8 lock 2 J18 4 J4 2 19:30 J10 6 J12 2 J14 2 J2 2 19:30 J6 lo…" at bounding box center [476, 810] width 657 height 1403
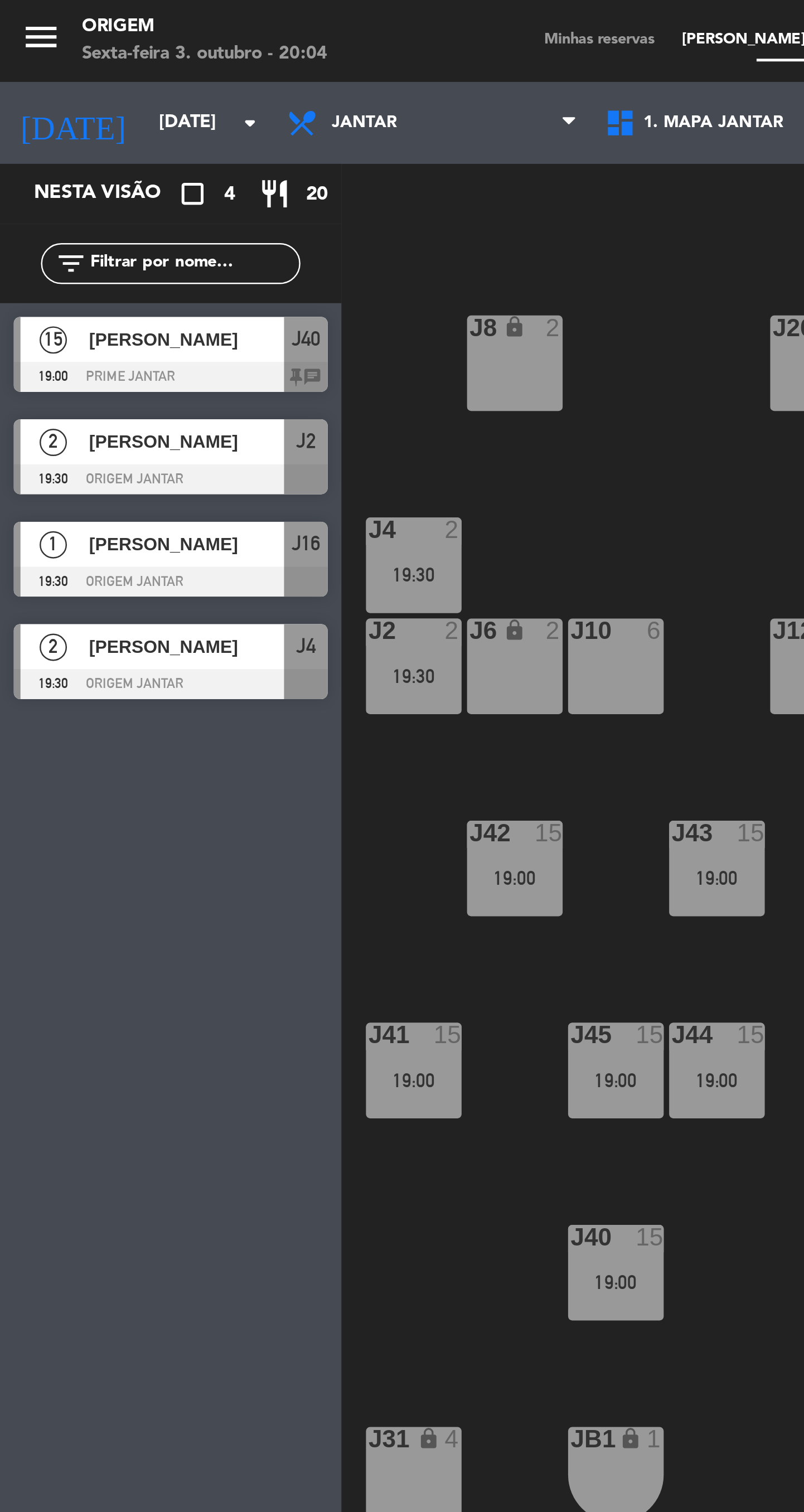
click at [102, 142] on span "[PERSON_NAME]" at bounding box center [76, 138] width 80 height 12
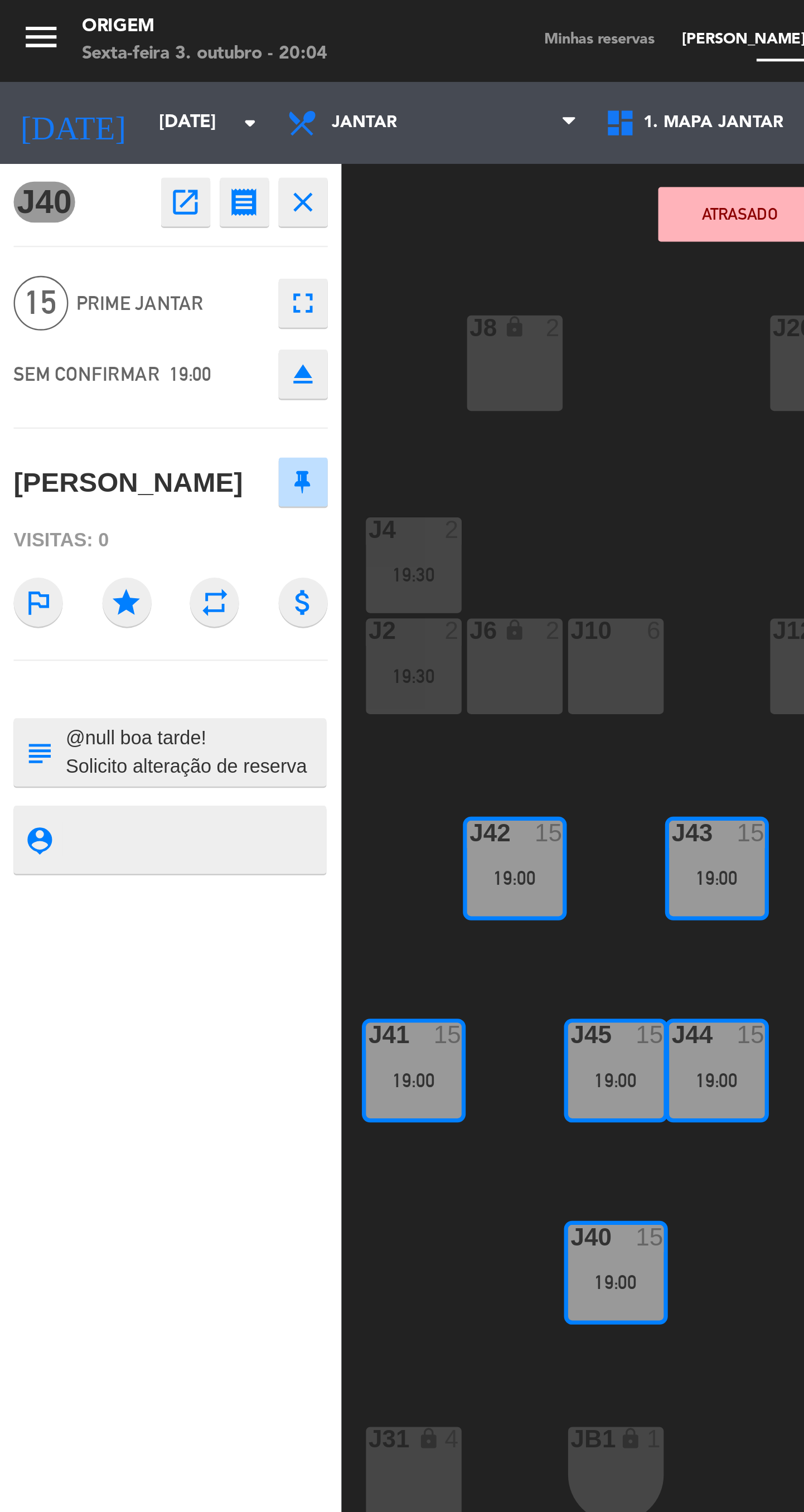
click at [46, 200] on div "[PERSON_NAME]" at bounding box center [52, 197] width 94 height 18
click at [71, 83] on icon "open_in_new" at bounding box center [76, 83] width 14 height 13
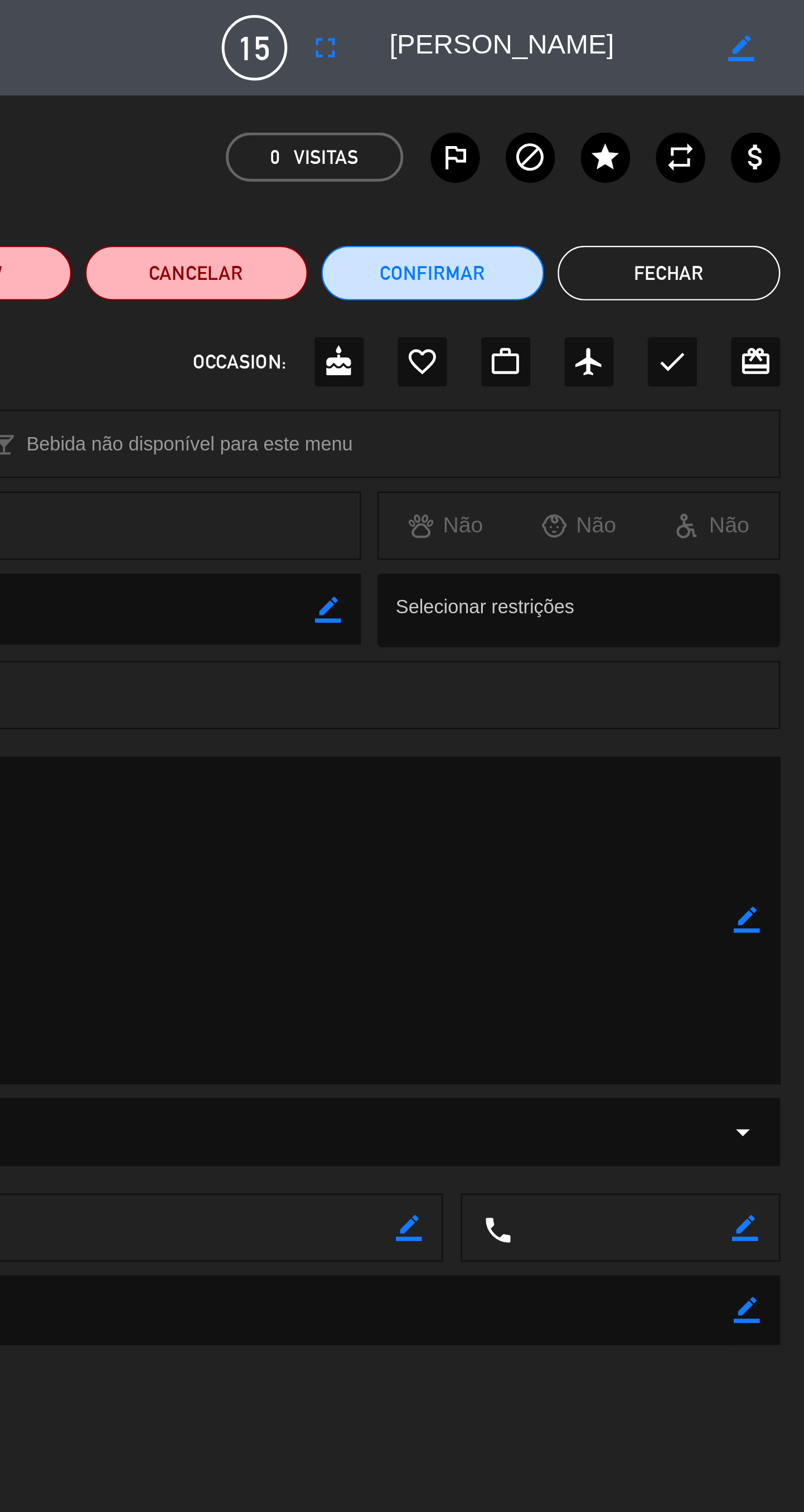
scroll to position [0, 0]
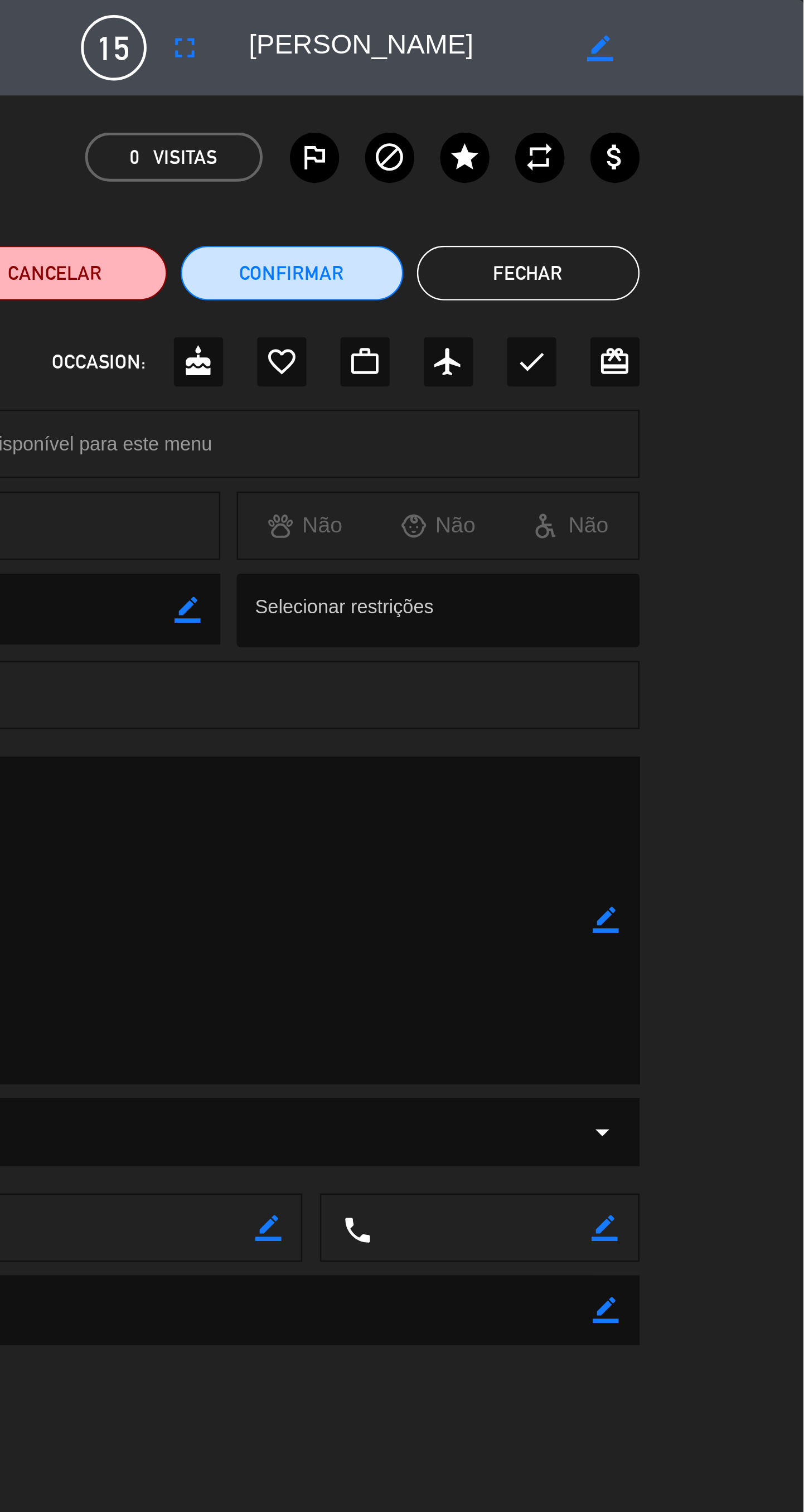
click at [722, 15] on icon "border_color" at bounding box center [721, 20] width 10 height 10
type textarea "[PERSON_NAME]"
click at [721, 21] on icon at bounding box center [721, 20] width 10 height 10
click at [712, 115] on button "Fechar" at bounding box center [692, 112] width 91 height 22
